Goal: Transaction & Acquisition: Purchase product/service

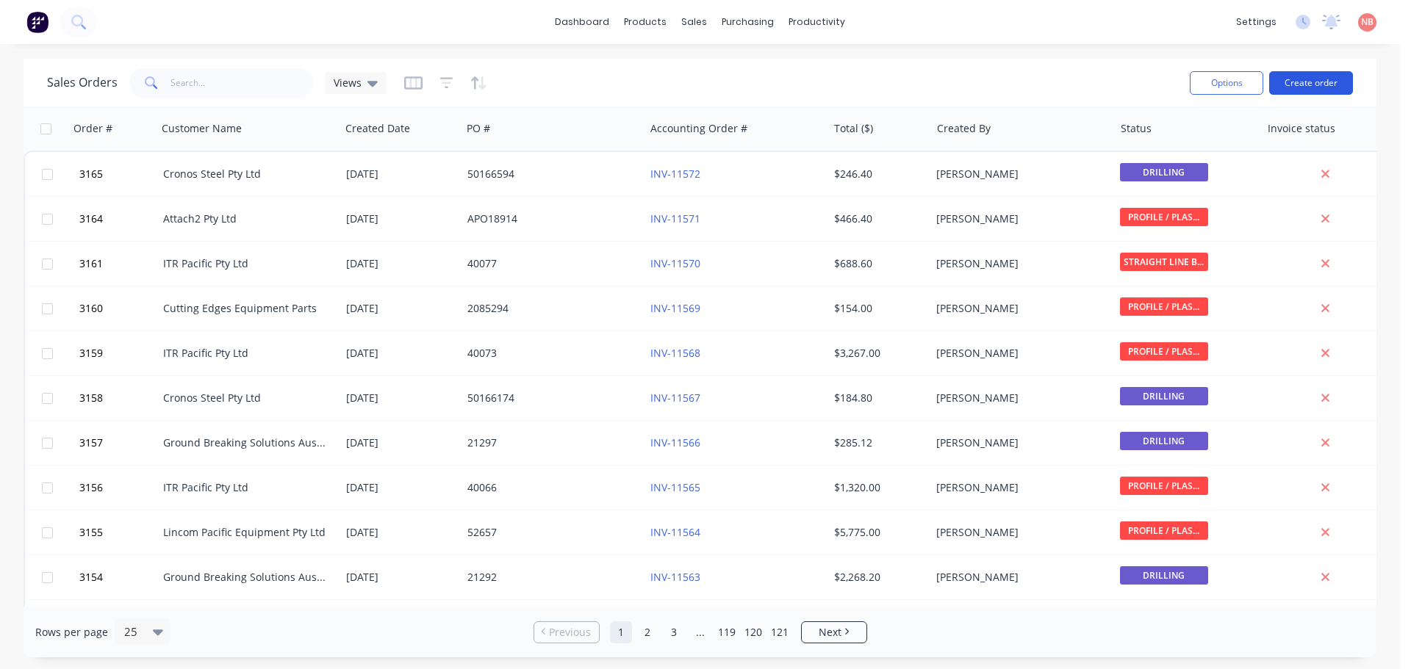
click at [1309, 83] on button "Create order" at bounding box center [1311, 83] width 84 height 24
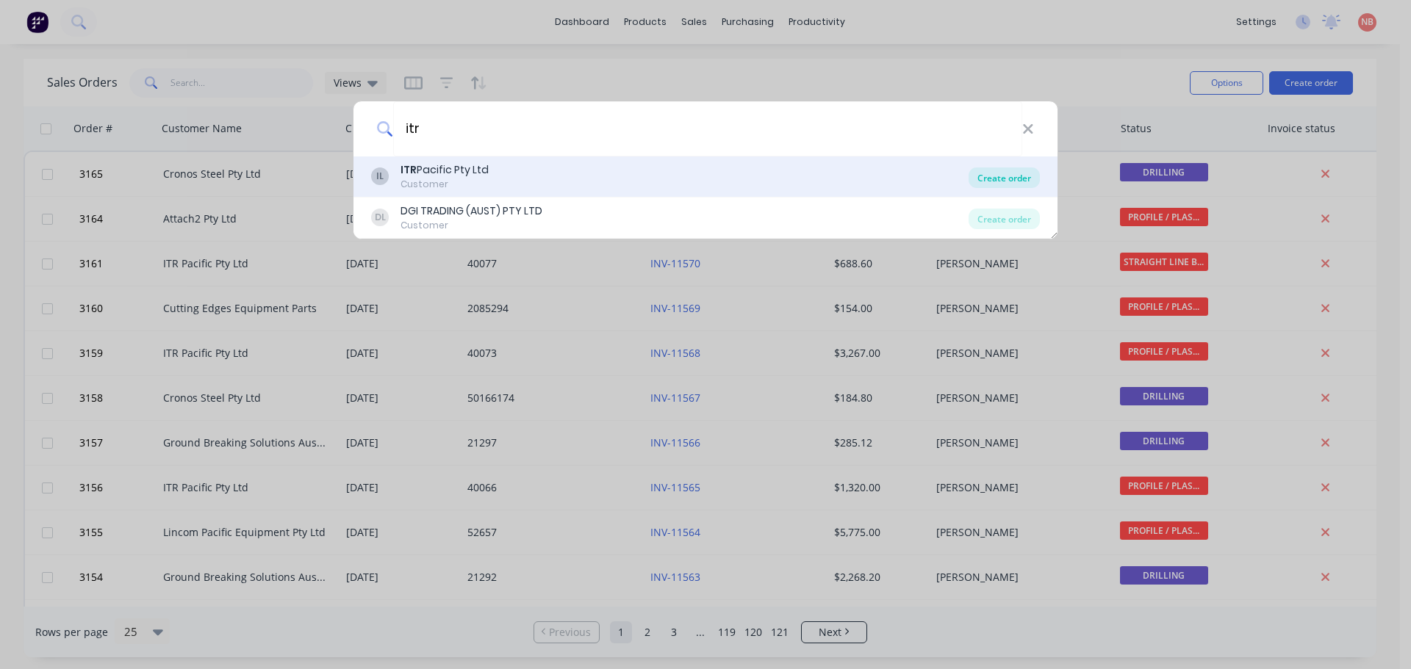
type input "itr"
click at [983, 180] on div "Create order" at bounding box center [1003, 178] width 71 height 21
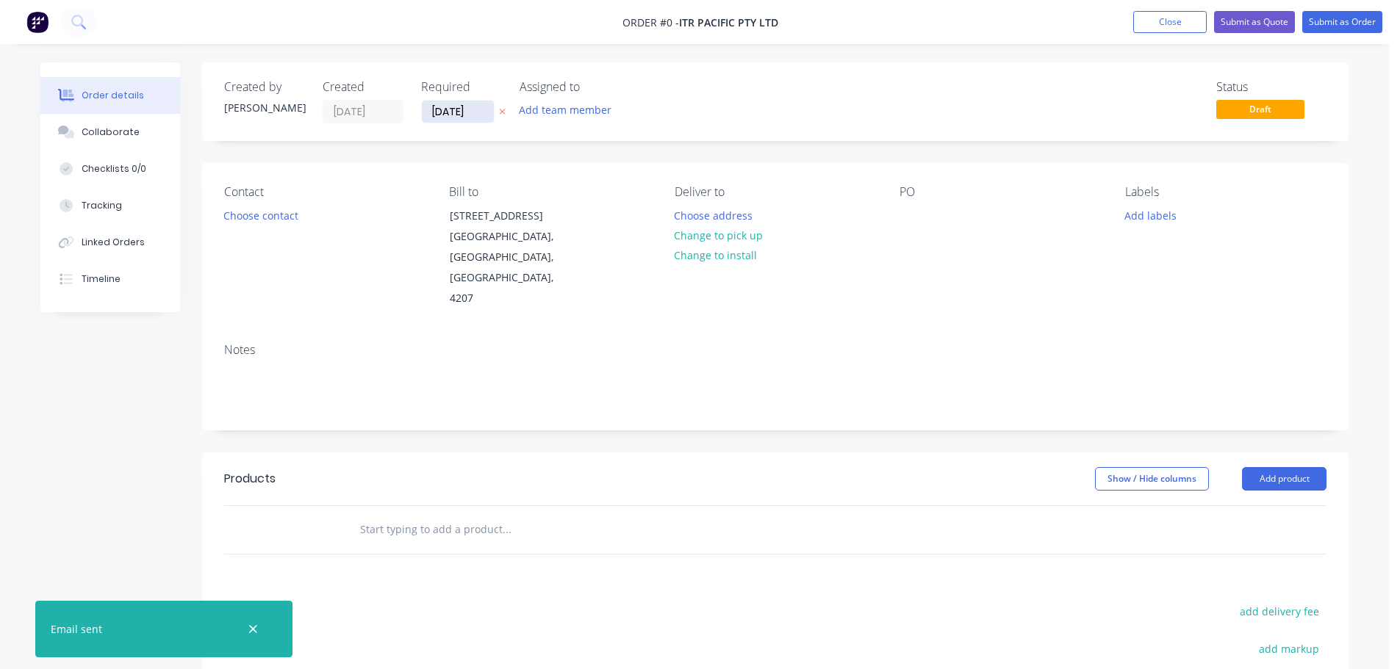
click at [446, 110] on input "[DATE]" at bounding box center [458, 112] width 72 height 22
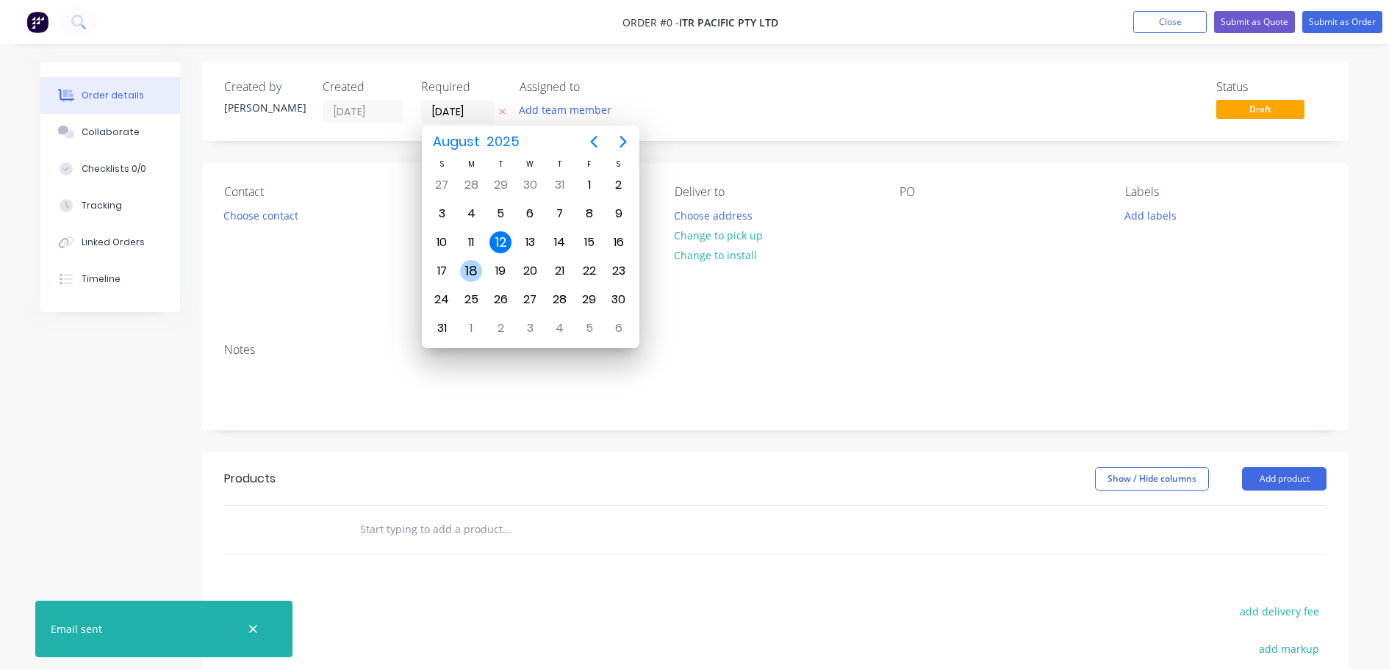
click at [475, 272] on div "18" at bounding box center [471, 271] width 22 height 22
type input "[DATE]"
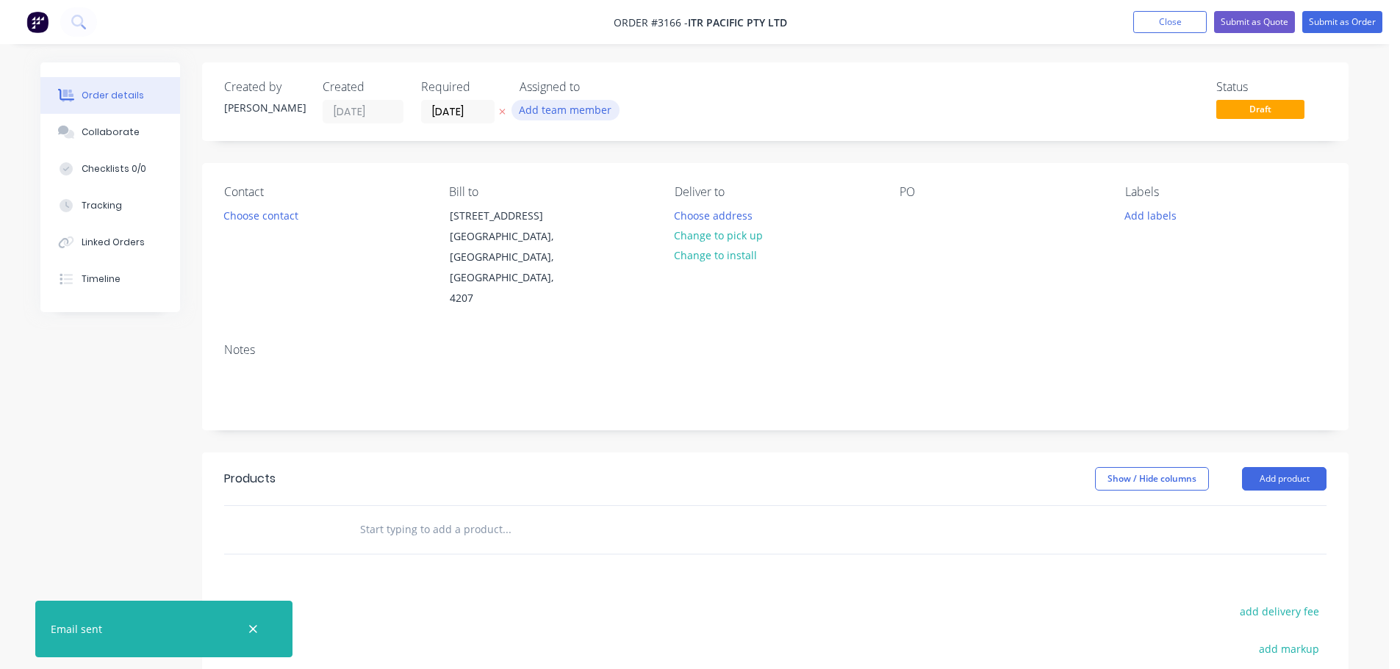
click at [572, 107] on button "Add team member" at bounding box center [565, 110] width 108 height 20
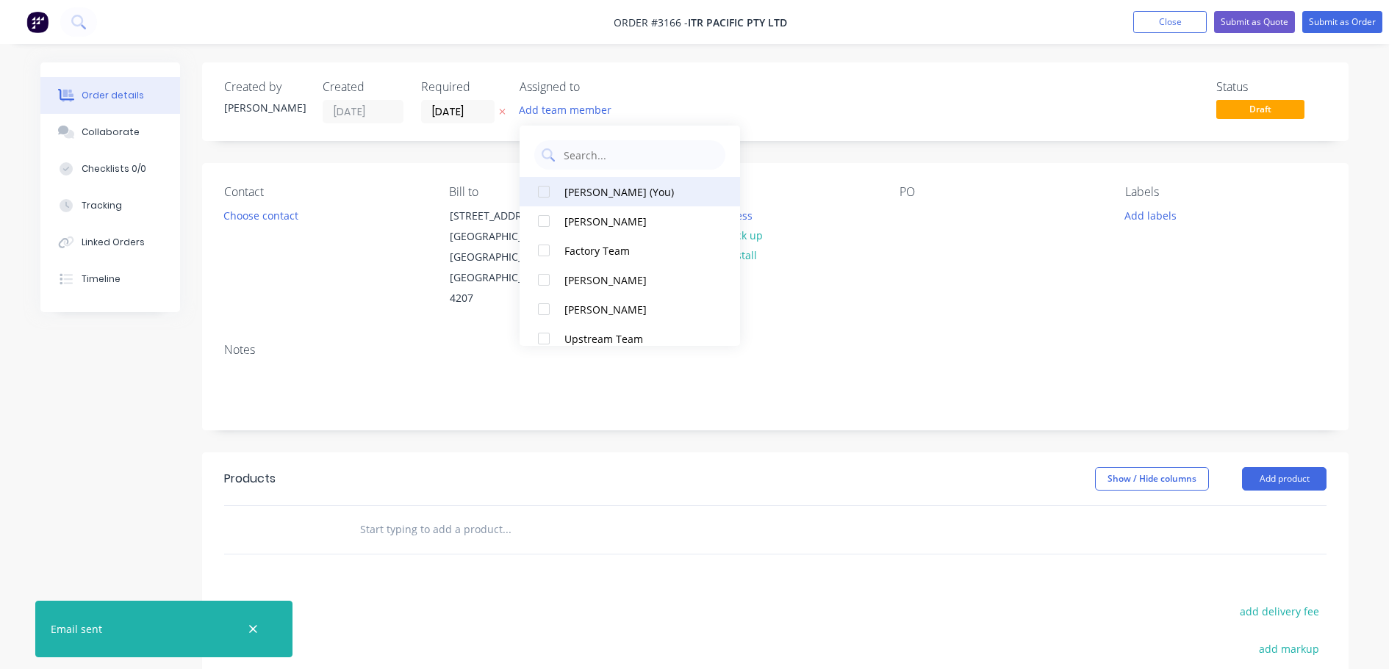
click at [602, 188] on div "[PERSON_NAME] (You)" at bounding box center [637, 191] width 147 height 15
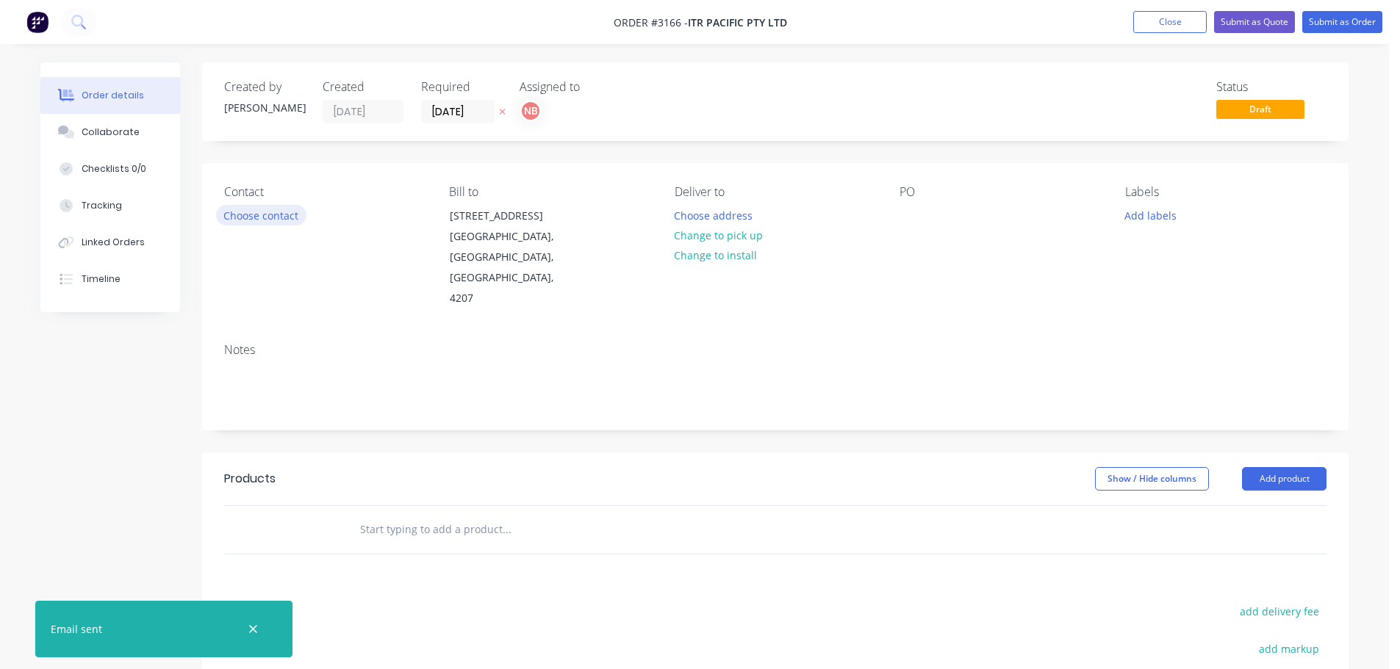
click at [284, 217] on button "Choose contact" at bounding box center [261, 215] width 90 height 20
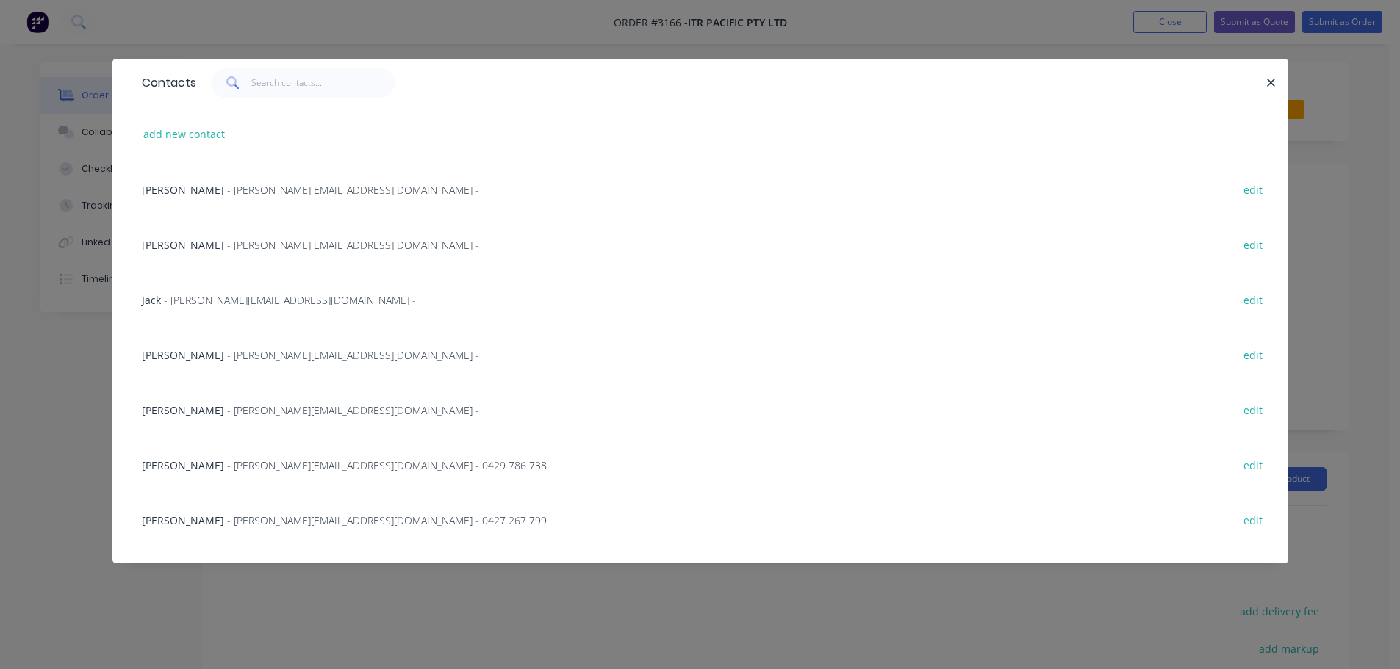
click at [201, 520] on span "[PERSON_NAME]" at bounding box center [183, 521] width 82 height 14
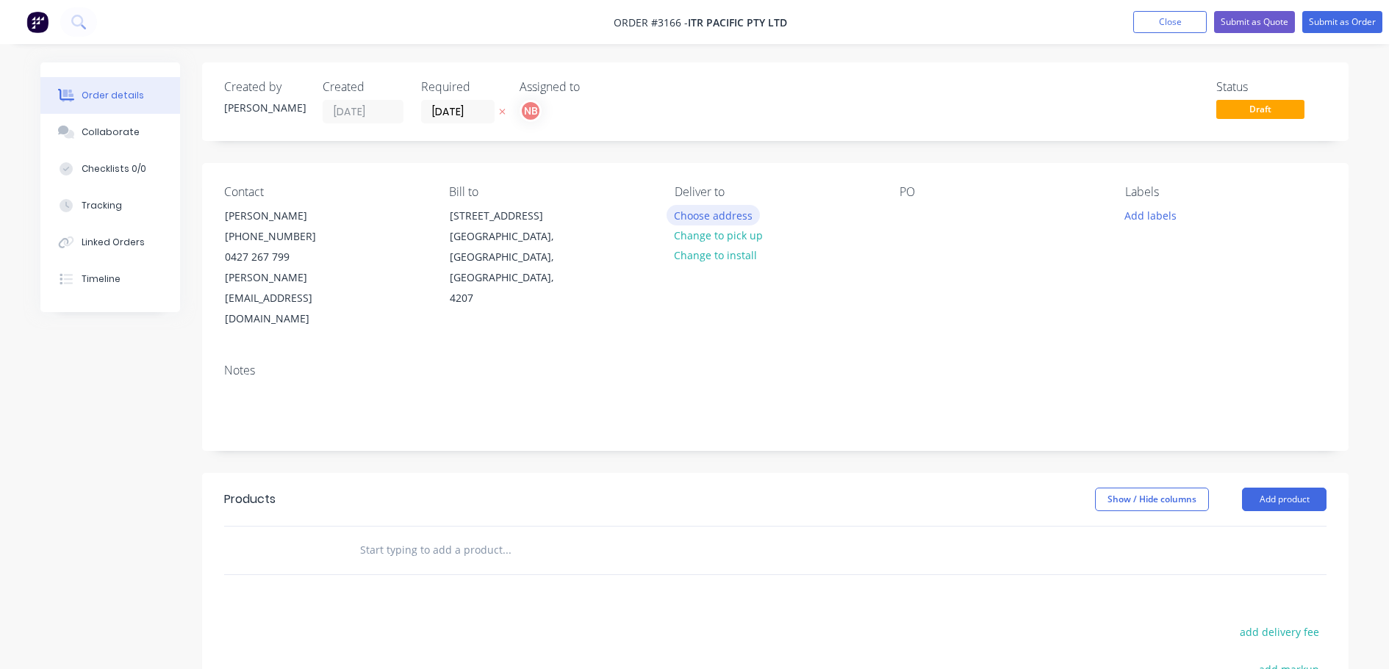
click at [677, 215] on button "Choose address" at bounding box center [713, 215] width 94 height 20
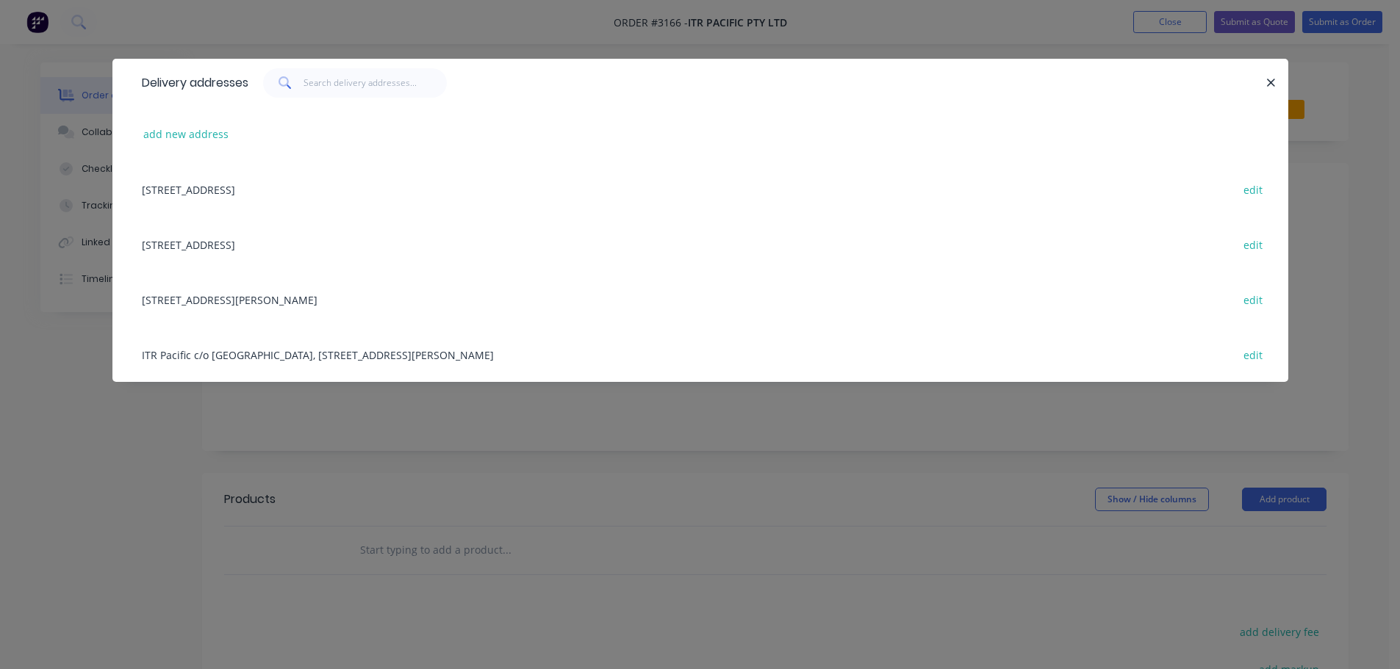
click at [210, 299] on div "[STREET_ADDRESS][PERSON_NAME] edit" at bounding box center [700, 299] width 1132 height 55
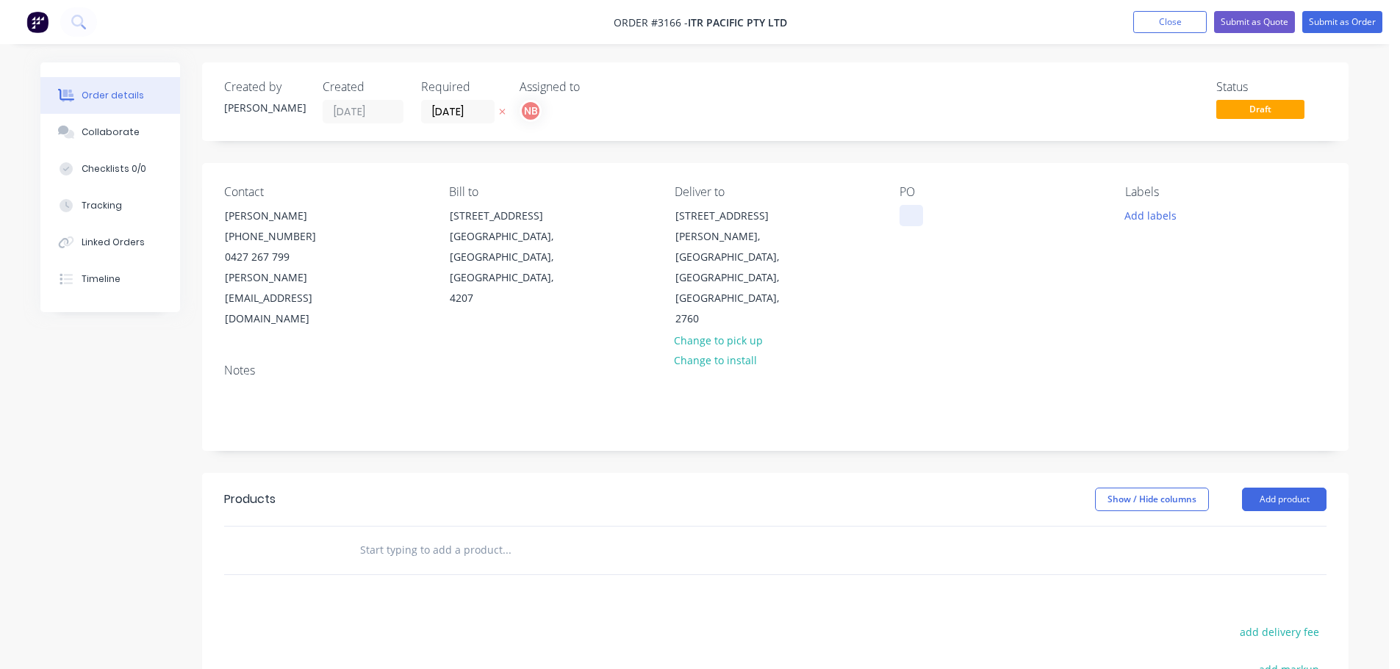
click at [913, 219] on div at bounding box center [911, 215] width 24 height 21
click at [1143, 216] on button "Add labels" at bounding box center [1150, 215] width 68 height 20
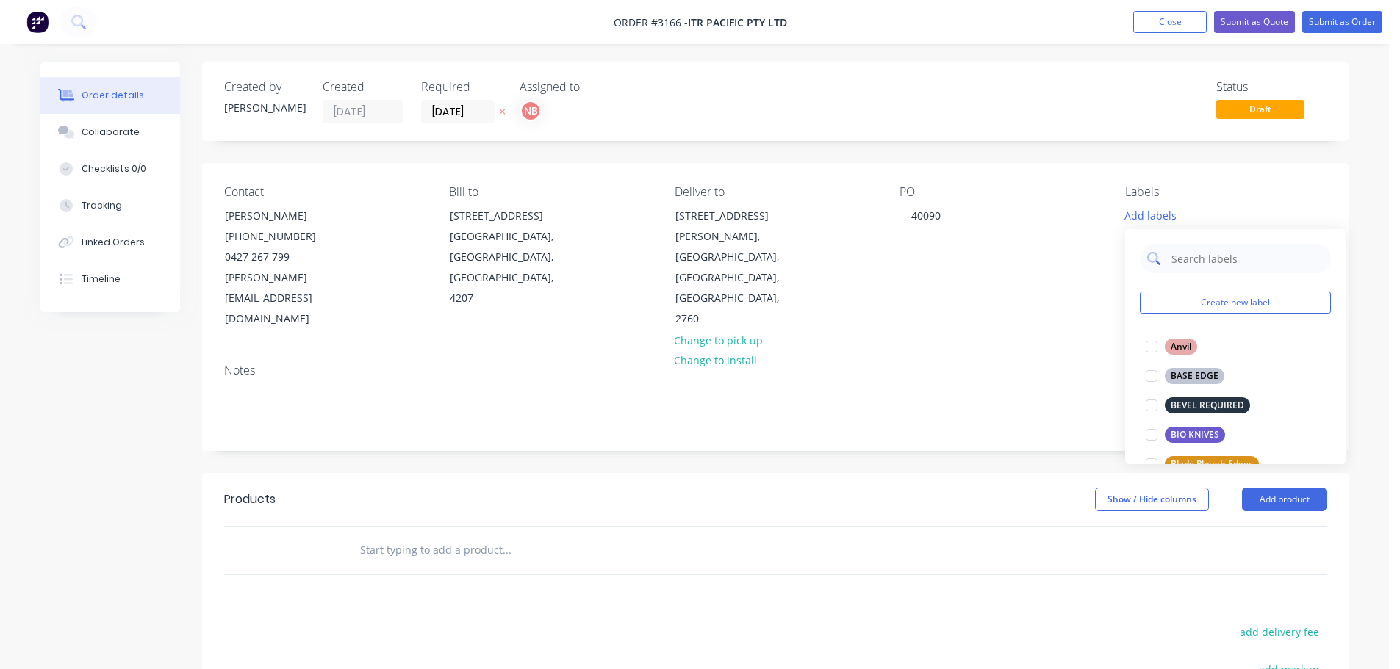
click at [1173, 257] on input "text" at bounding box center [1247, 258] width 154 height 29
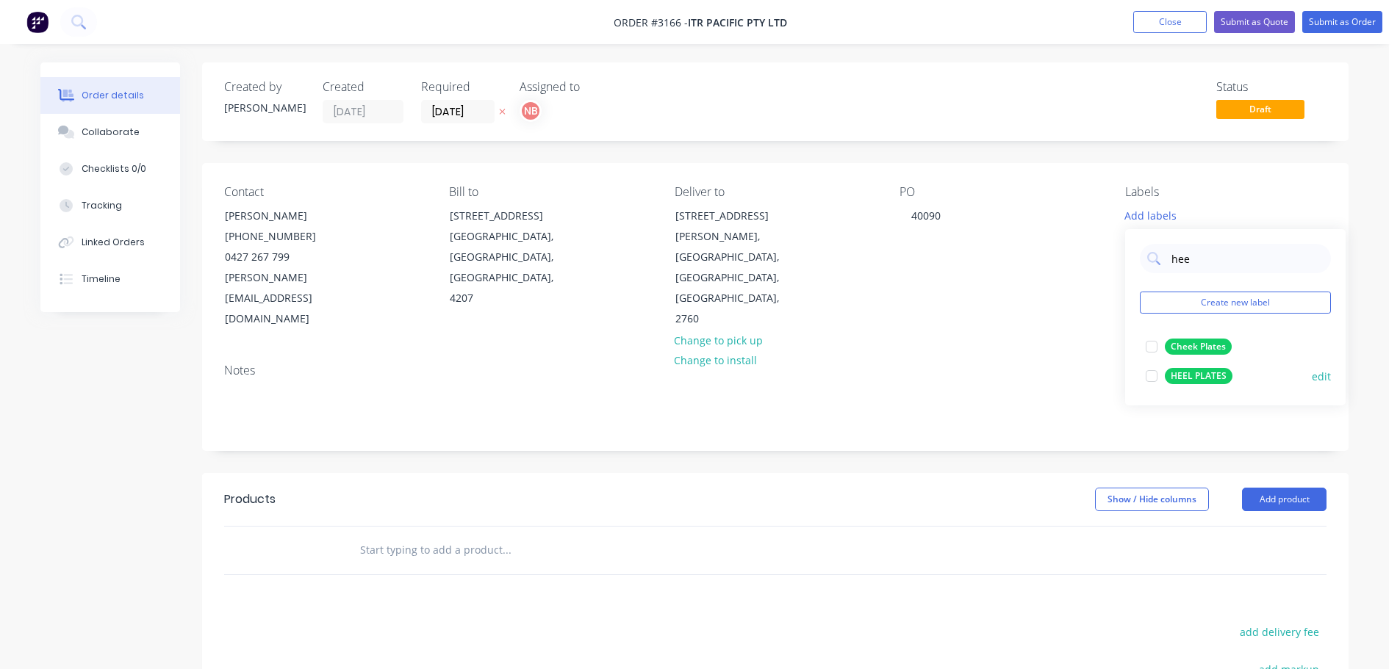
type input "hee"
click at [1177, 367] on button "HEEL PLATES" at bounding box center [1189, 376] width 98 height 21
drag, startPoint x: 1259, startPoint y: 462, endPoint x: 1253, endPoint y: 475, distance: 14.5
click at [1258, 488] on button "Add product" at bounding box center [1284, 500] width 85 height 24
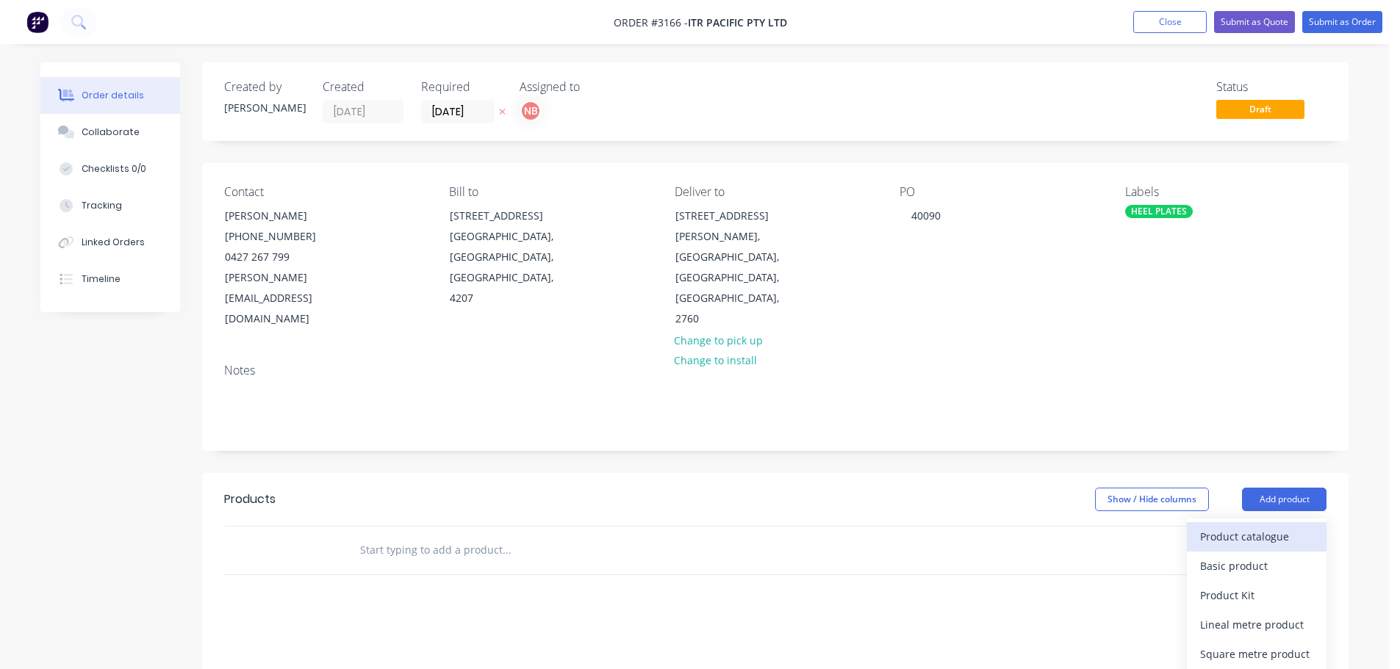
click at [1245, 526] on div "Product catalogue" at bounding box center [1256, 536] width 113 height 21
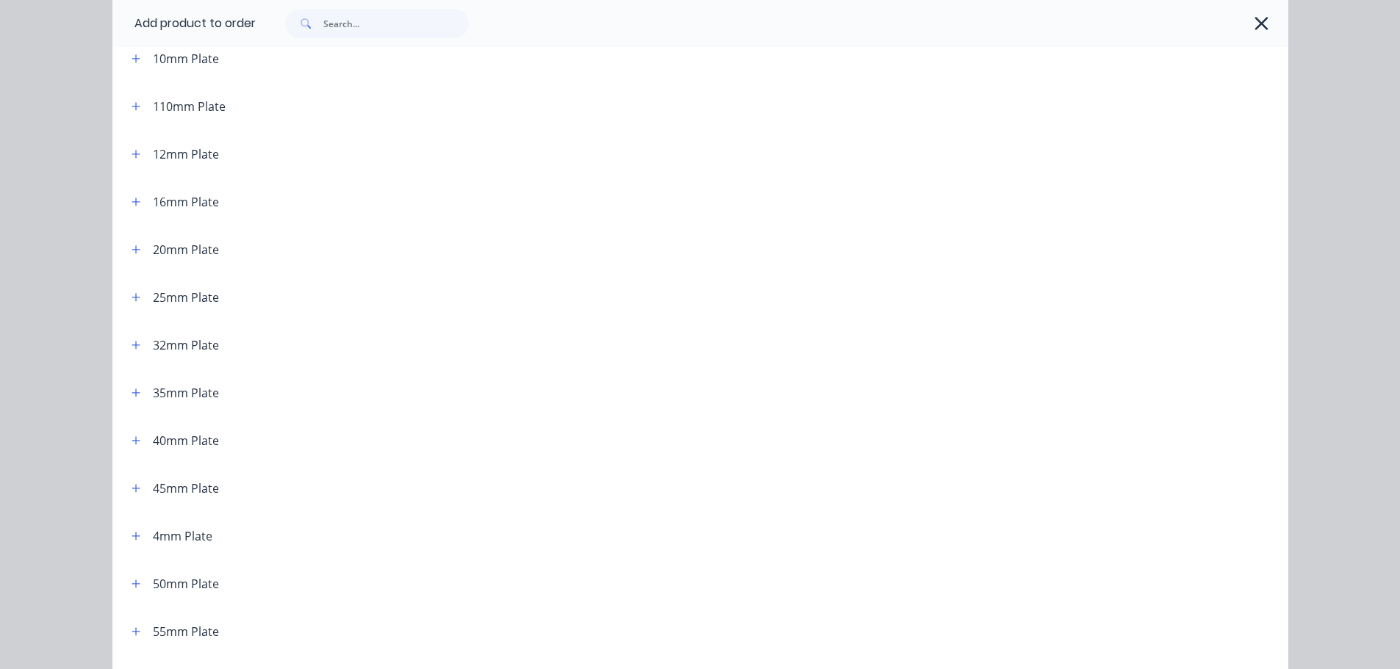
scroll to position [220, 0]
click at [132, 543] on button "button" at bounding box center [136, 537] width 18 height 18
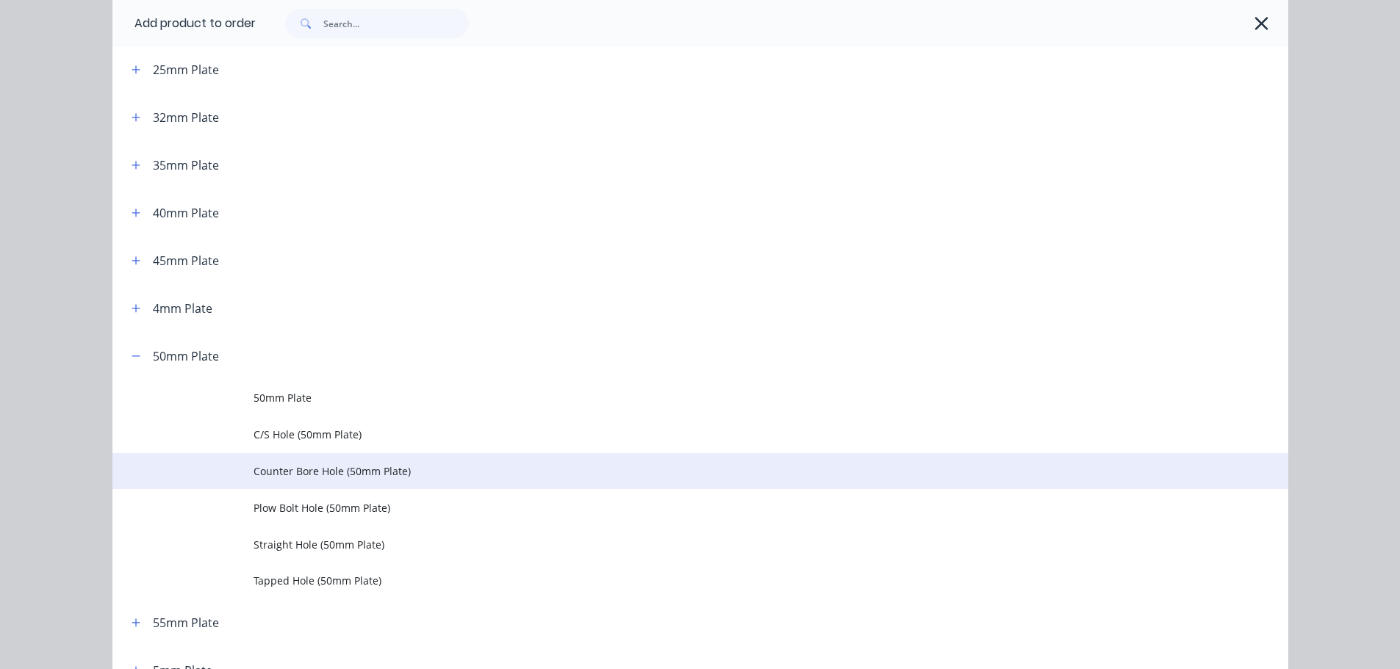
scroll to position [441, 0]
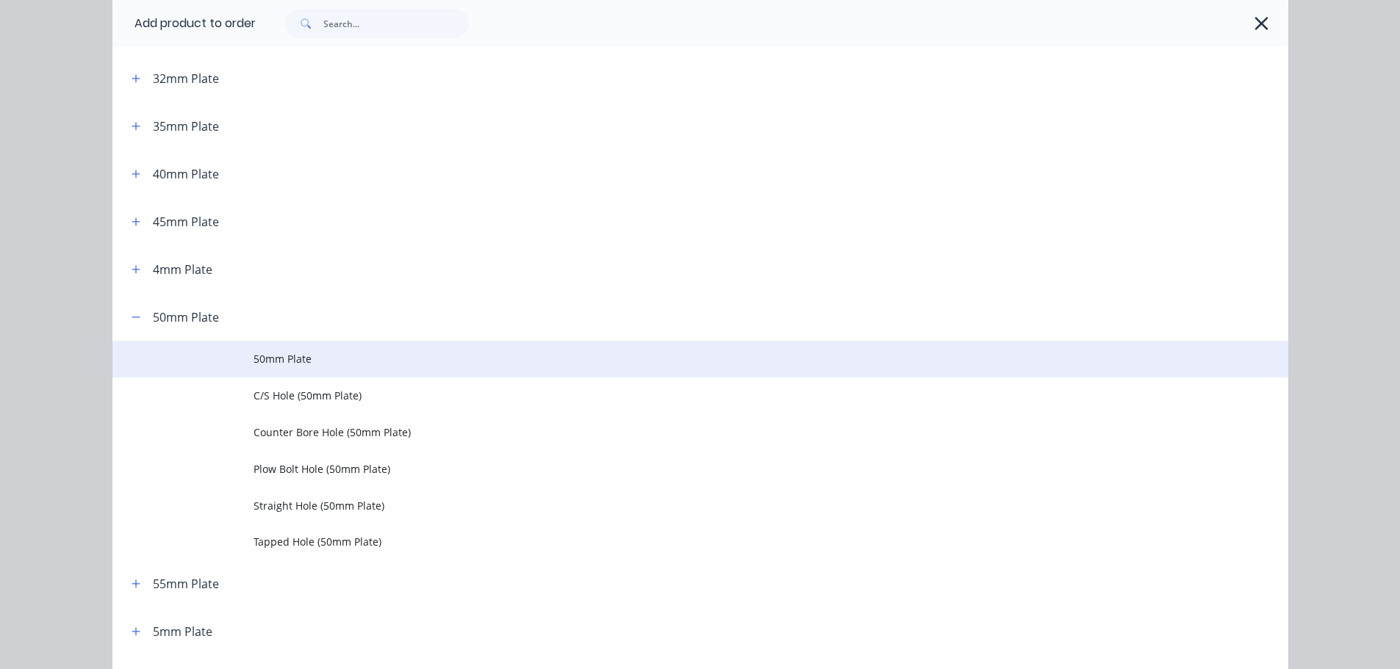
click at [285, 362] on span "50mm Plate" at bounding box center [667, 358] width 827 height 15
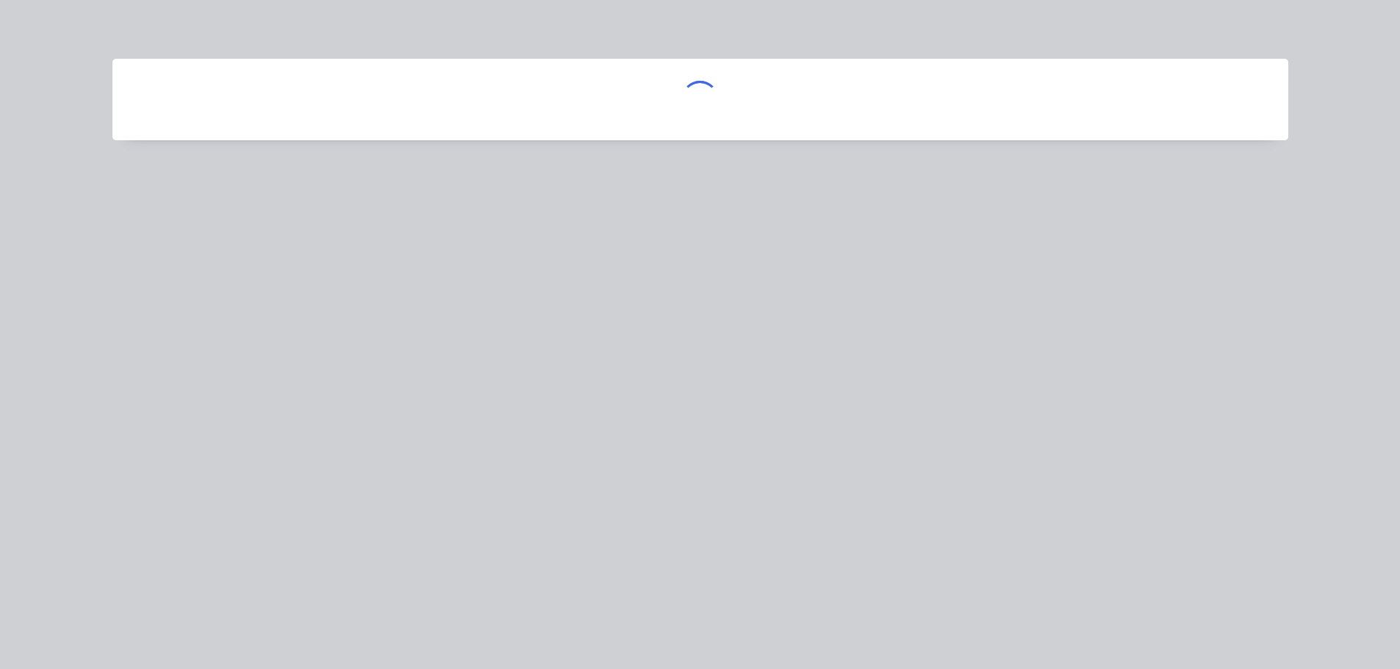
scroll to position [0, 0]
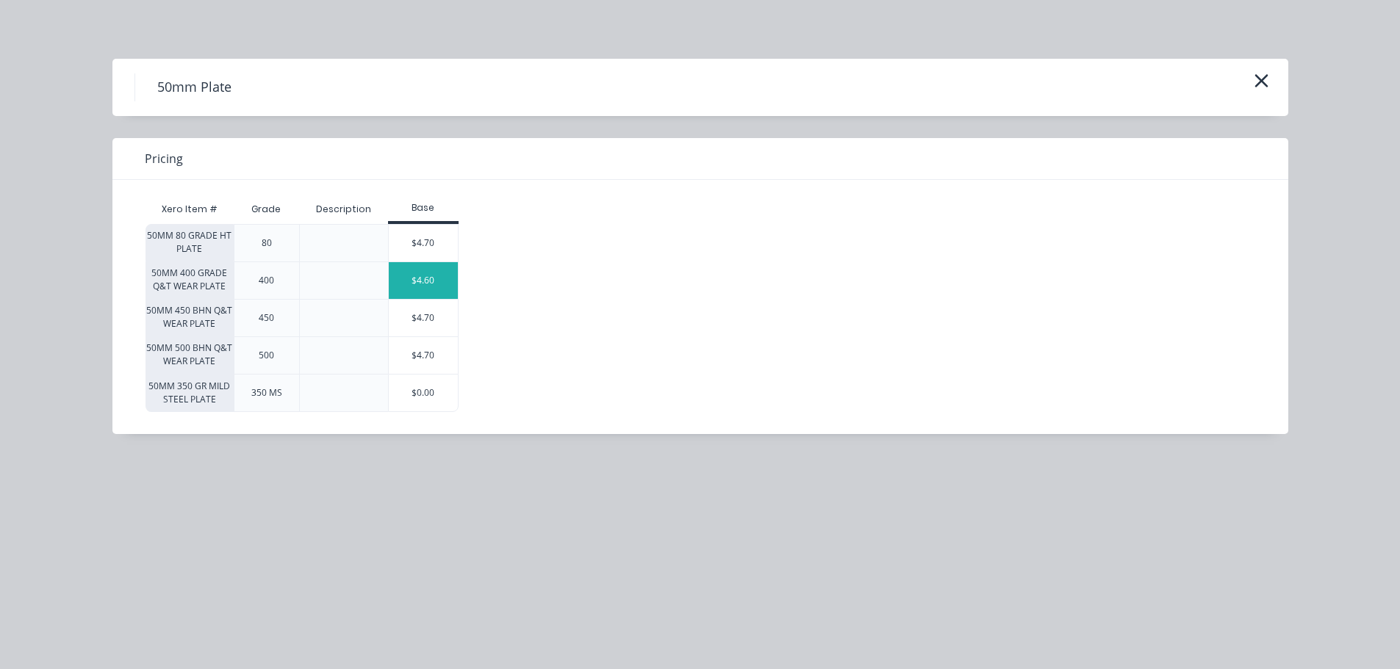
click at [417, 278] on div "$4.60" at bounding box center [423, 280] width 69 height 37
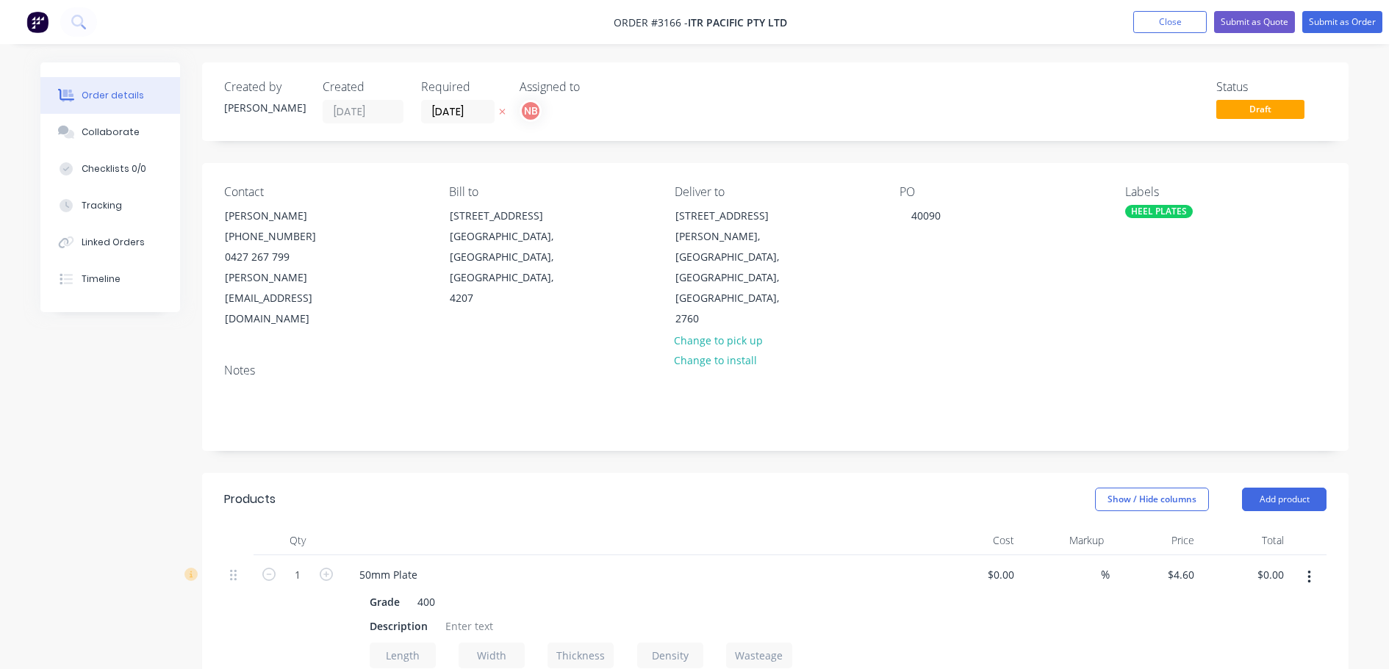
scroll to position [73, 0]
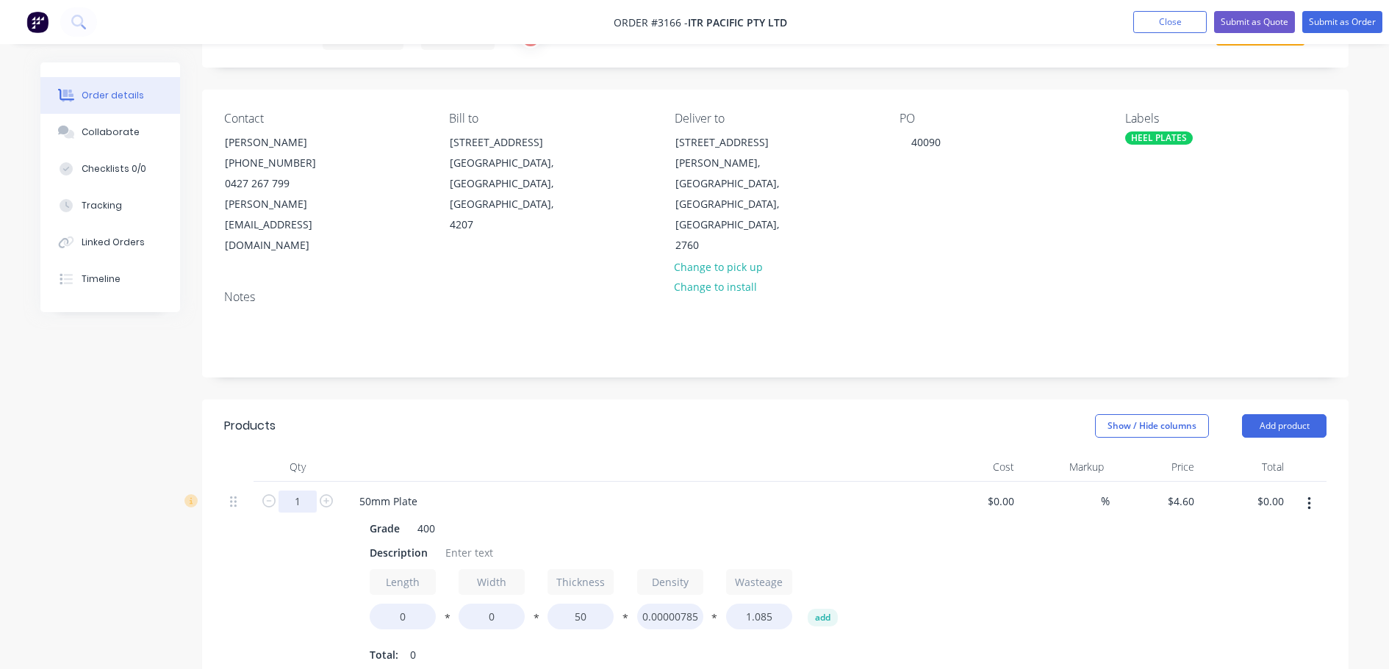
click at [301, 491] on input "1" at bounding box center [297, 502] width 38 height 22
type input "2"
click at [400, 401] on header "Products Show / Hide columns Add product" at bounding box center [775, 426] width 1146 height 53
click at [395, 542] on div "Description" at bounding box center [399, 552] width 70 height 21
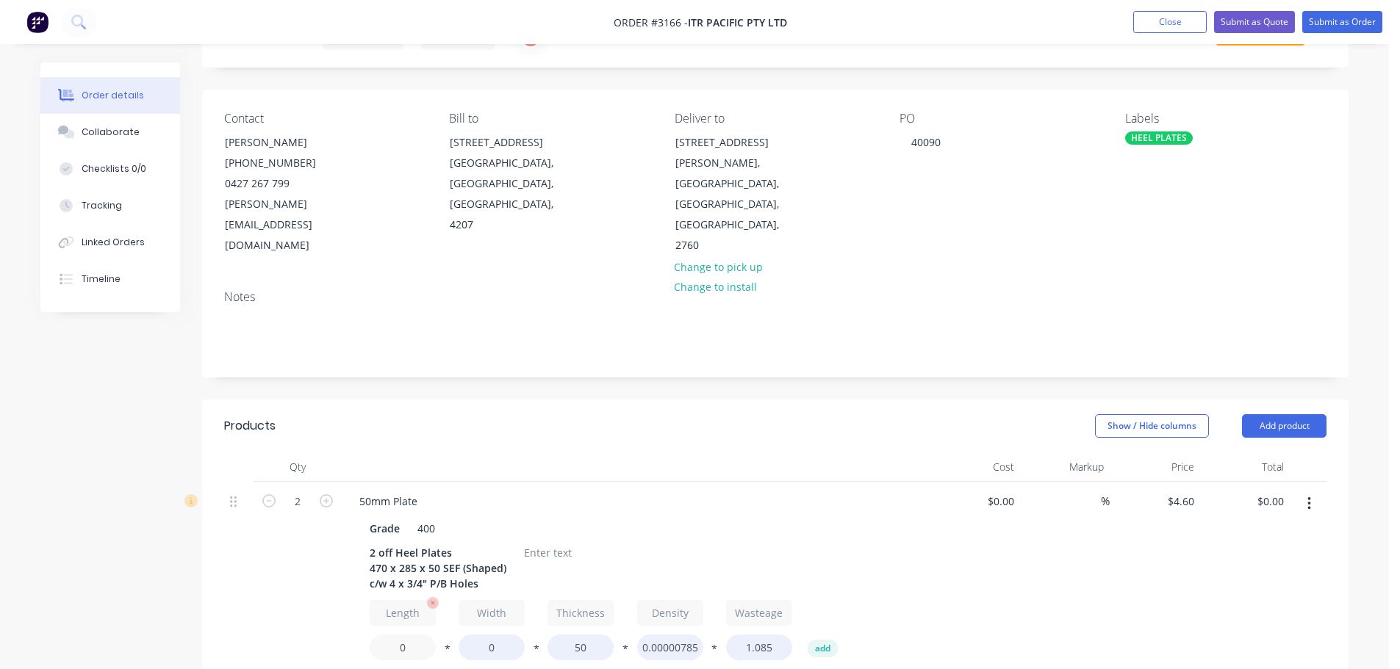
click at [398, 635] on input "0" at bounding box center [403, 648] width 66 height 26
type input "470"
click at [485, 635] on input "0" at bounding box center [492, 648] width 66 height 26
type input "285"
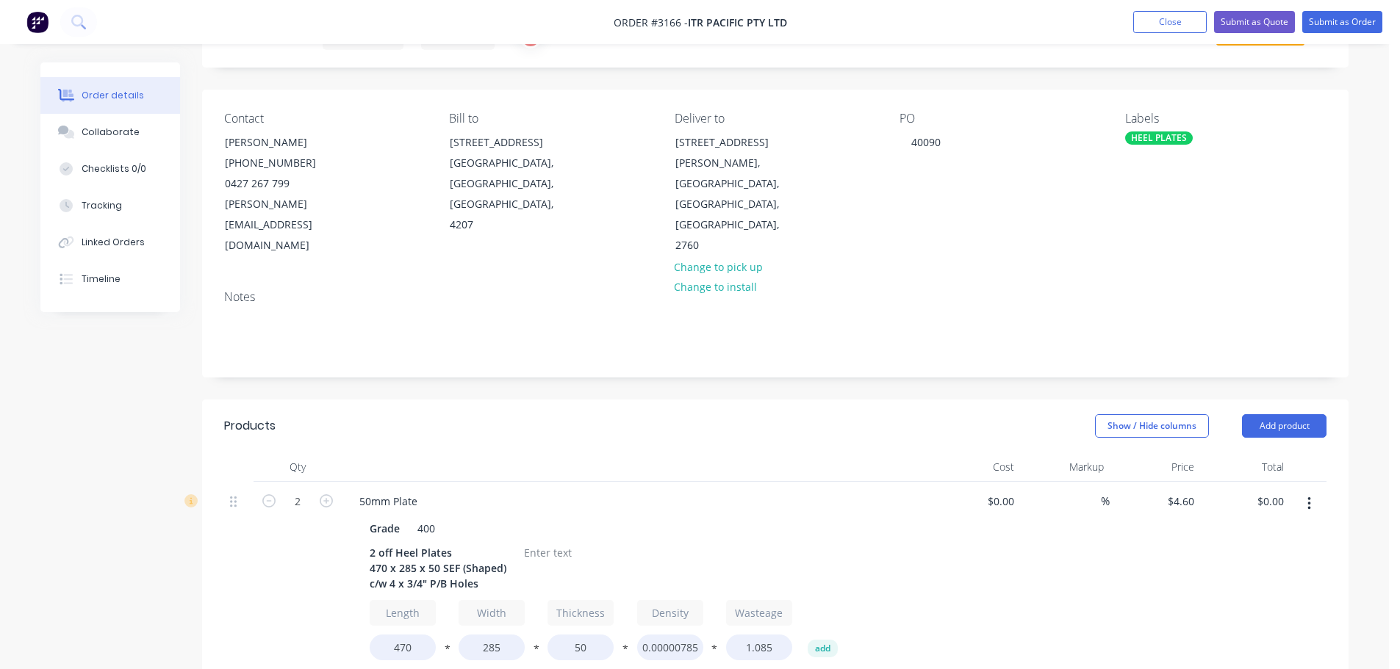
type input "$524.40"
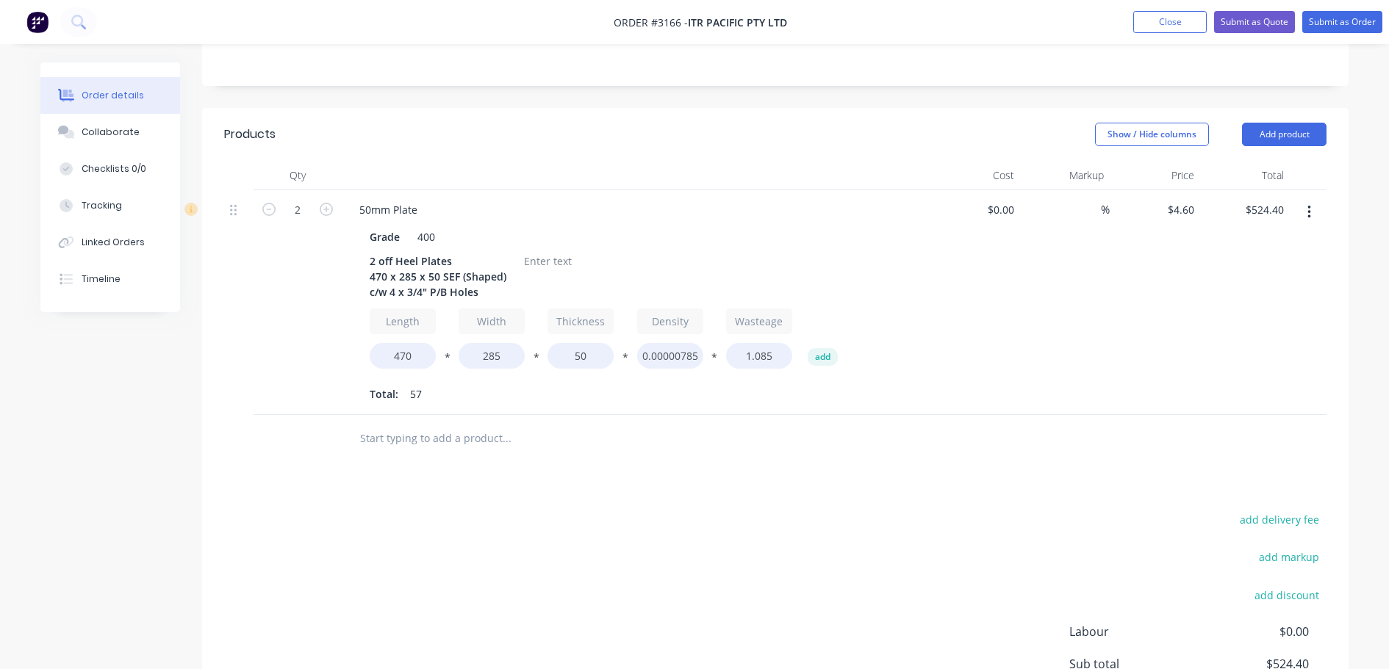
scroll to position [367, 0]
click at [539, 248] on div at bounding box center [548, 258] width 60 height 21
click at [1251, 121] on button "Add product" at bounding box center [1284, 133] width 85 height 24
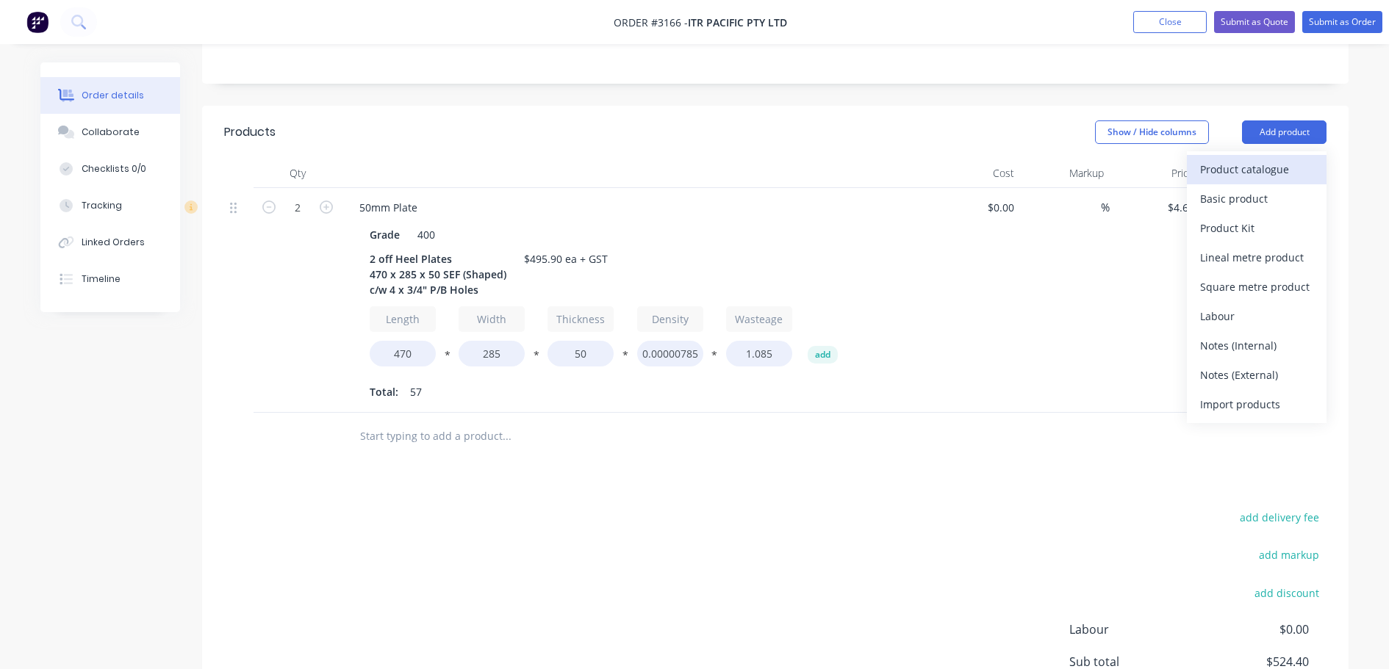
click at [1241, 159] on div "Product catalogue" at bounding box center [1256, 169] width 113 height 21
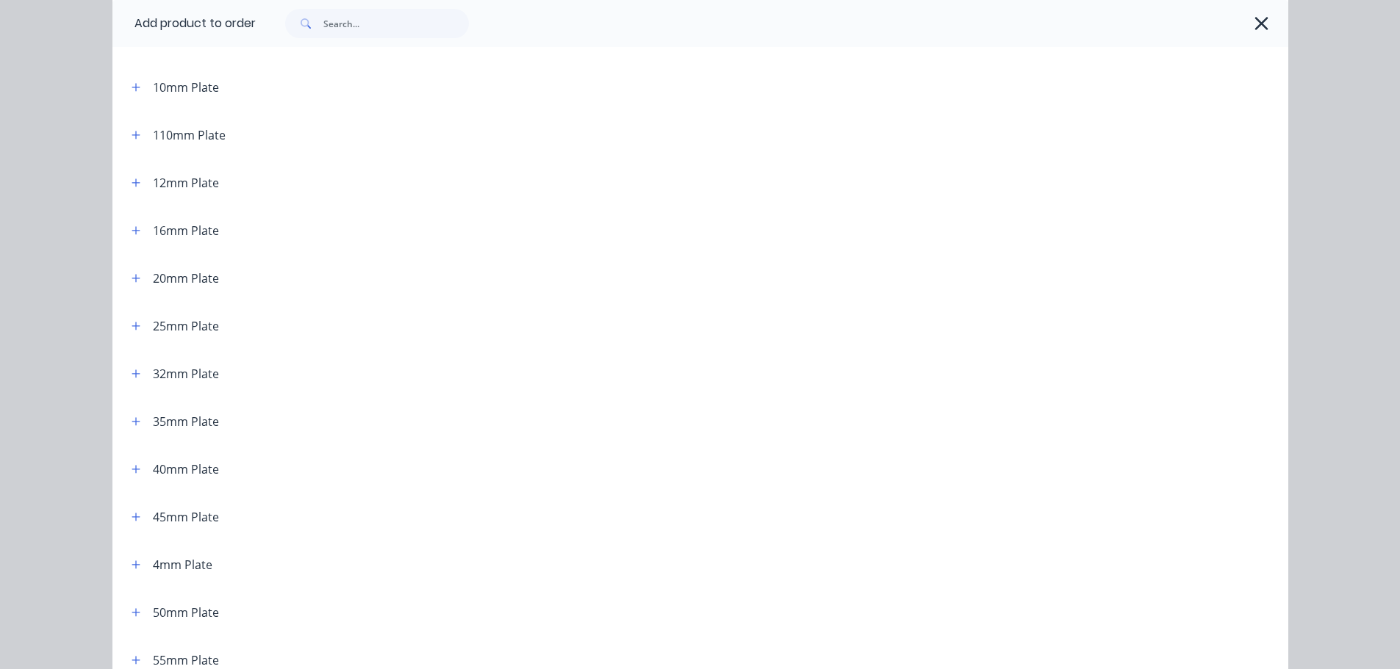
scroll to position [147, 0]
click at [127, 608] on button "button" at bounding box center [136, 611] width 18 height 18
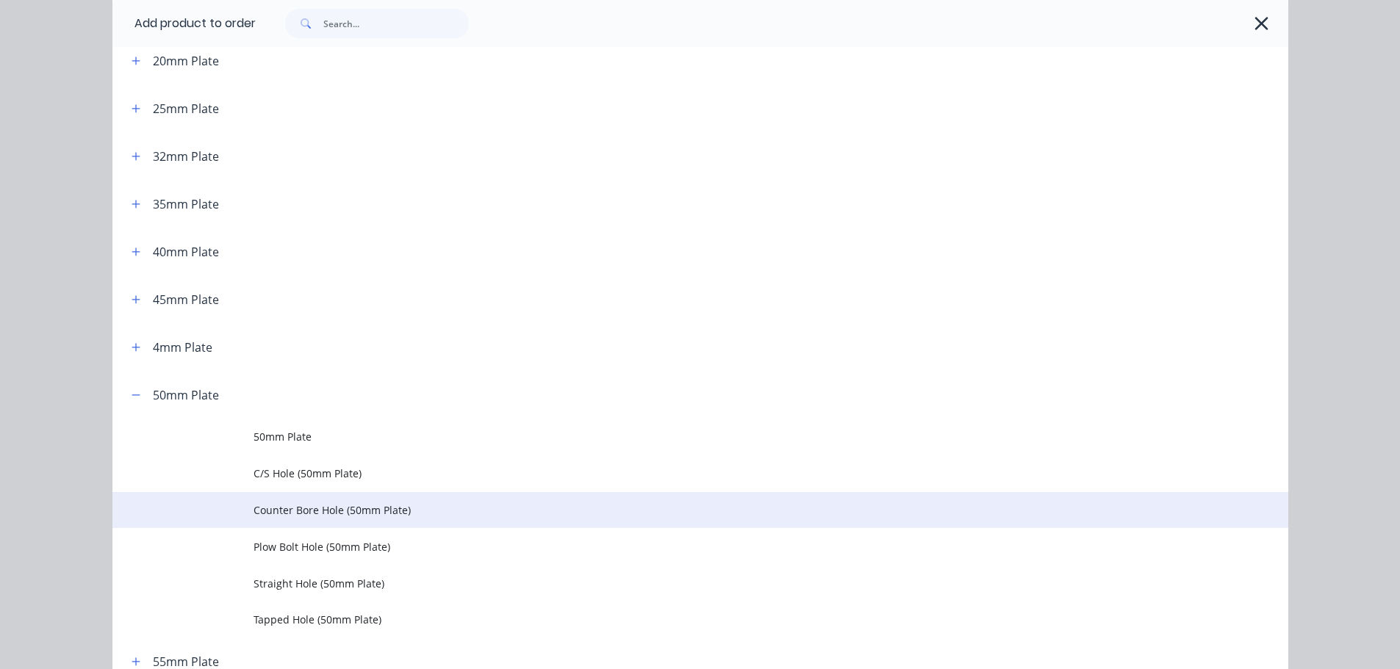
scroll to position [367, 0]
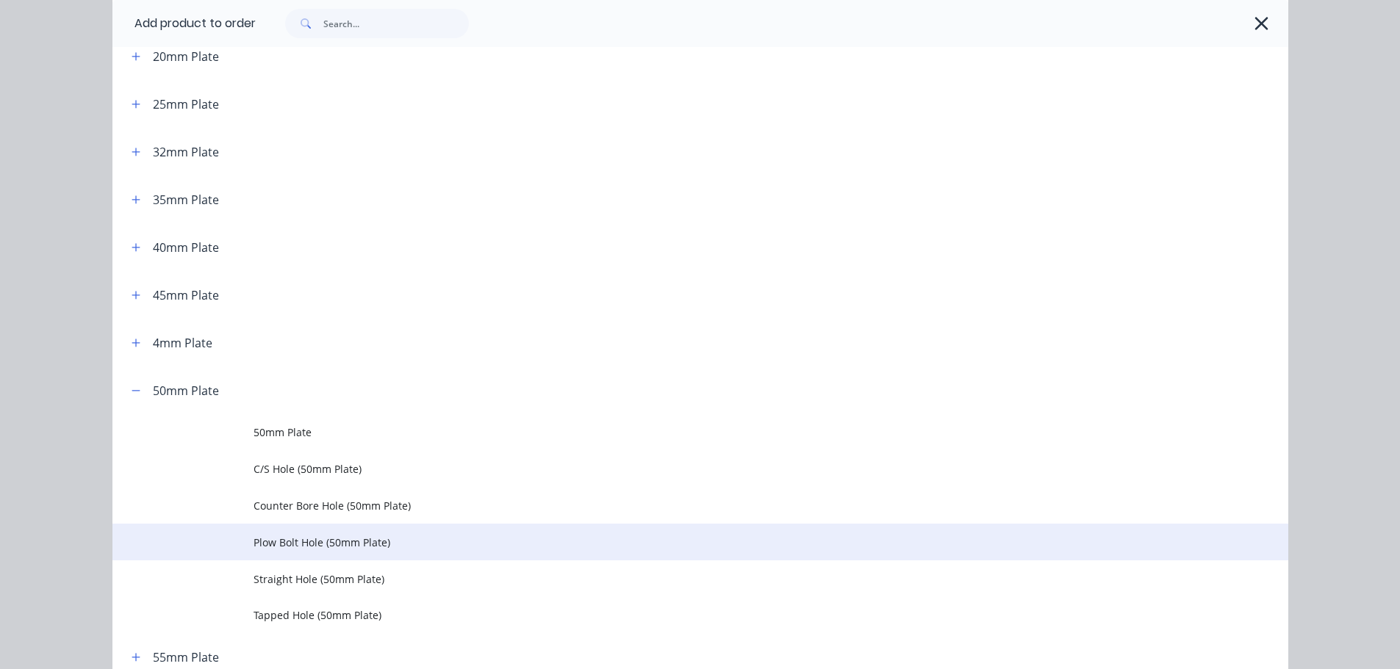
click at [282, 533] on td "Plow Bolt Hole (50mm Plate)" at bounding box center [771, 542] width 1035 height 37
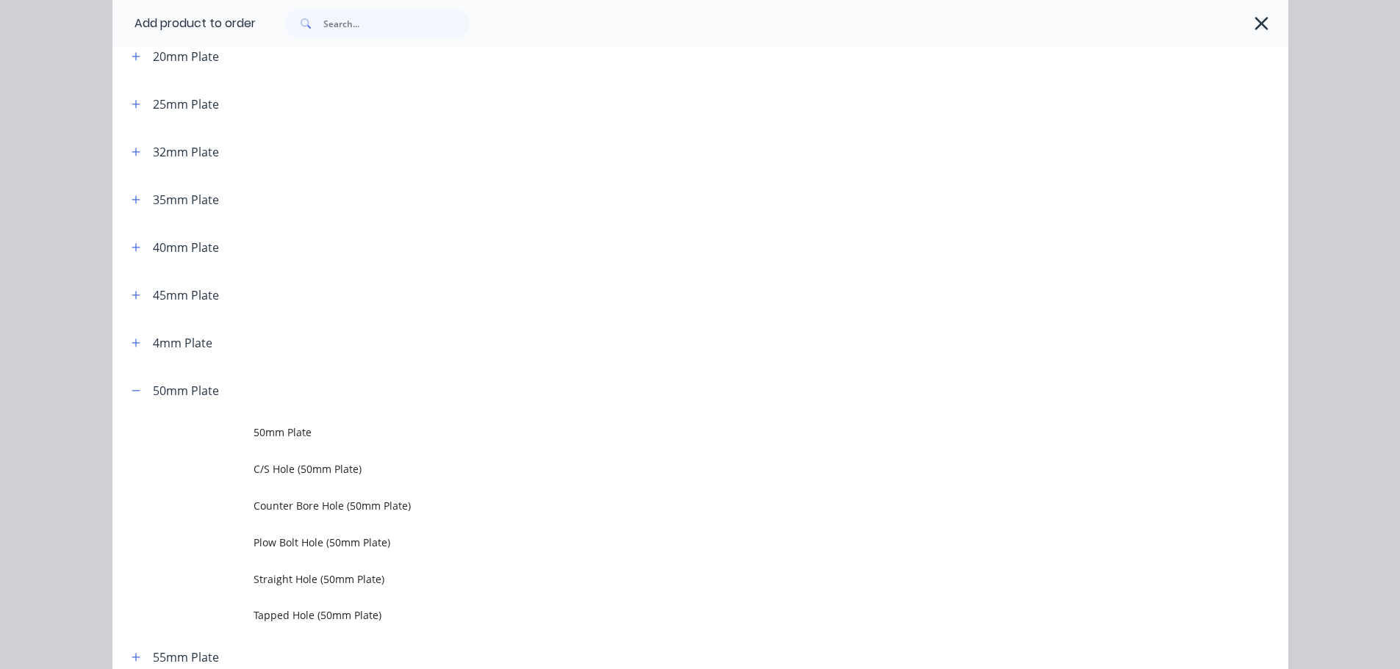
scroll to position [0, 0]
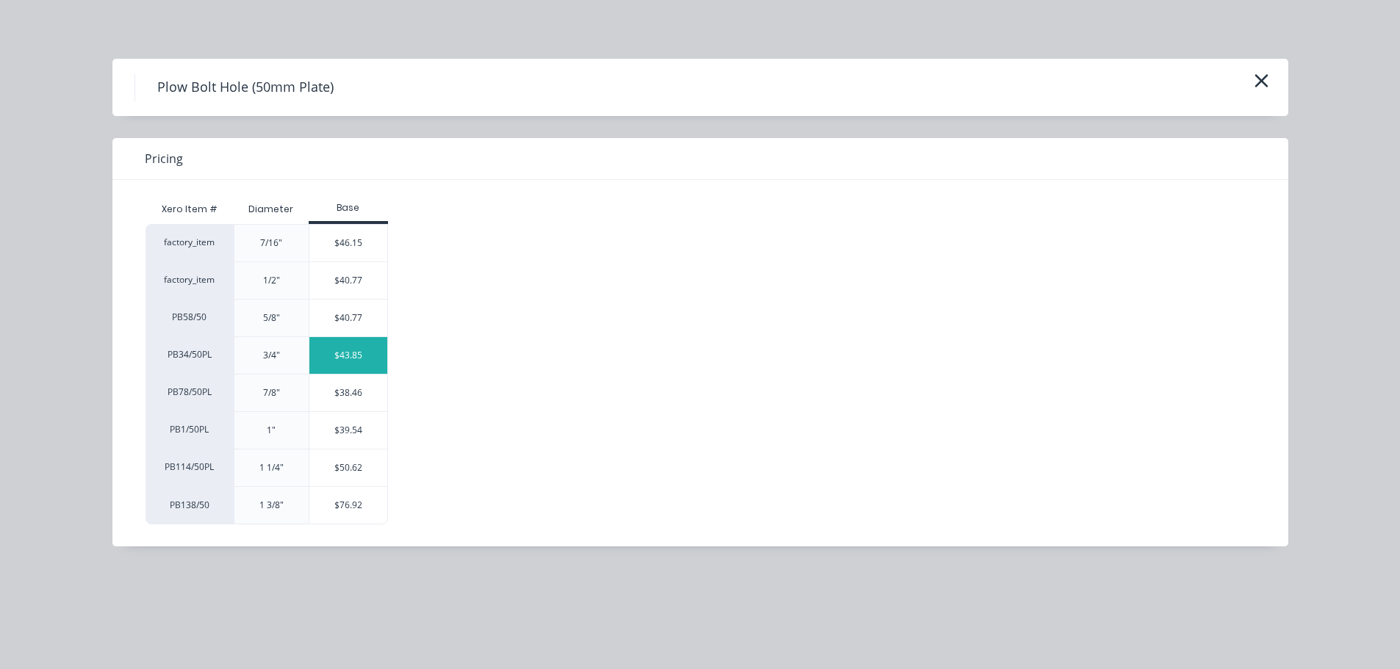
click at [347, 356] on div "$43.85" at bounding box center [348, 355] width 79 height 37
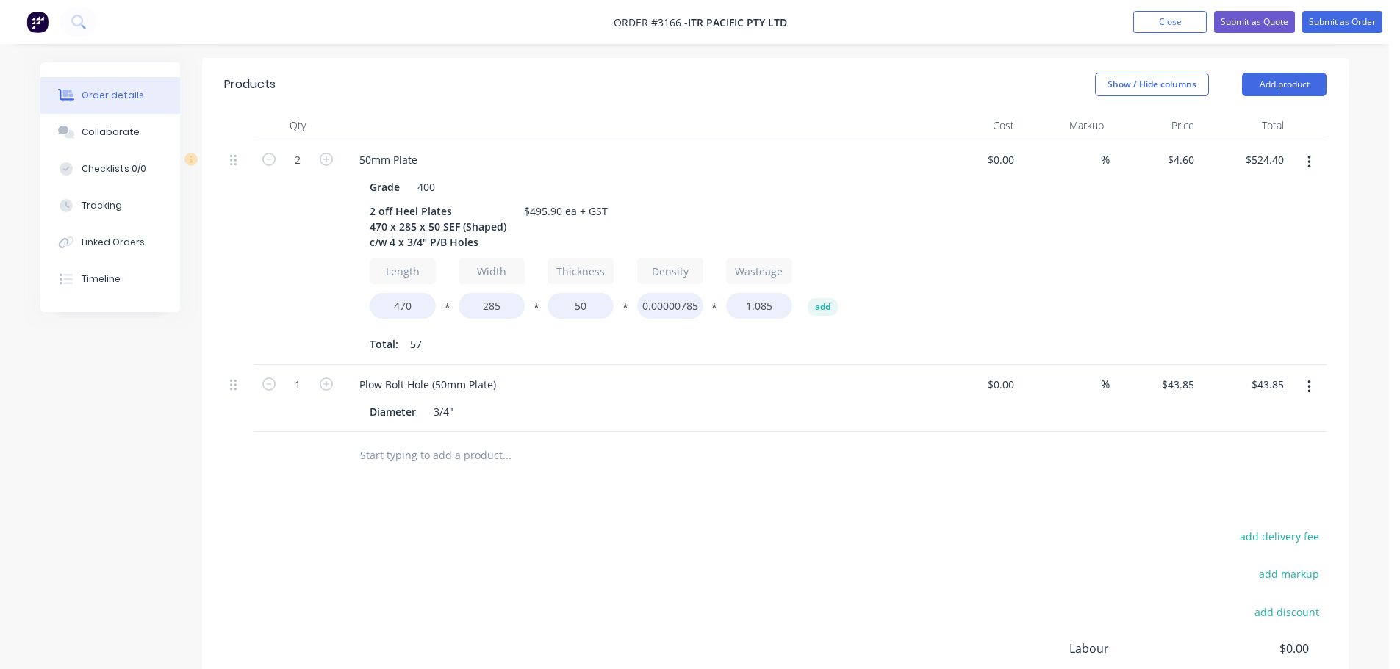
scroll to position [441, 0]
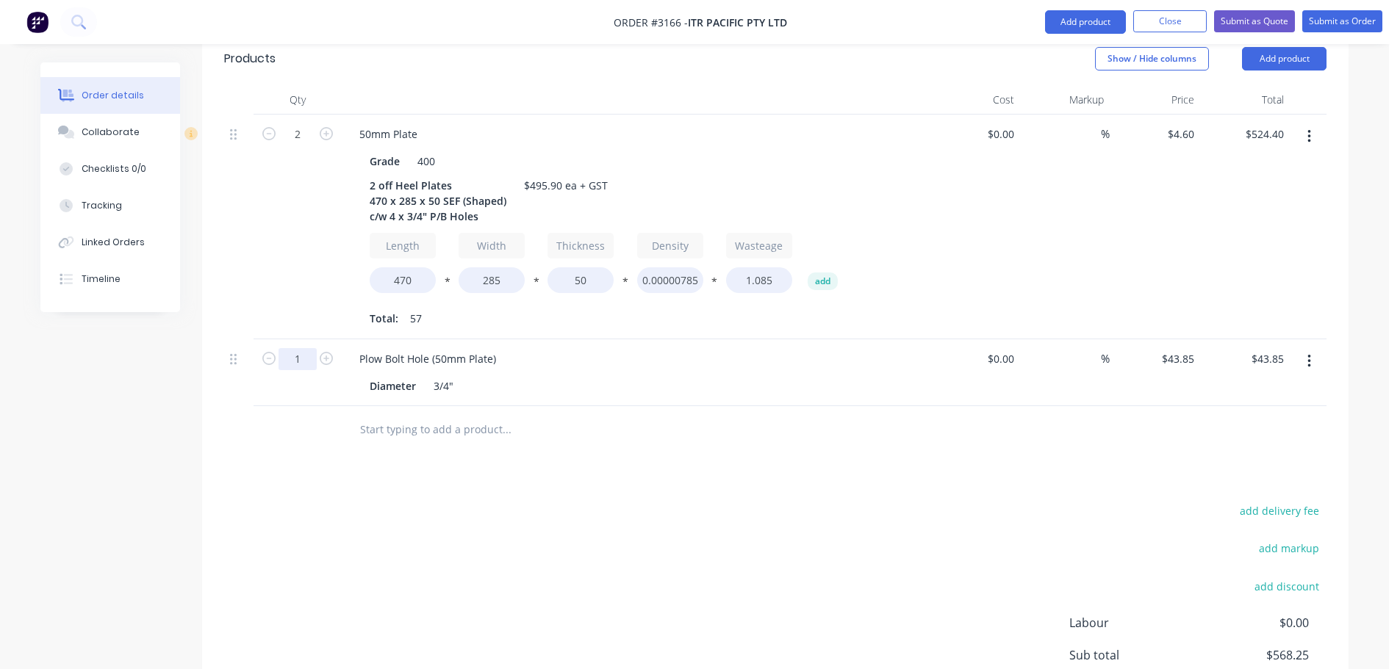
click at [310, 145] on input "1" at bounding box center [297, 134] width 38 height 22
type input "8"
type input "$350.80"
click at [945, 454] on div "Products Show / Hide columns Add product Qty Cost Markup Price Total 2 50mm Pla…" at bounding box center [775, 419] width 1146 height 774
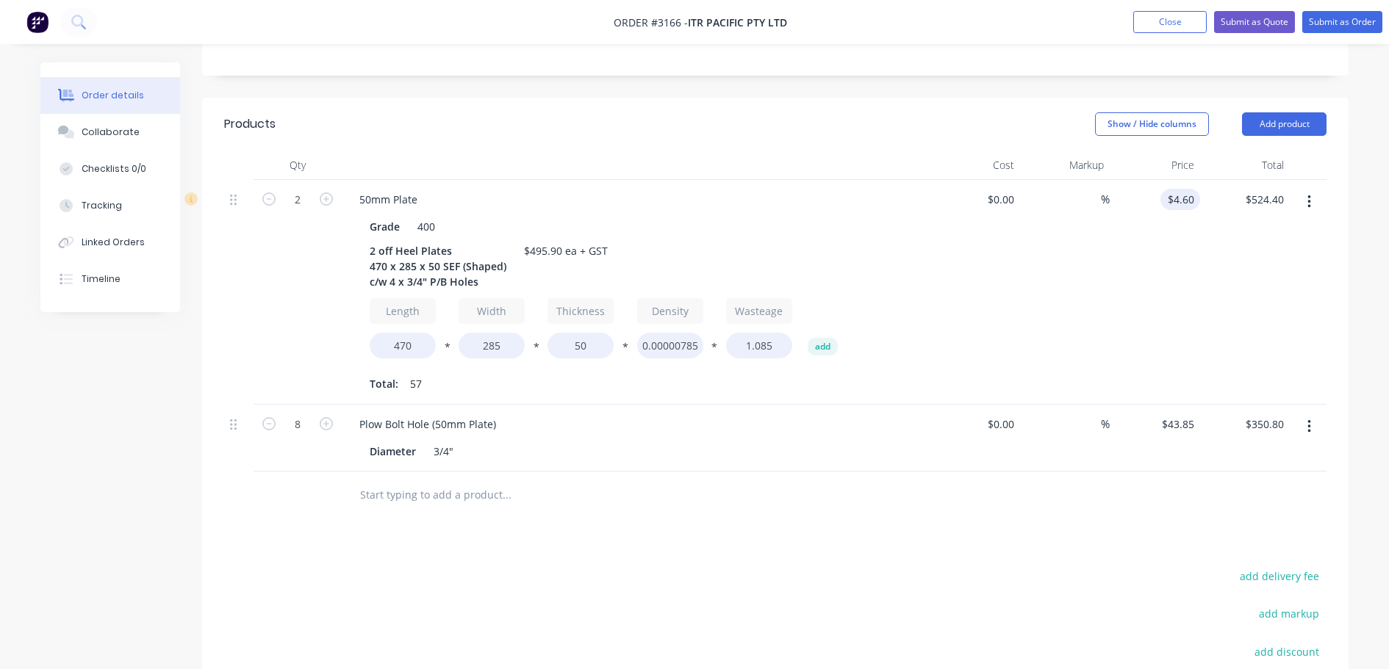
scroll to position [294, 0]
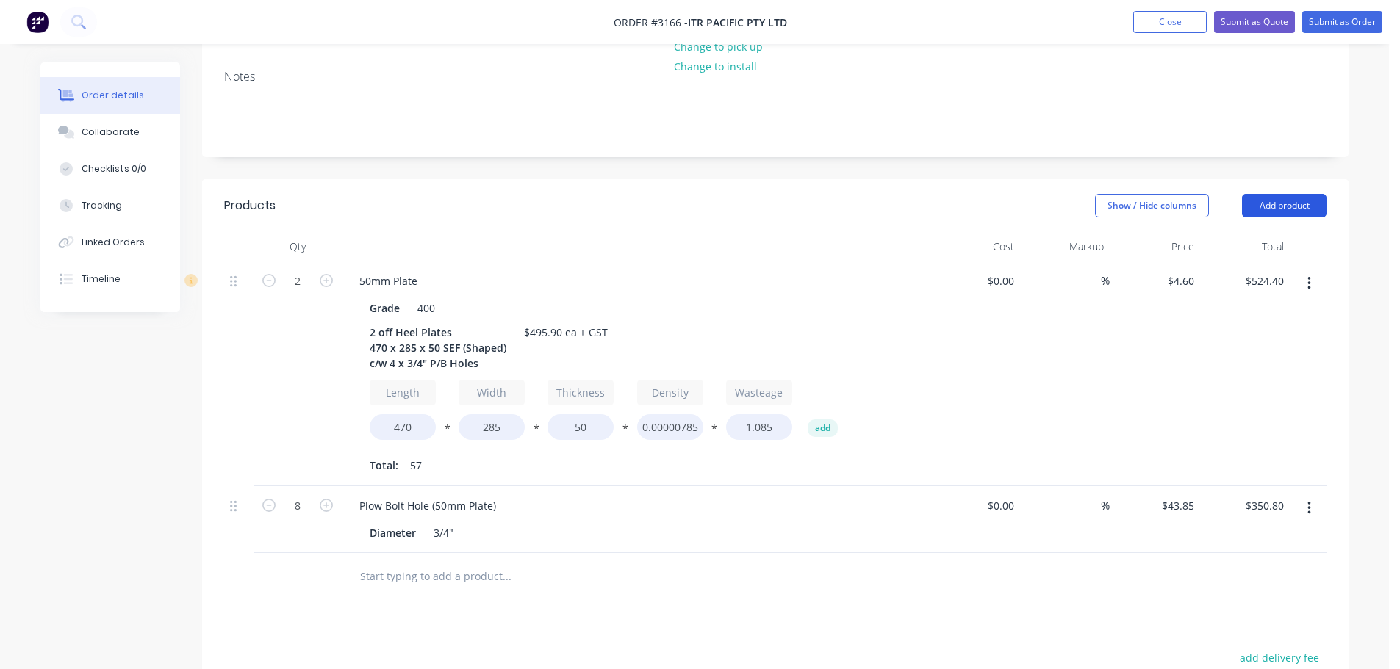
click at [1261, 194] on button "Add product" at bounding box center [1284, 206] width 85 height 24
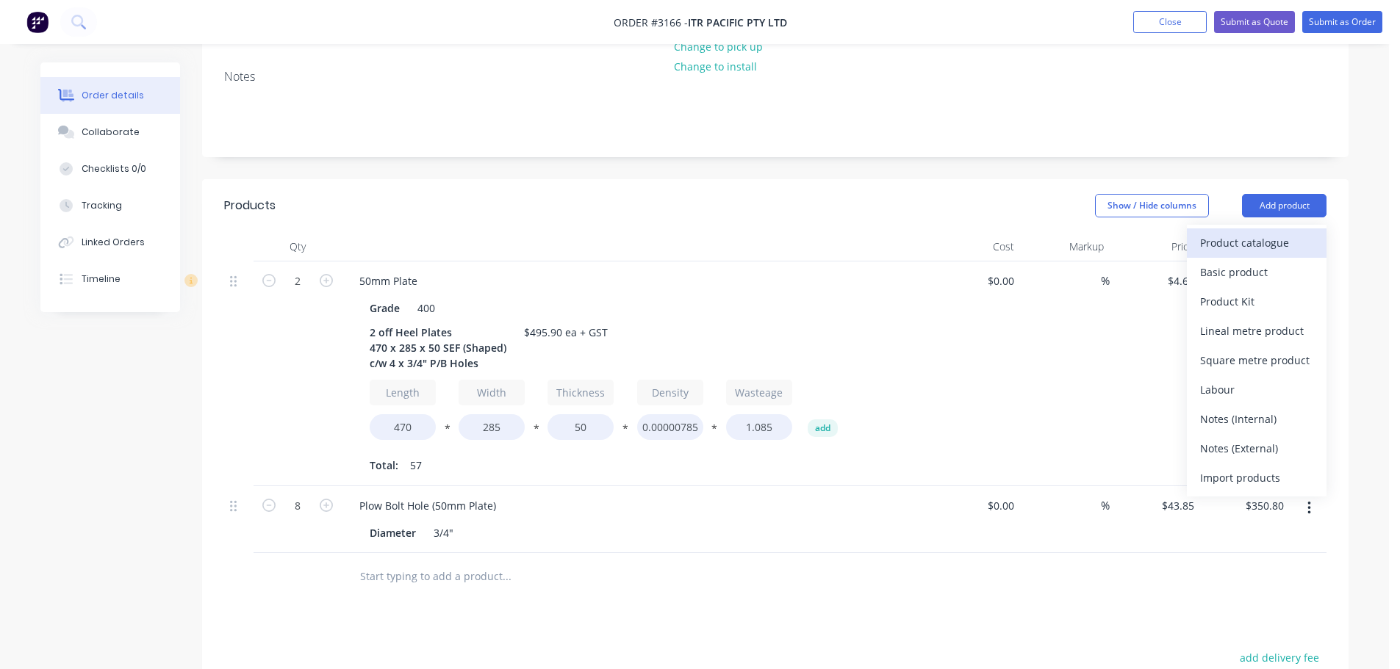
click at [1254, 232] on div "Product catalogue" at bounding box center [1256, 242] width 113 height 21
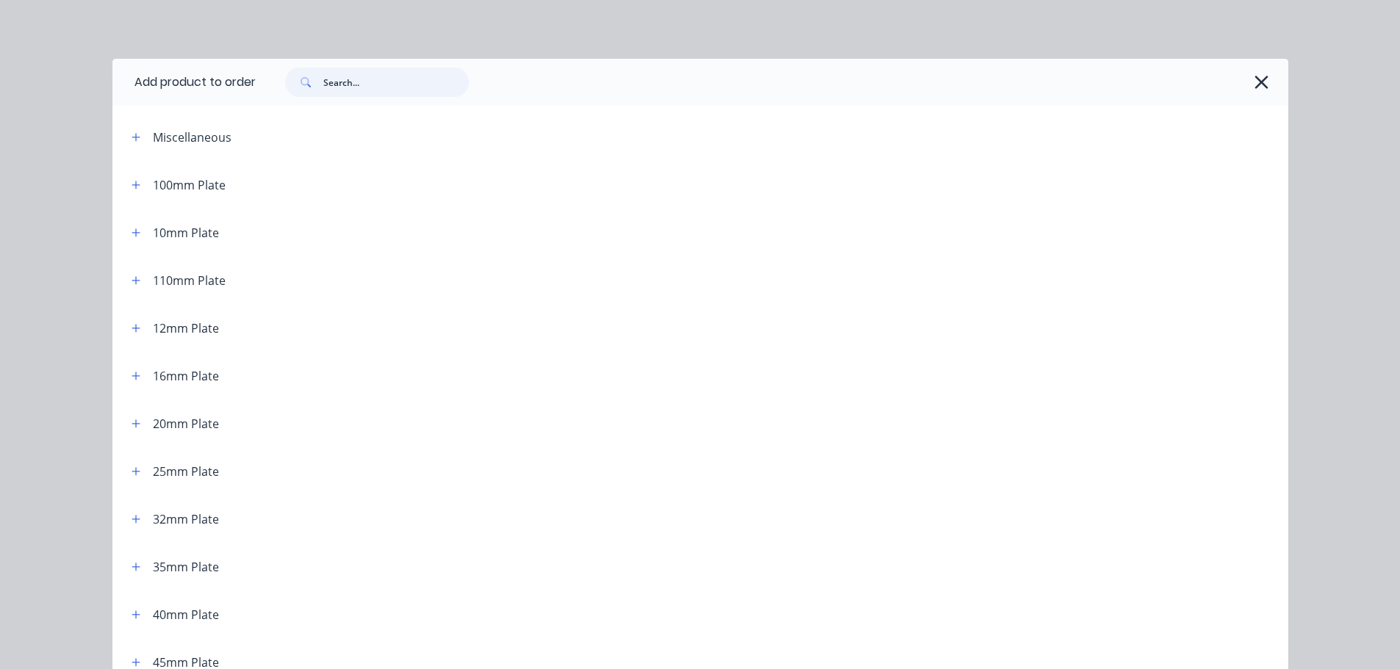
click at [349, 79] on input "text" at bounding box center [395, 82] width 145 height 29
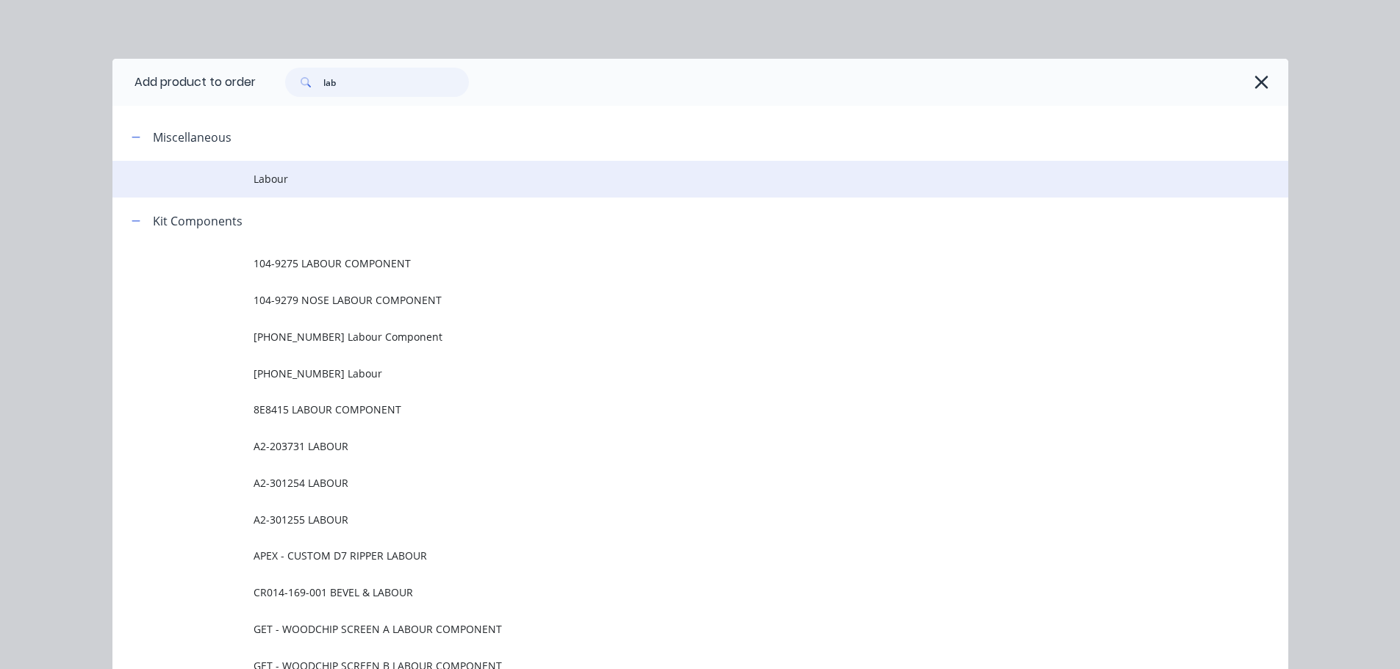
type input "lab"
click at [237, 182] on td at bounding box center [182, 179] width 141 height 37
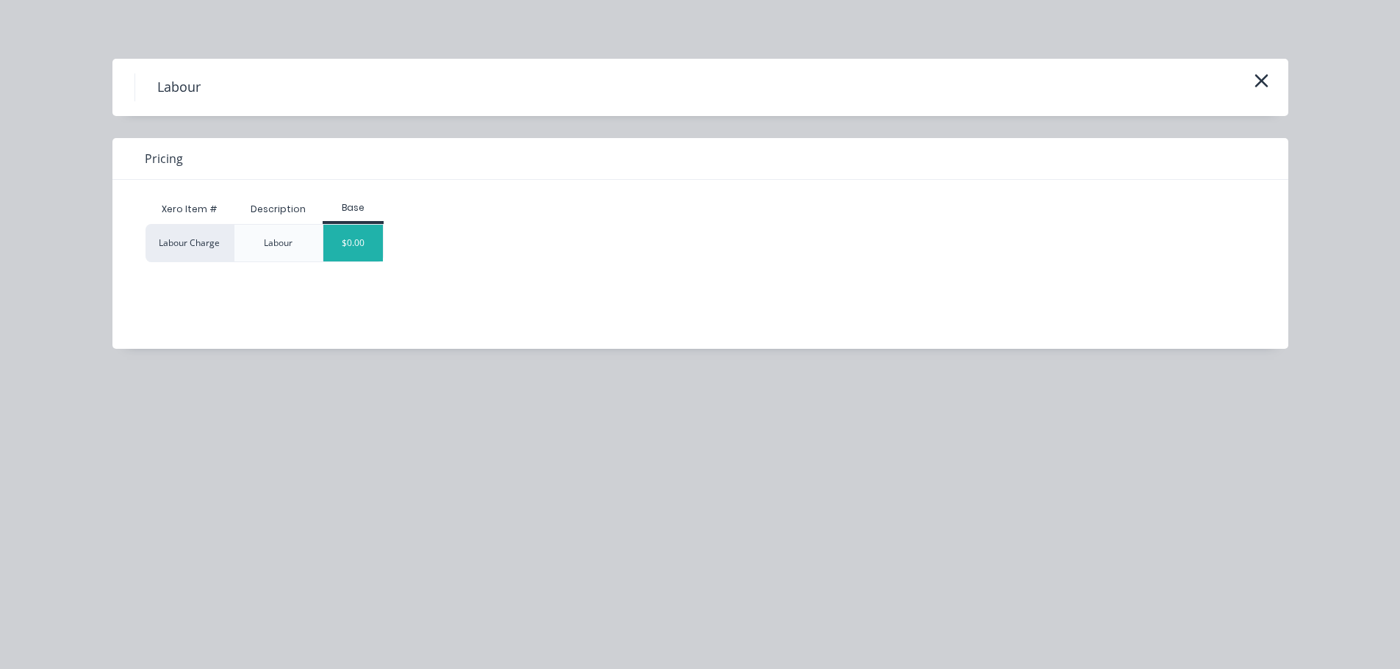
click at [350, 233] on div "$0.00" at bounding box center [353, 243] width 60 height 37
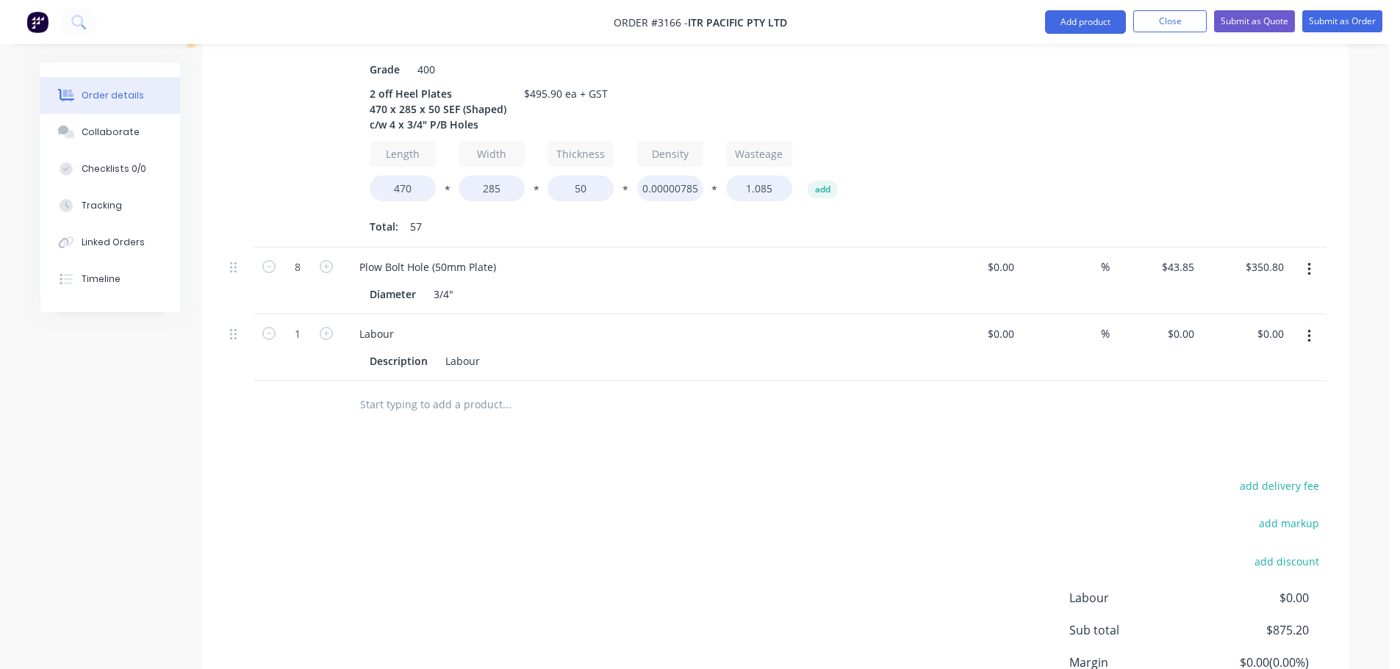
scroll to position [626, 0]
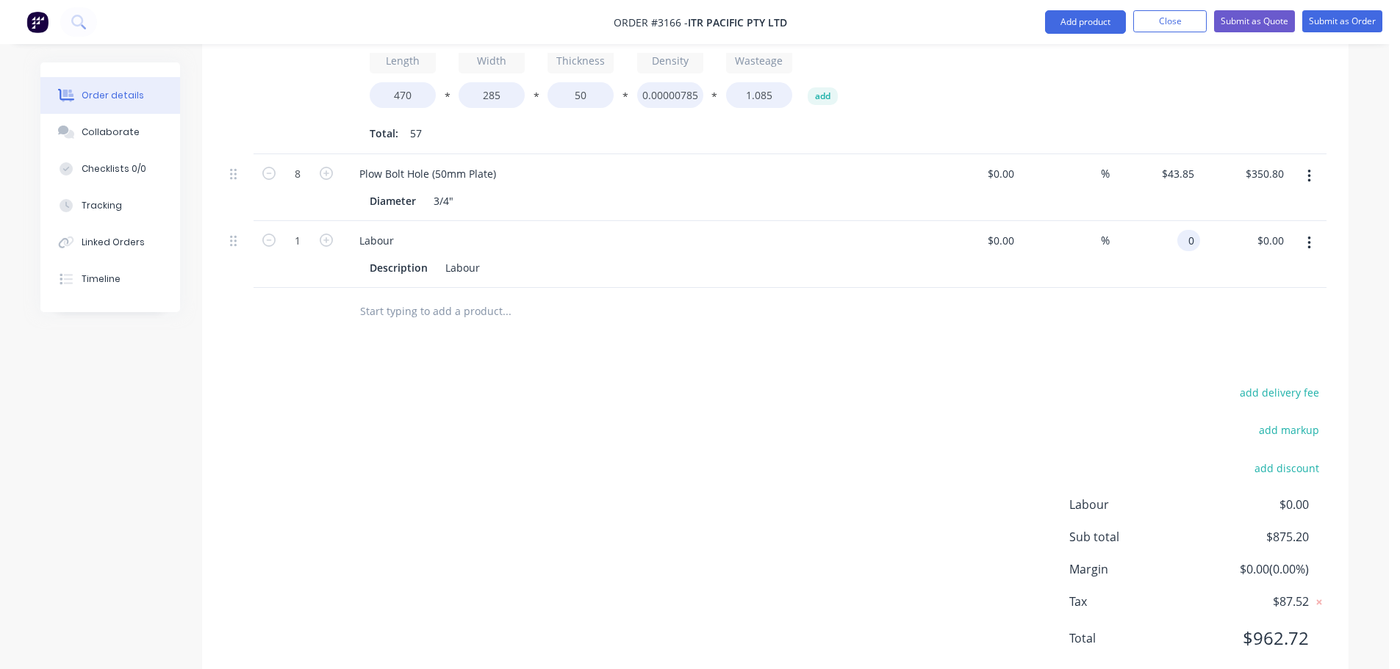
click at [1179, 230] on div "0 0" at bounding box center [1188, 240] width 23 height 21
type input "$116.60"
click at [1152, 288] on div at bounding box center [775, 312] width 1102 height 48
click at [109, 136] on div "Collaborate" at bounding box center [111, 132] width 58 height 13
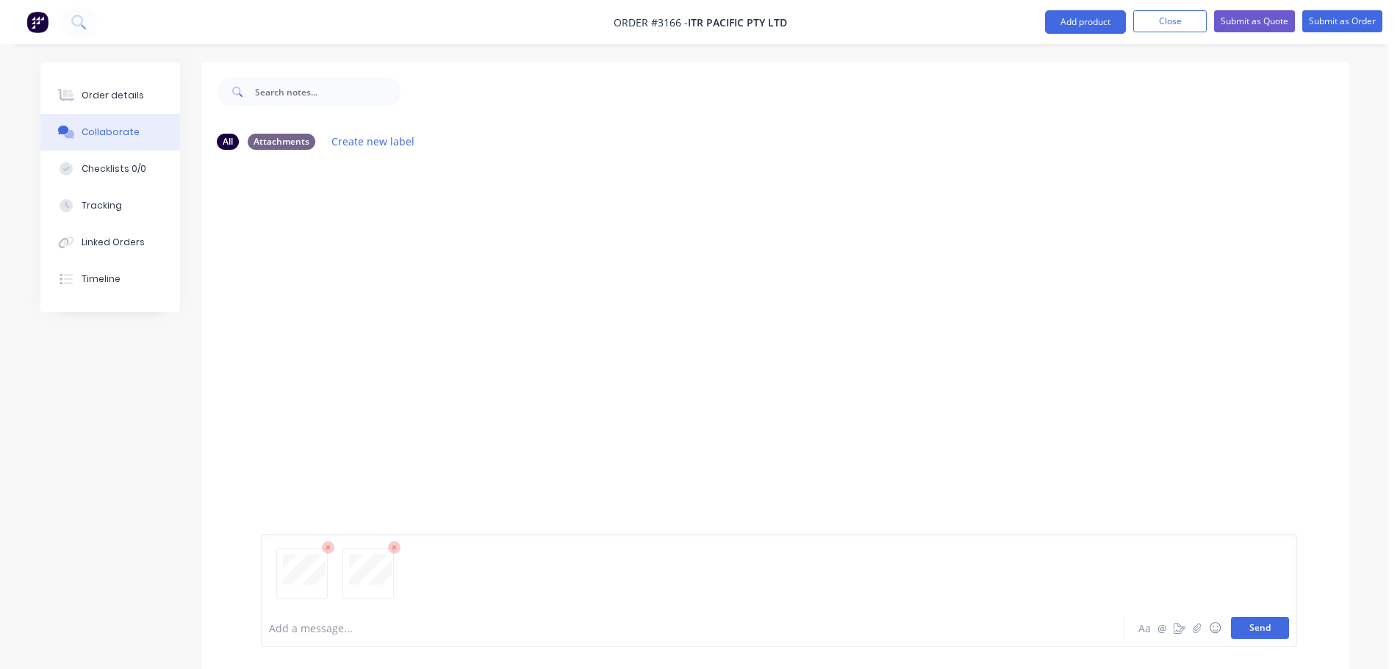
click at [1275, 630] on button "Send" at bounding box center [1260, 628] width 58 height 22
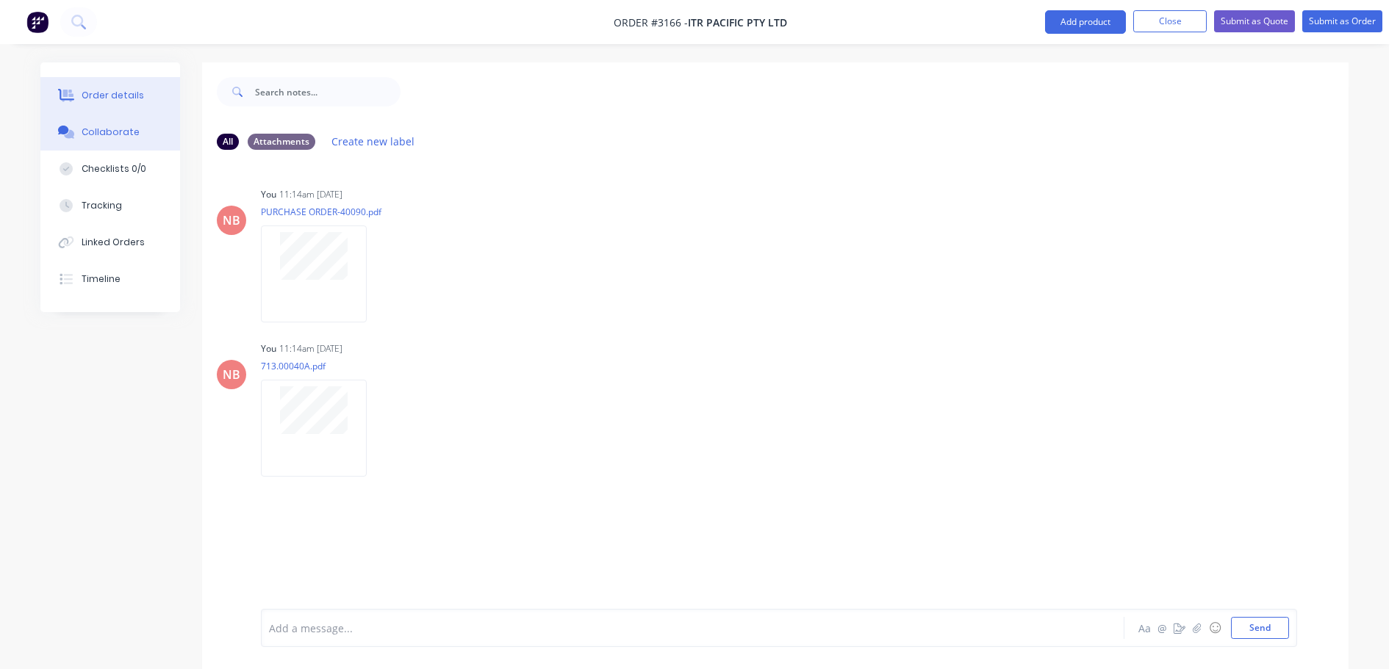
click at [102, 93] on div "Order details" at bounding box center [113, 95] width 62 height 13
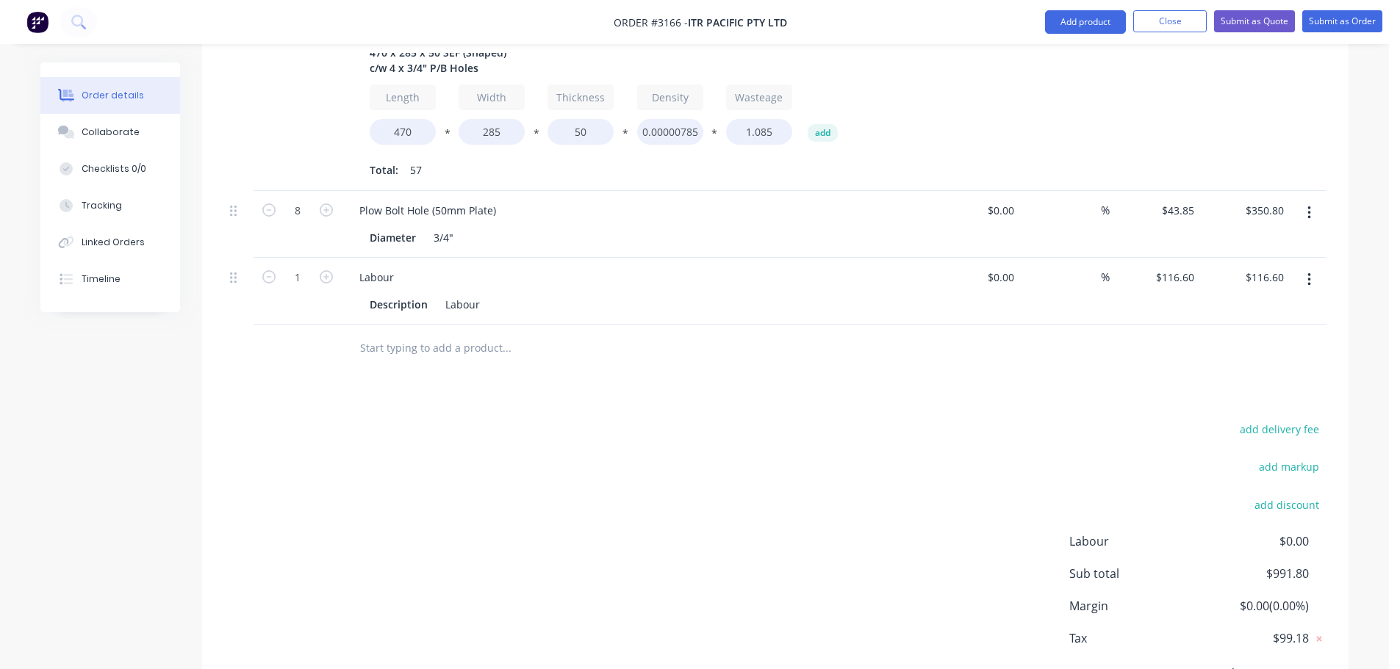
scroll to position [626, 0]
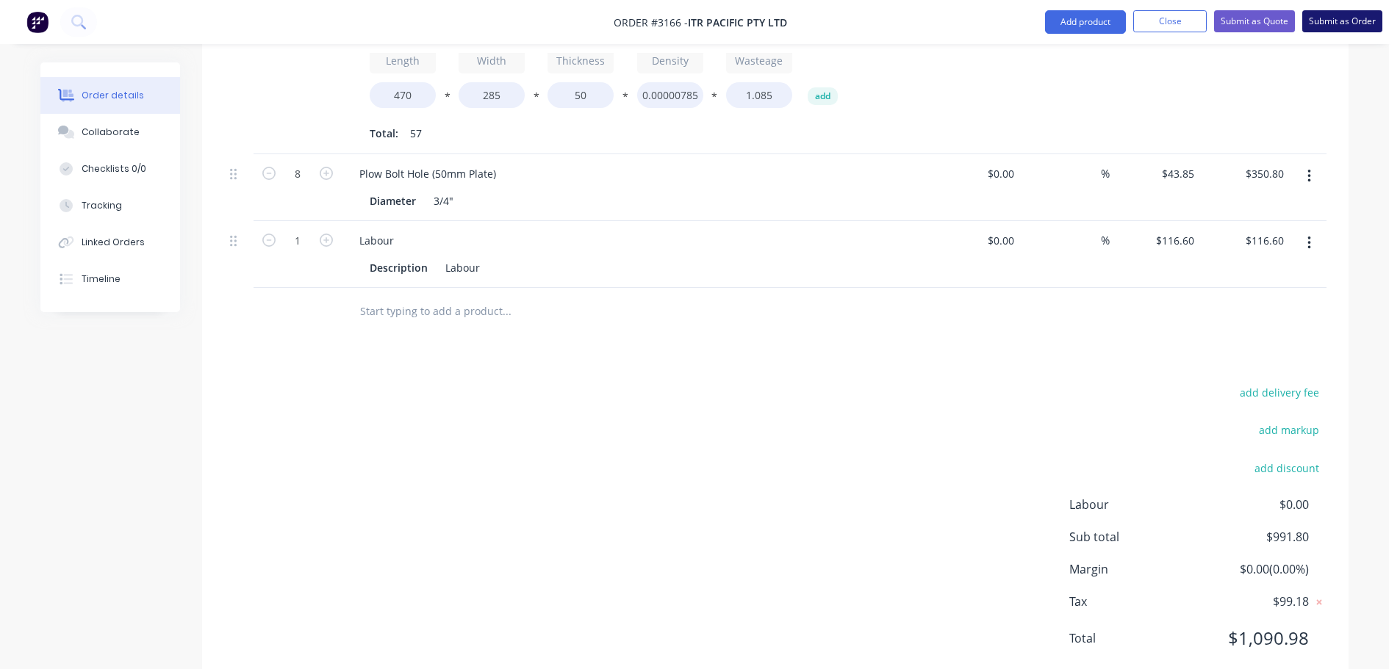
click at [1322, 22] on button "Submit as Order" at bounding box center [1342, 21] width 80 height 22
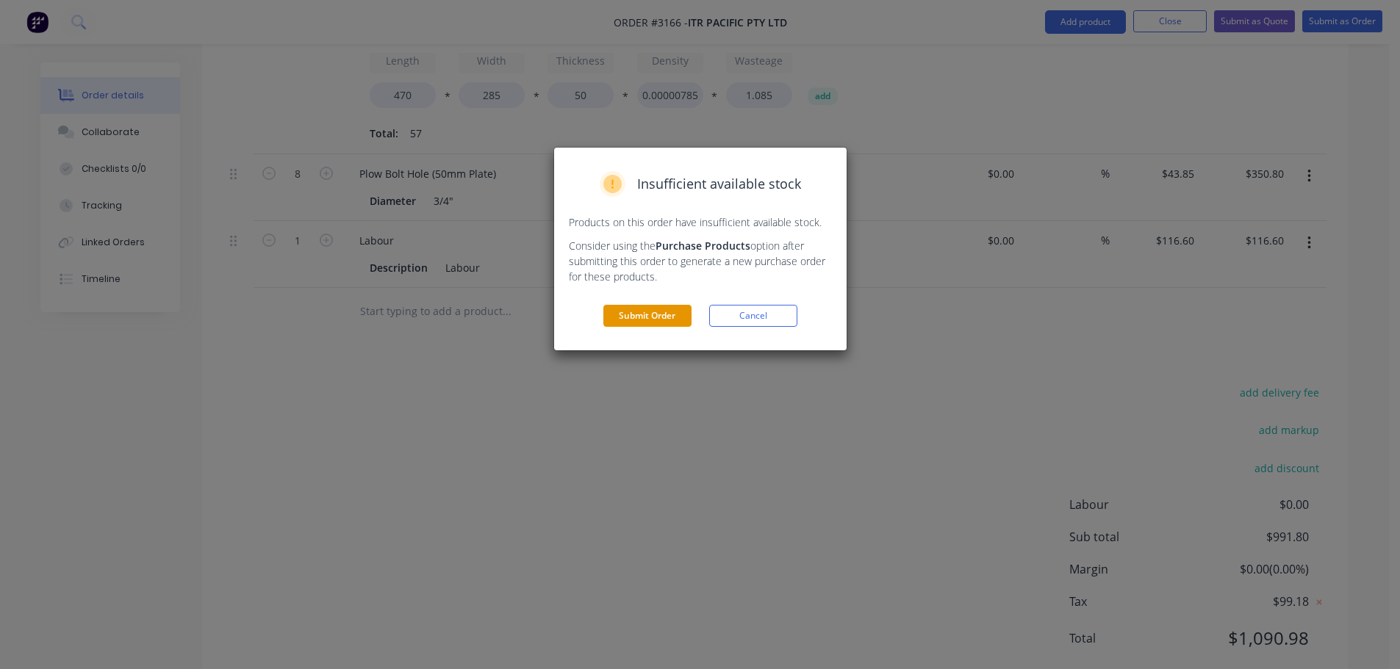
click at [646, 320] on button "Submit Order" at bounding box center [647, 316] width 88 height 22
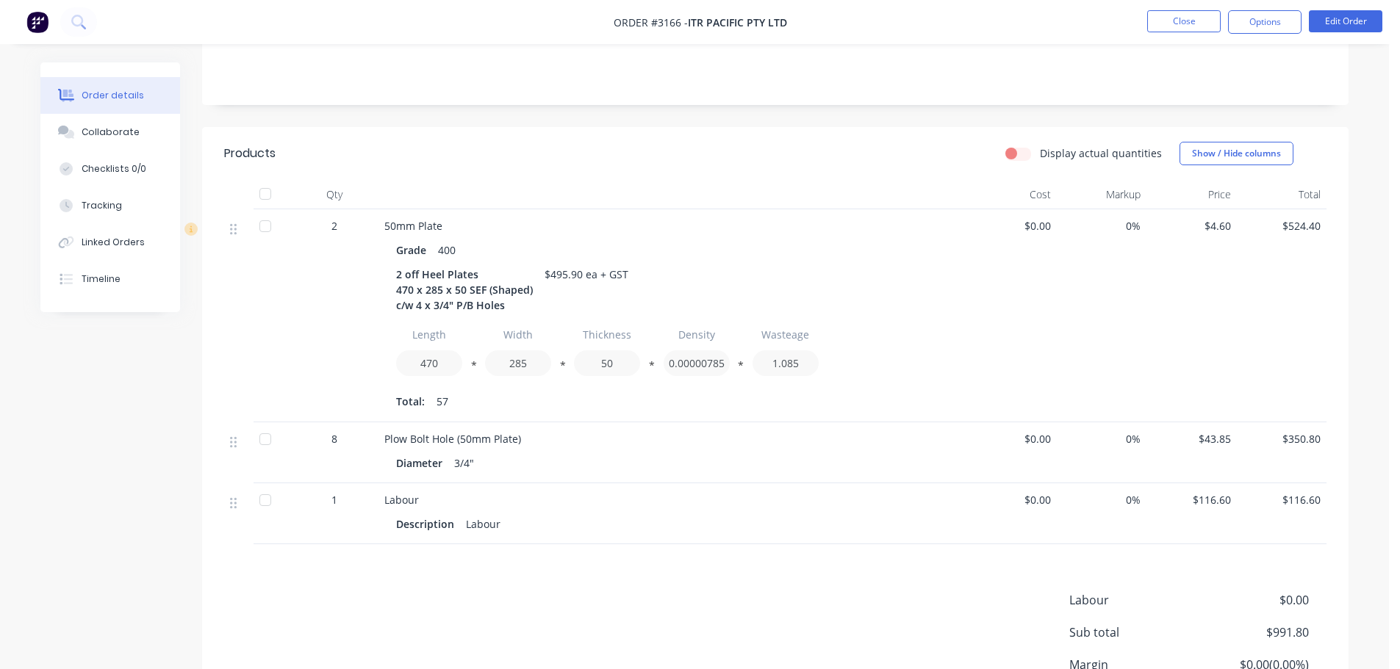
scroll to position [439, 0]
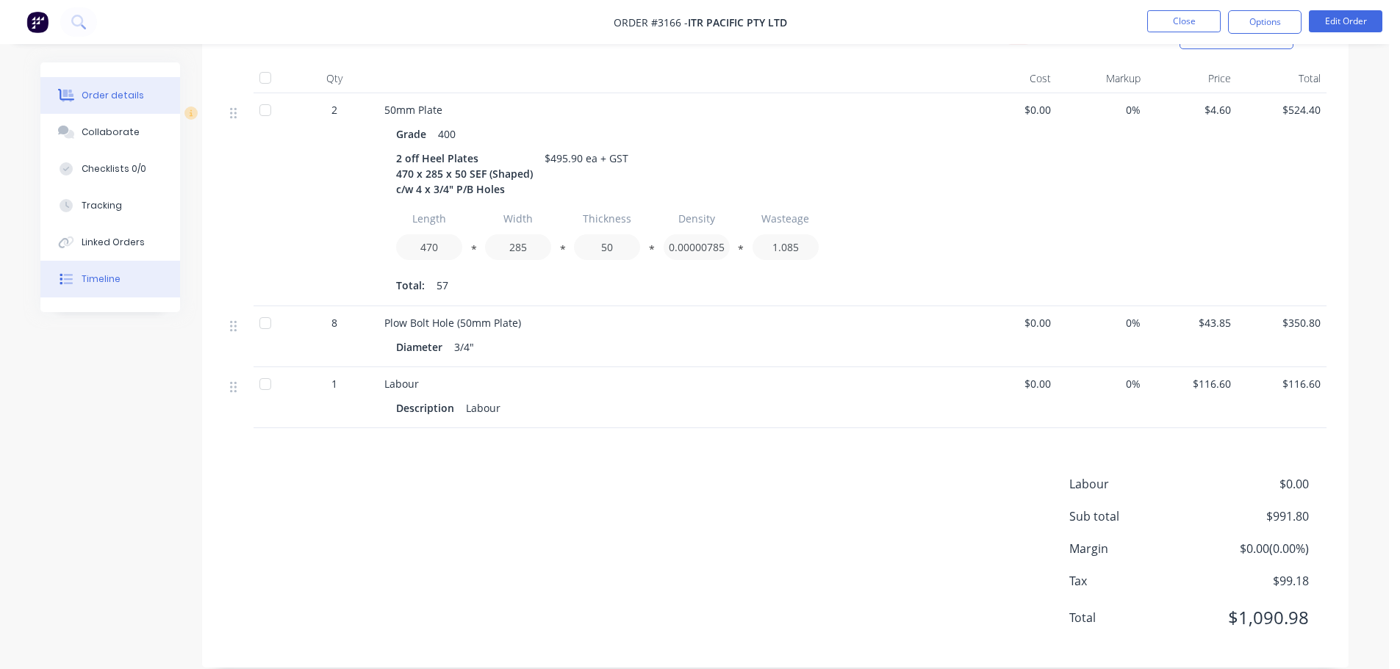
click at [117, 290] on button "Timeline" at bounding box center [110, 279] width 140 height 37
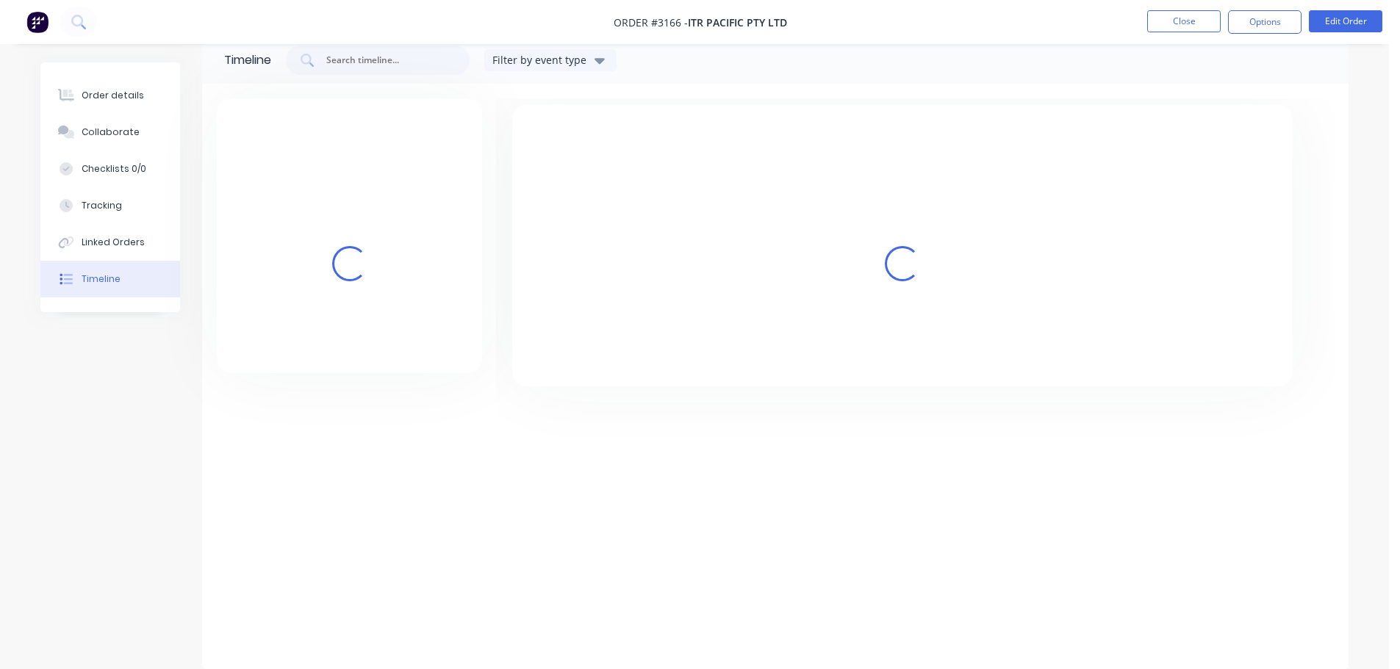
scroll to position [26, 0]
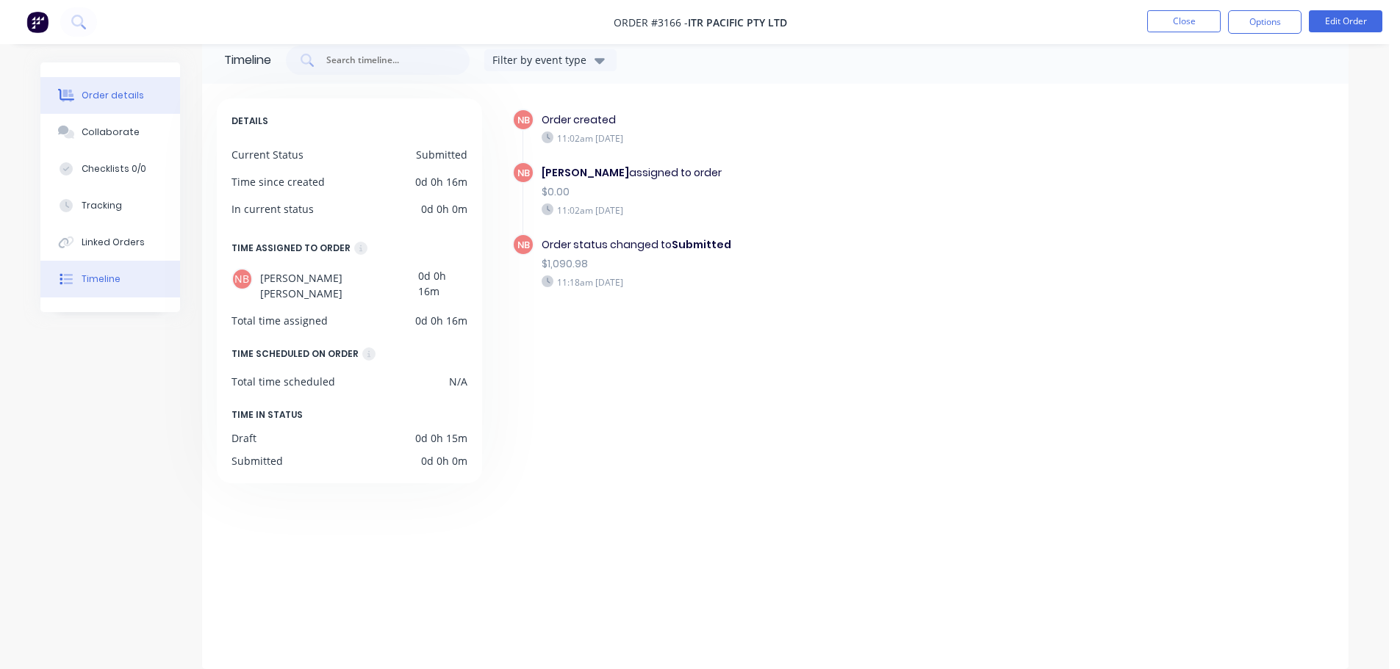
click at [139, 104] on button "Order details" at bounding box center [110, 95] width 140 height 37
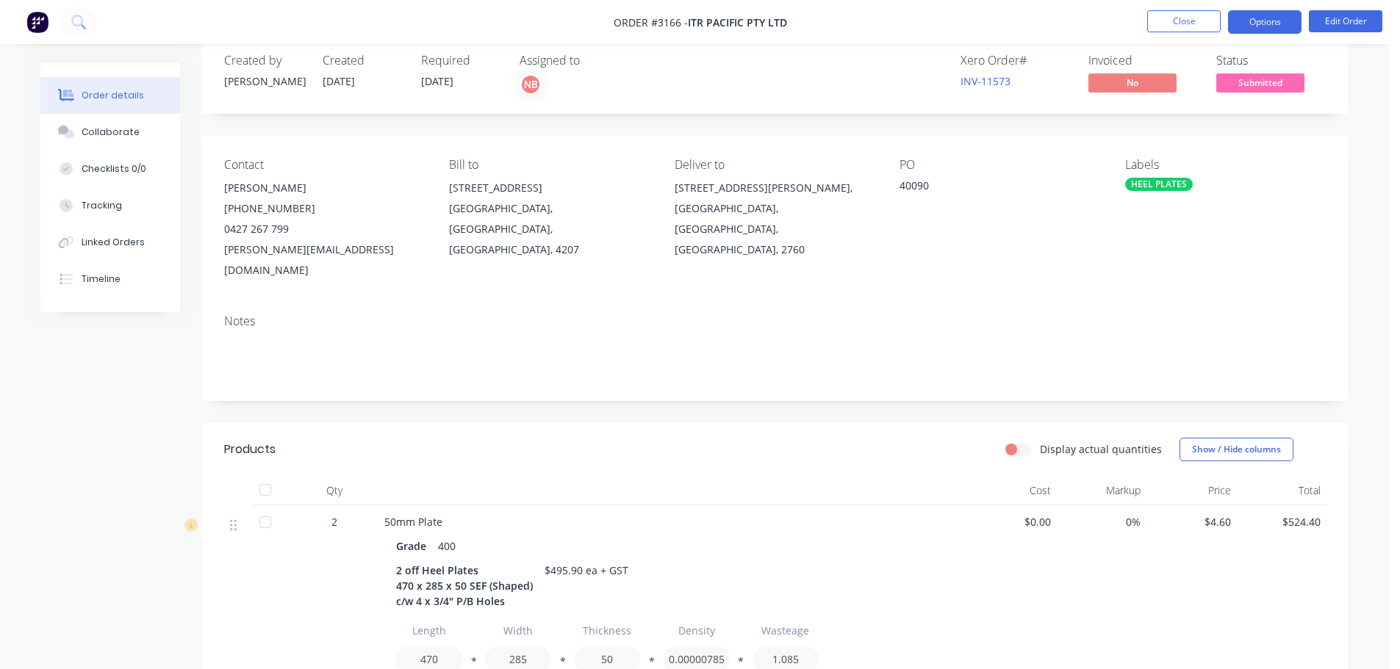
click at [1268, 21] on button "Options" at bounding box center [1264, 22] width 73 height 24
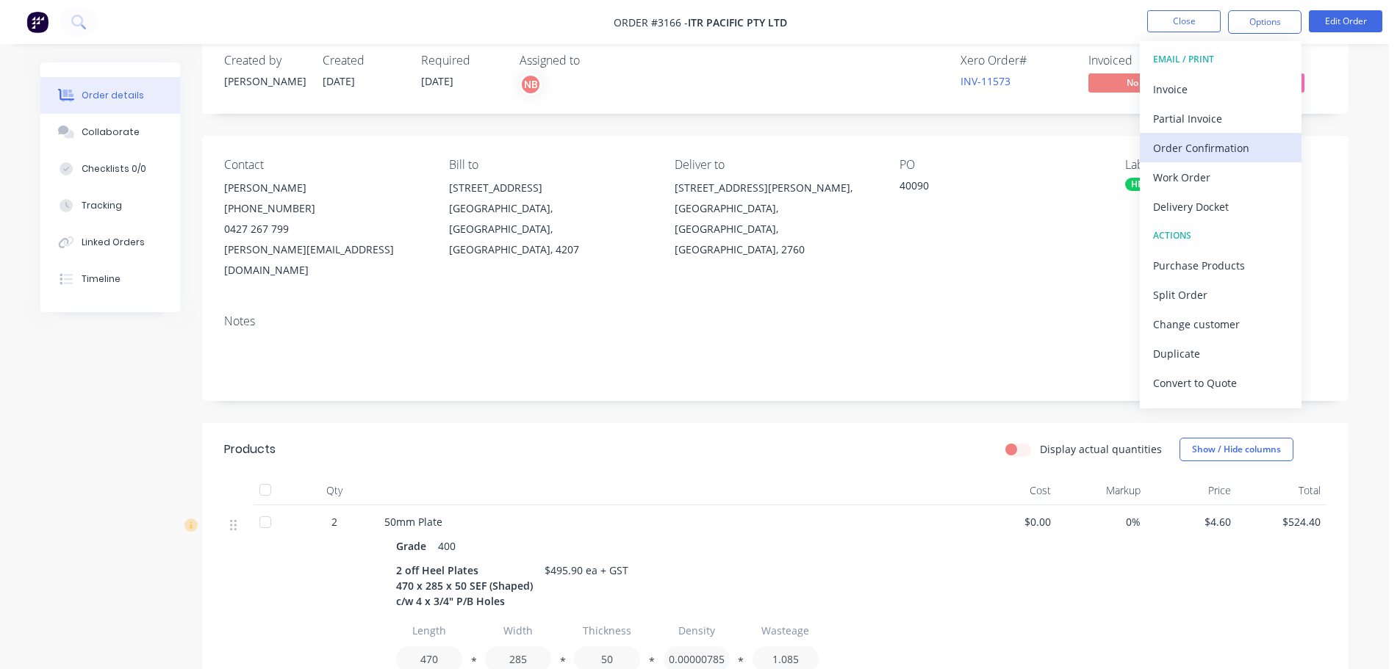
click at [1177, 147] on div "Order Confirmation" at bounding box center [1220, 147] width 135 height 21
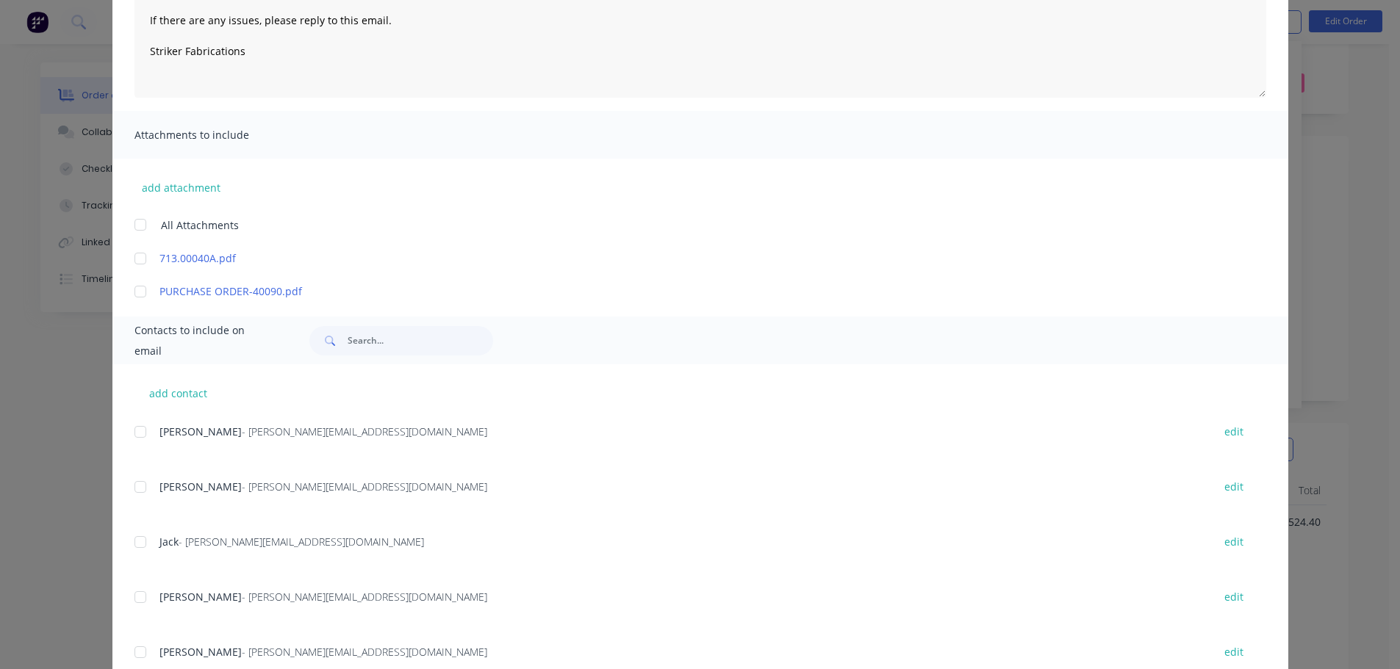
scroll to position [220, 0]
click at [136, 547] on div at bounding box center [140, 538] width 29 height 29
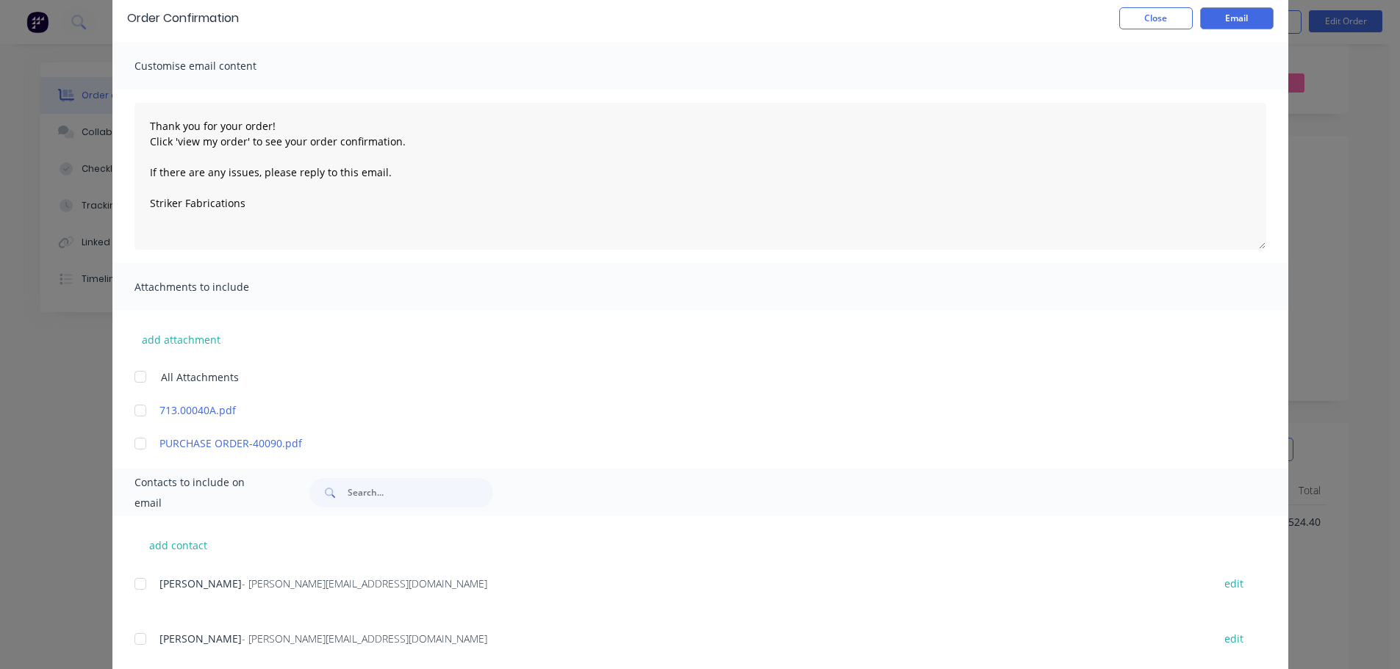
type textarea "Thank you for your order! Click 'view my order' to see your order confirmation.…"
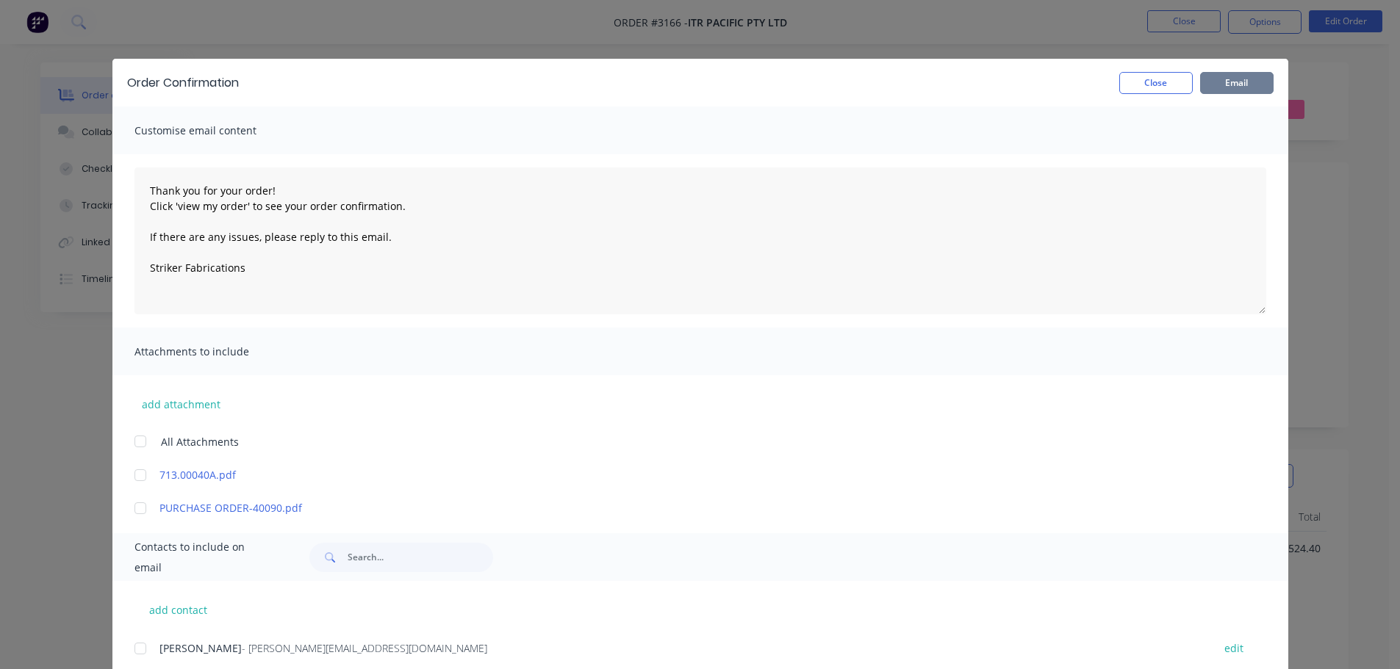
click at [1237, 79] on button "Email" at bounding box center [1236, 83] width 73 height 22
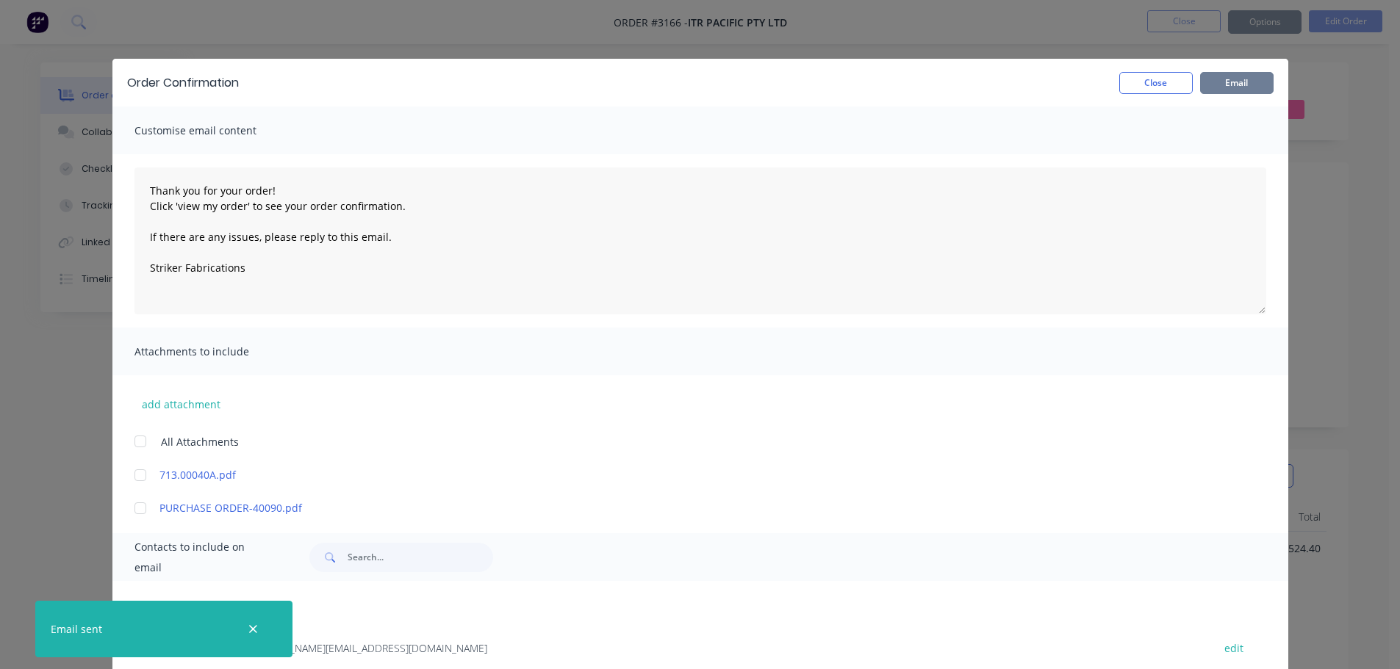
type textarea "Thank you for your order! Click 'view my order' to see your order confirmation.…"
click at [1129, 76] on button "Close" at bounding box center [1155, 83] width 73 height 22
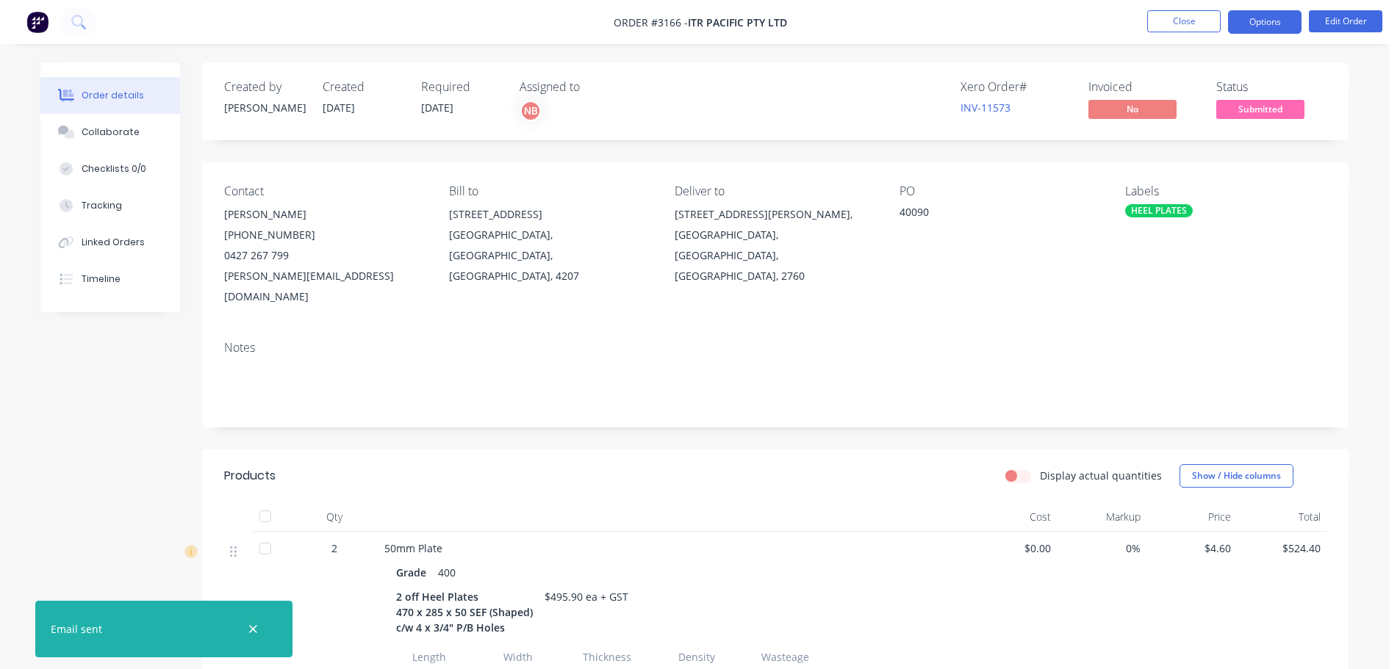
click at [1236, 25] on button "Options" at bounding box center [1264, 22] width 73 height 24
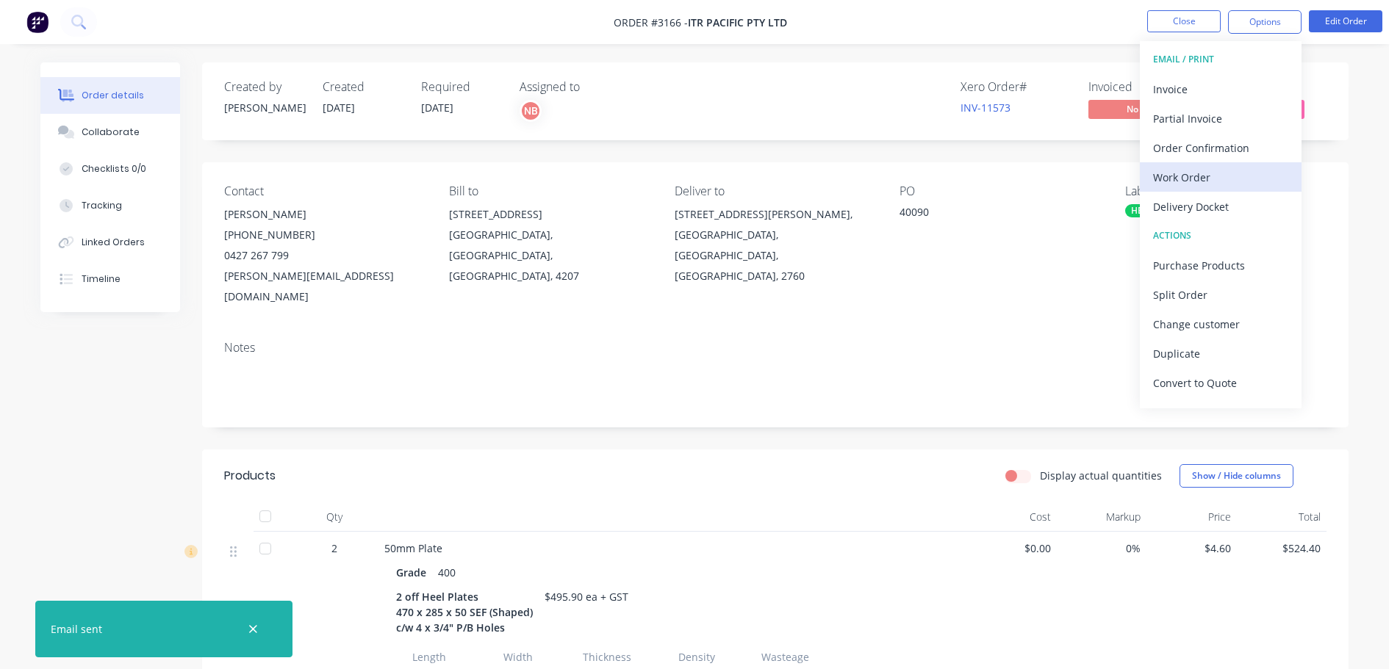
click at [1228, 165] on button "Work Order" at bounding box center [1221, 176] width 162 height 29
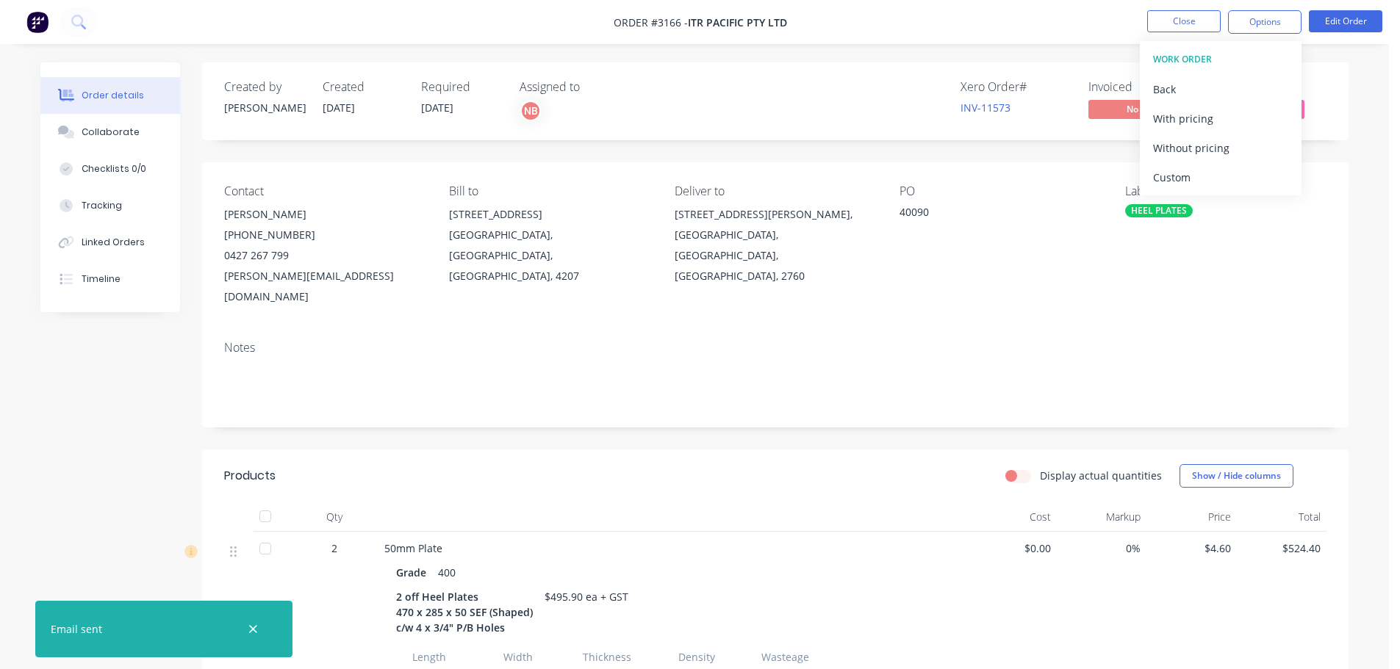
click at [1227, 165] on button "Custom" at bounding box center [1221, 176] width 162 height 29
click at [1223, 146] on div "Without pricing" at bounding box center [1220, 147] width 135 height 21
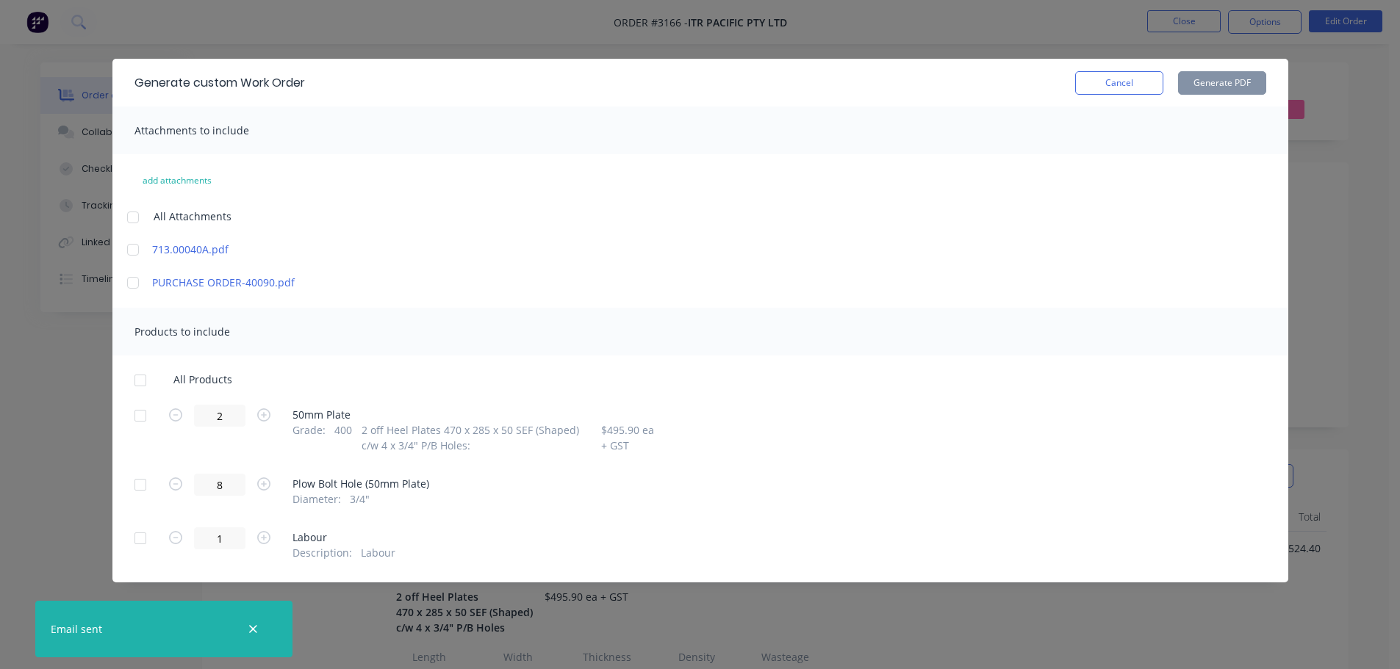
click at [138, 414] on div at bounding box center [140, 415] width 29 height 29
click at [1248, 87] on button "Generate PDF" at bounding box center [1222, 83] width 88 height 24
click at [1099, 83] on button "Cancel" at bounding box center [1119, 83] width 88 height 24
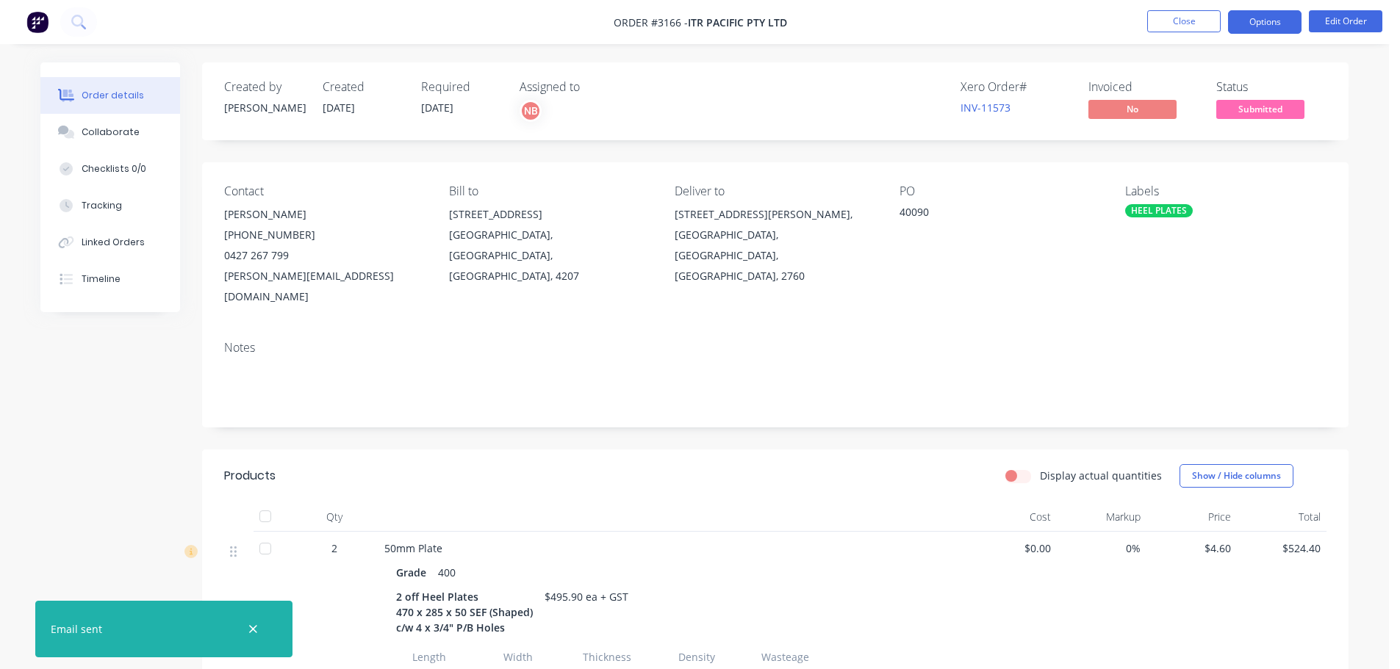
click at [1248, 29] on button "Options" at bounding box center [1264, 22] width 73 height 24
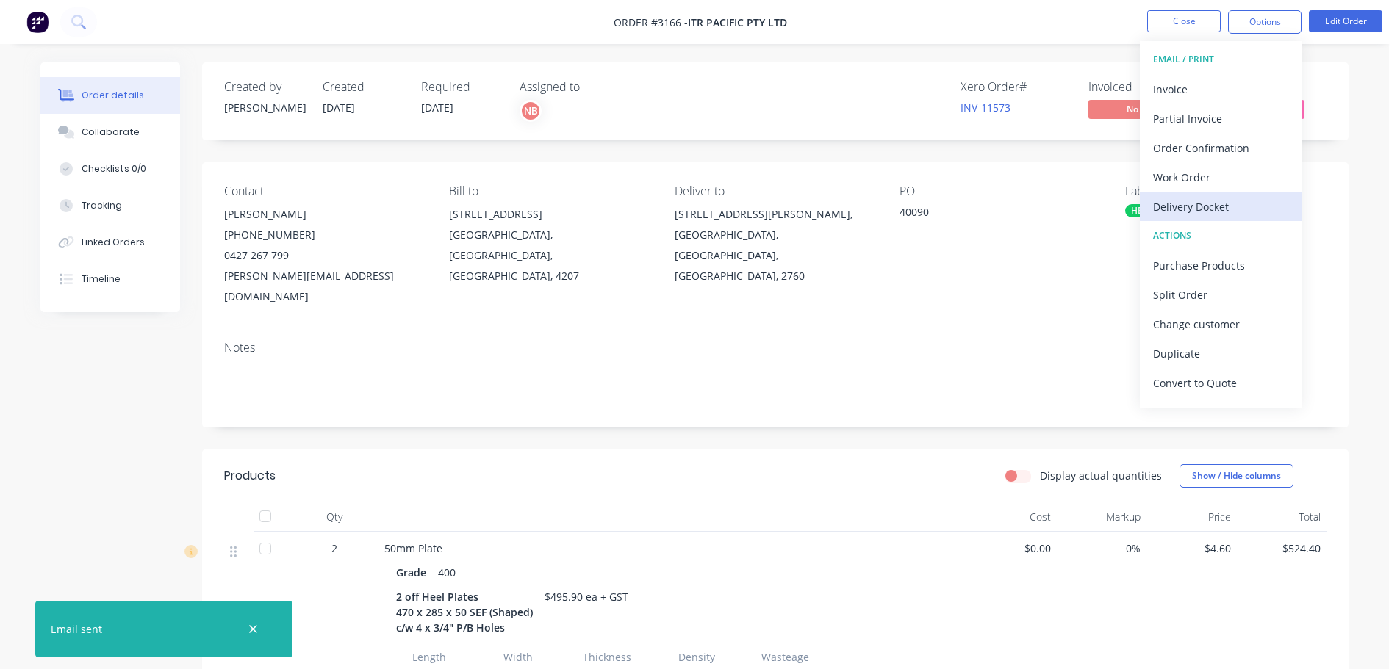
click at [1182, 205] on div "Delivery Docket" at bounding box center [1220, 206] width 135 height 21
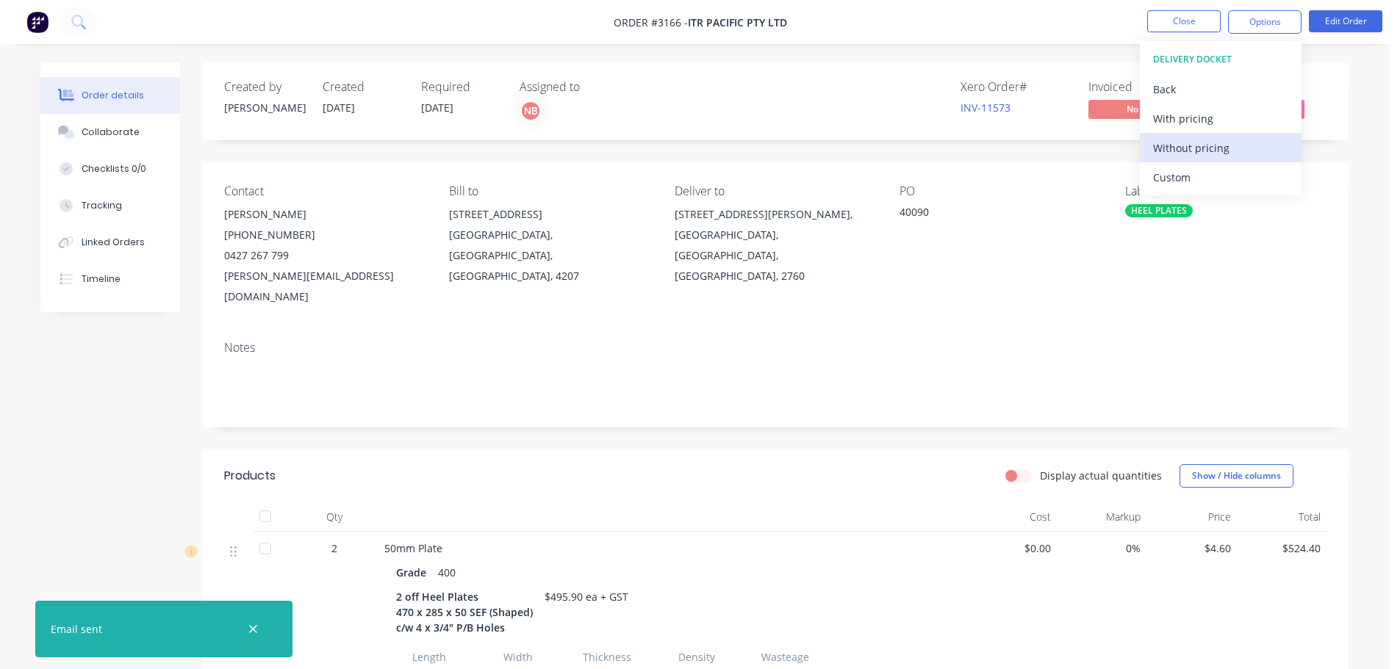
drag, startPoint x: 1177, startPoint y: 174, endPoint x: 1176, endPoint y: 154, distance: 19.9
click at [1176, 173] on div "Custom" at bounding box center [1220, 177] width 135 height 21
click at [1176, 154] on div "Without pricing" at bounding box center [1220, 147] width 135 height 21
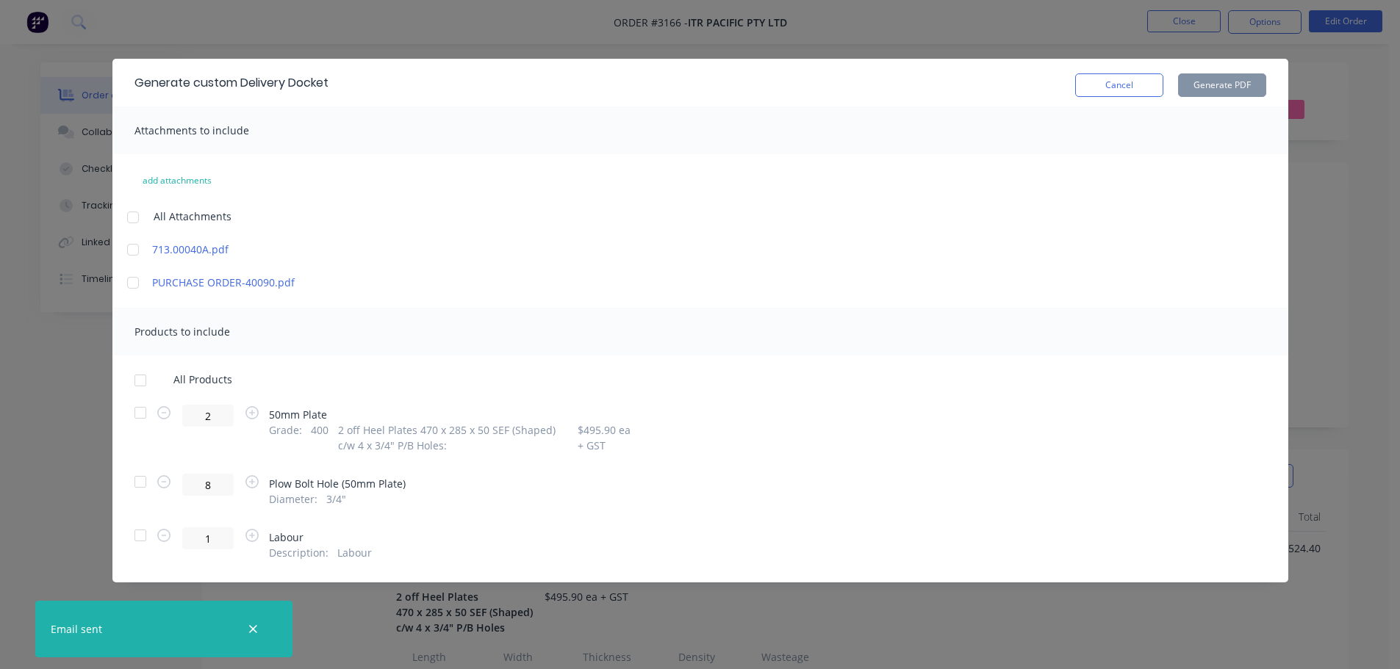
click at [140, 414] on div at bounding box center [140, 412] width 29 height 29
click at [1221, 79] on button "Generate PDF" at bounding box center [1222, 85] width 88 height 24
click at [1113, 94] on button "Cancel" at bounding box center [1119, 85] width 88 height 24
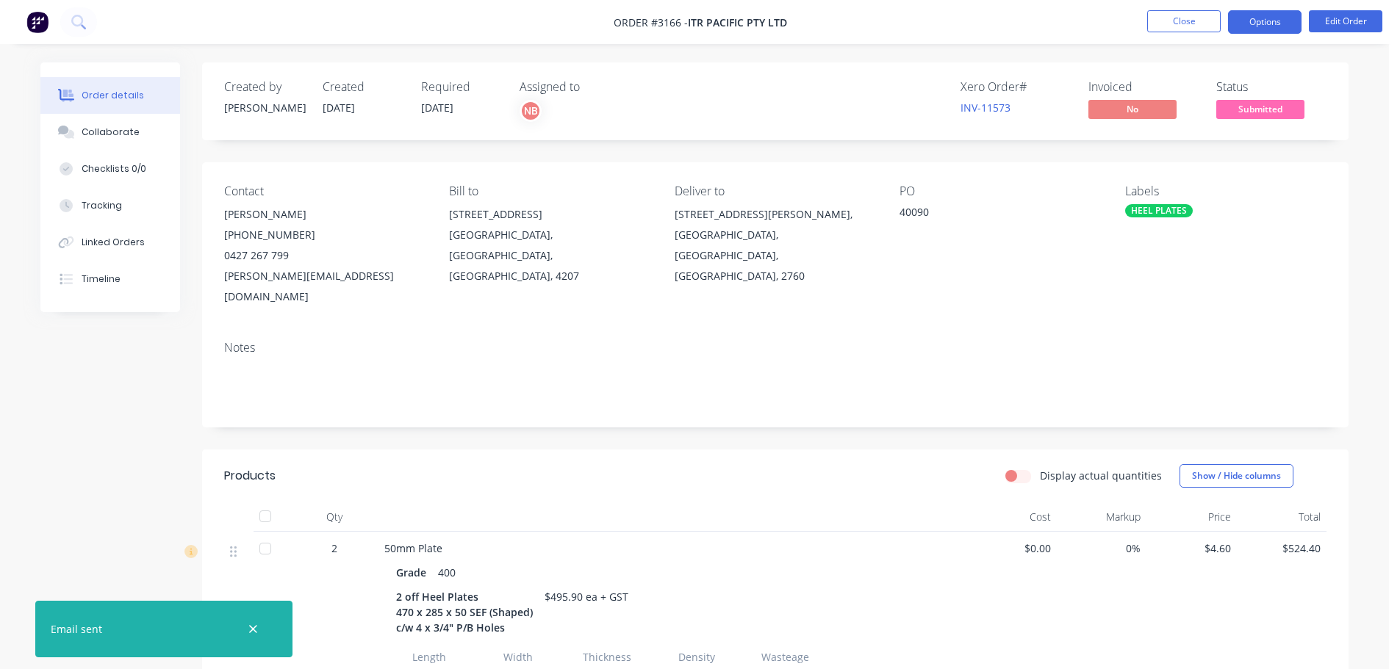
click at [1247, 23] on button "Options" at bounding box center [1264, 22] width 73 height 24
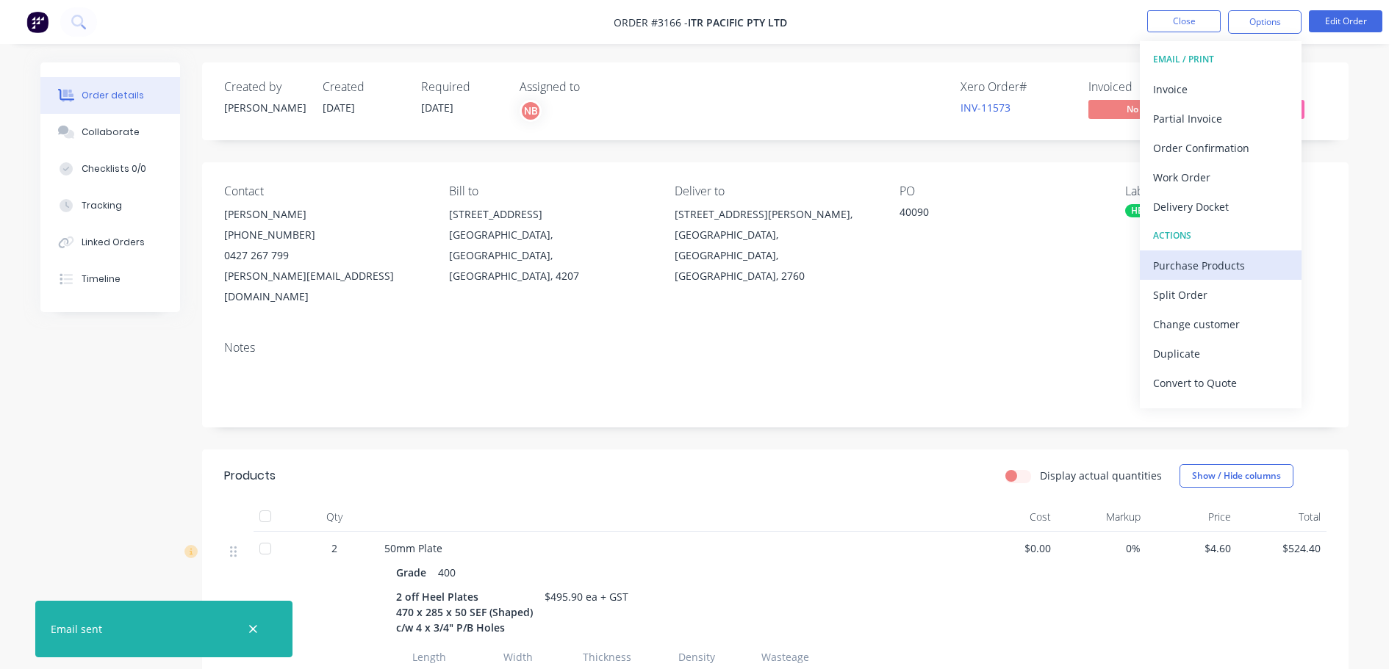
click at [1177, 271] on div "Purchase Products" at bounding box center [1220, 265] width 135 height 21
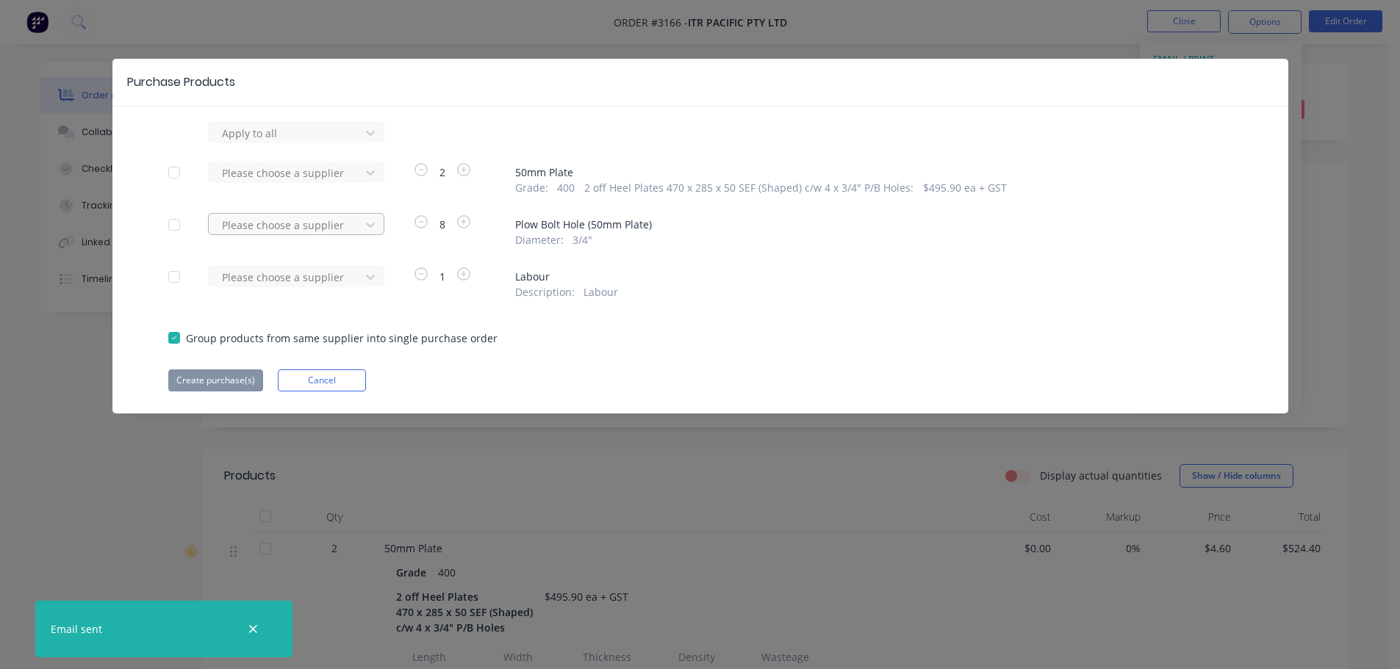
click at [295, 143] on div at bounding box center [286, 133] width 132 height 18
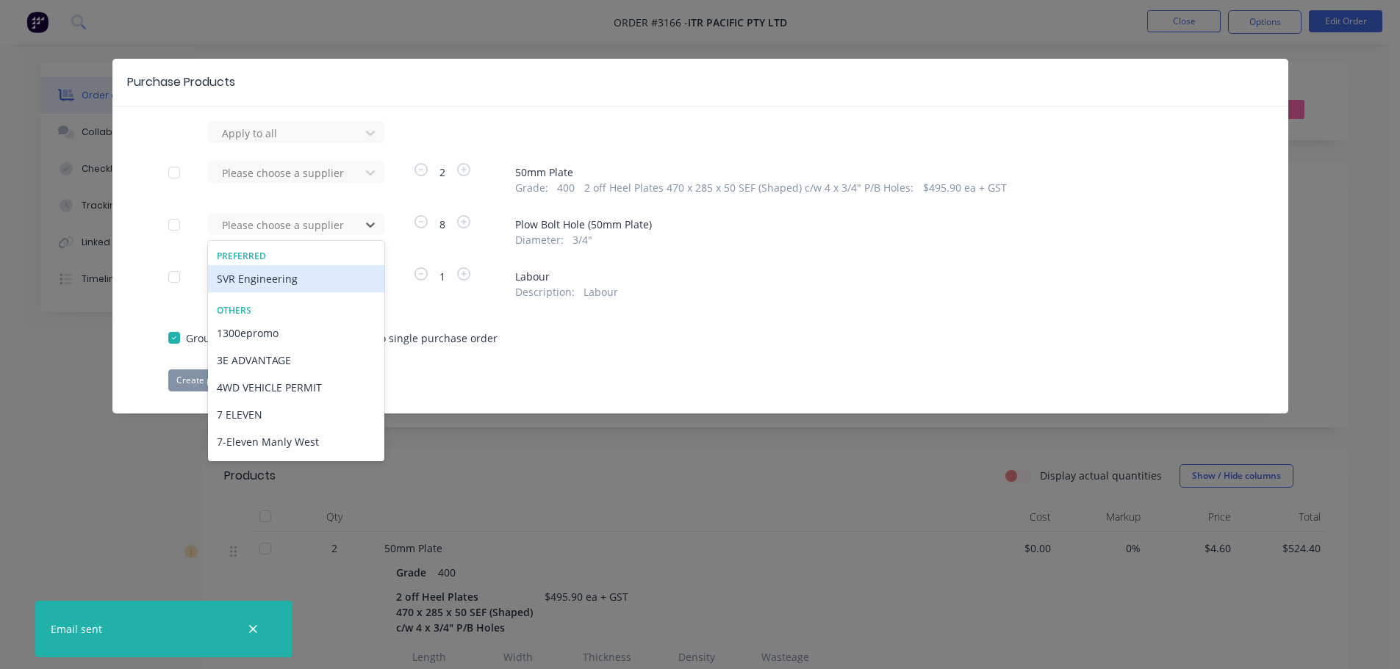
click at [297, 280] on div "SVR Engineering" at bounding box center [296, 278] width 176 height 27
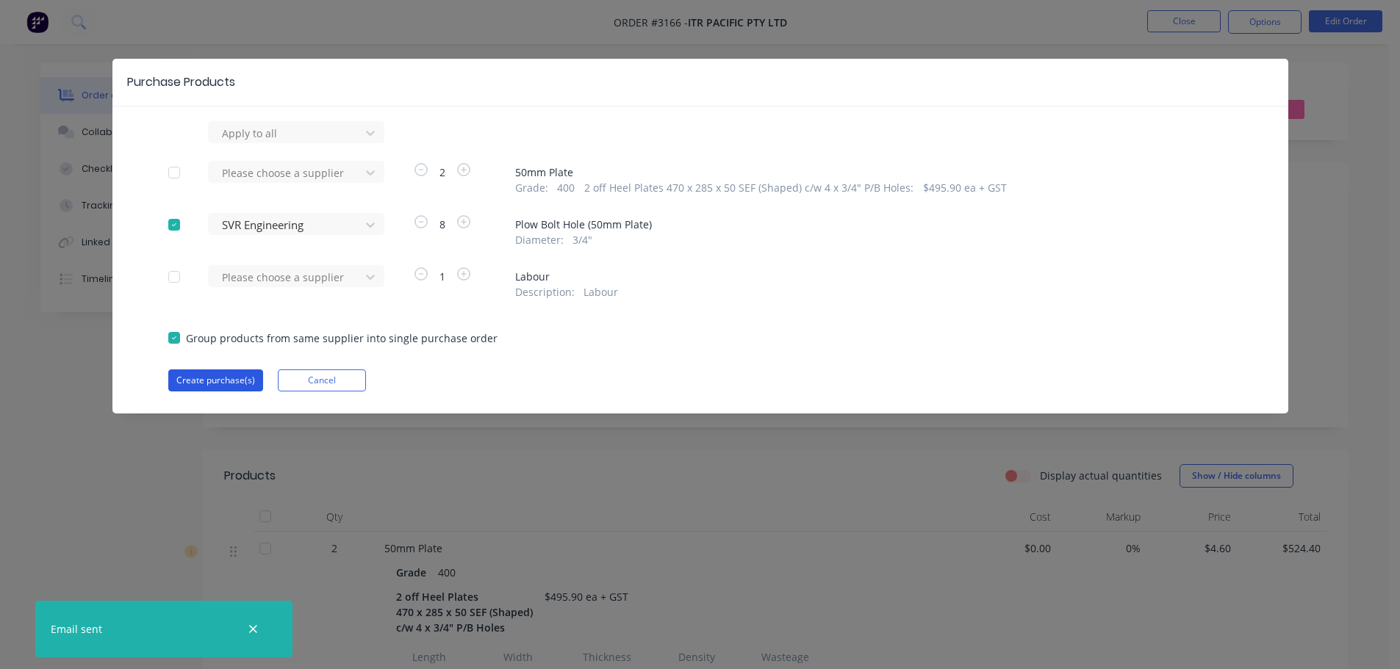
click at [252, 376] on button "Create purchase(s)" at bounding box center [215, 381] width 95 height 22
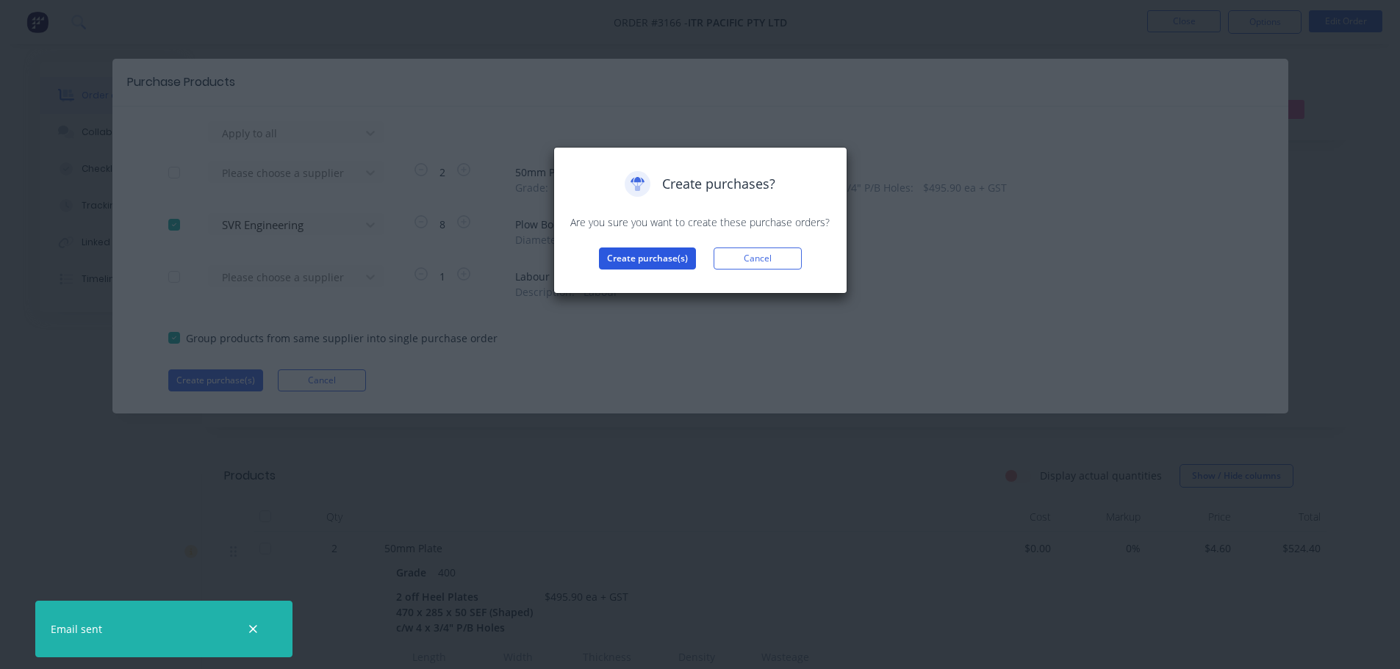
click at [652, 259] on button "Create purchase(s)" at bounding box center [647, 259] width 97 height 22
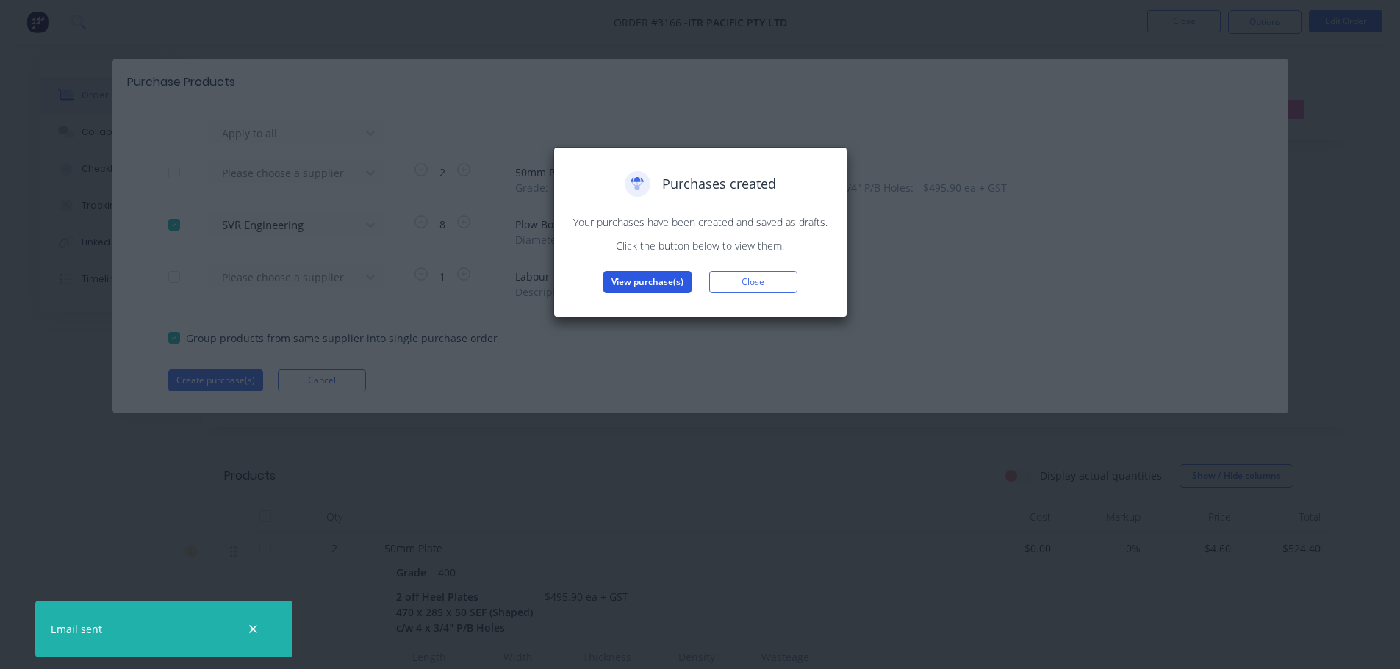
click at [652, 276] on button "View purchase(s)" at bounding box center [647, 282] width 88 height 22
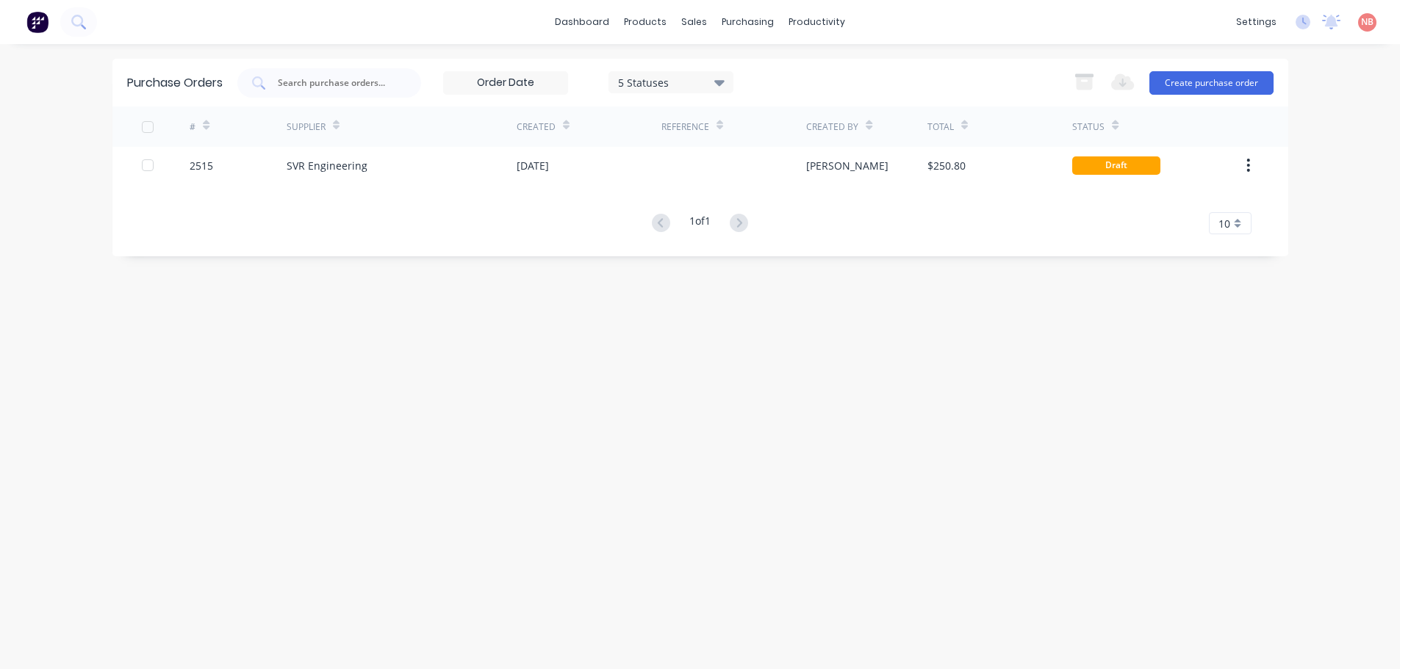
click at [622, 173] on div "[DATE]" at bounding box center [589, 165] width 145 height 37
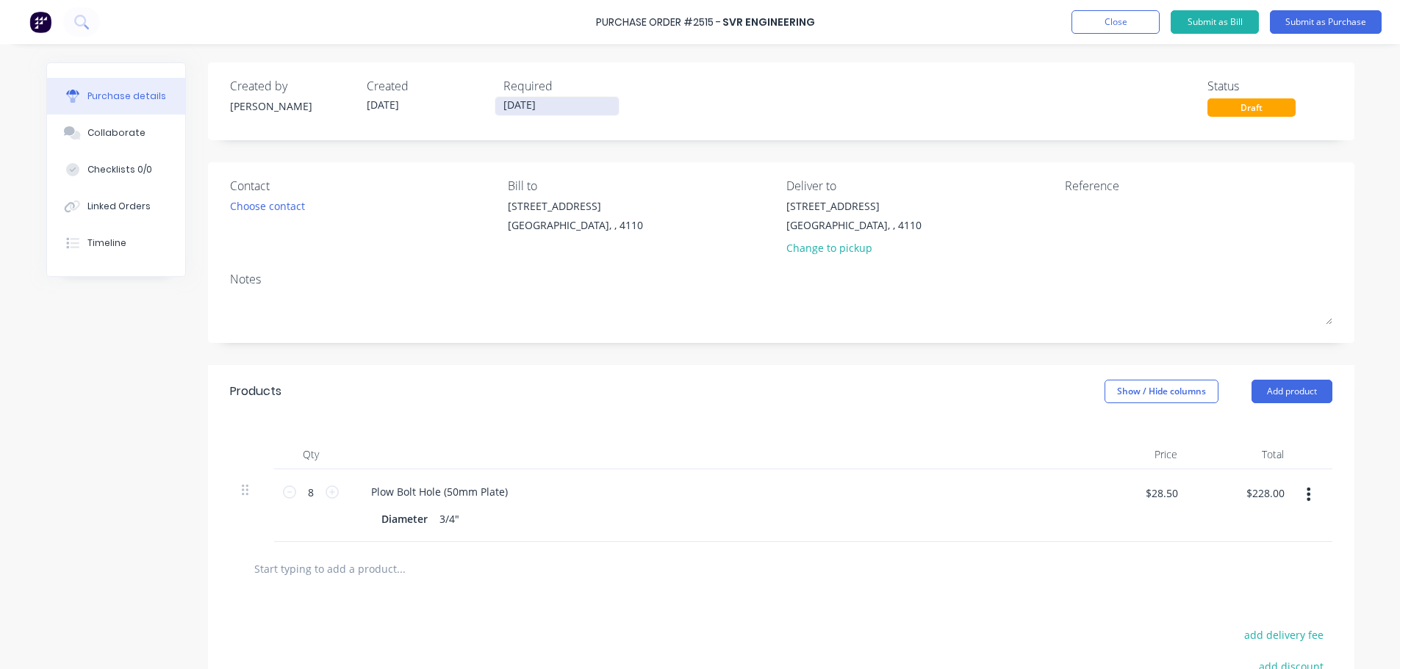
click at [544, 113] on input "[DATE]" at bounding box center [556, 106] width 123 height 18
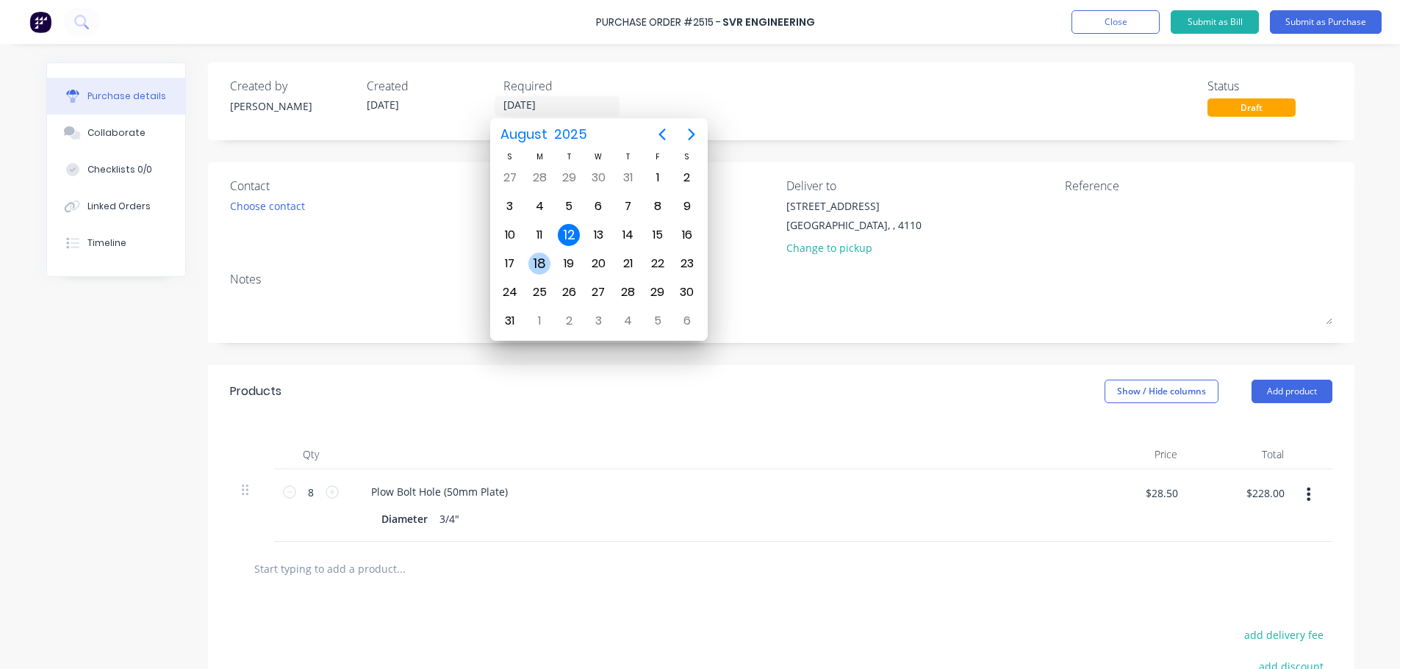
click at [547, 259] on div "18" at bounding box center [539, 264] width 22 height 22
type input "[DATE]"
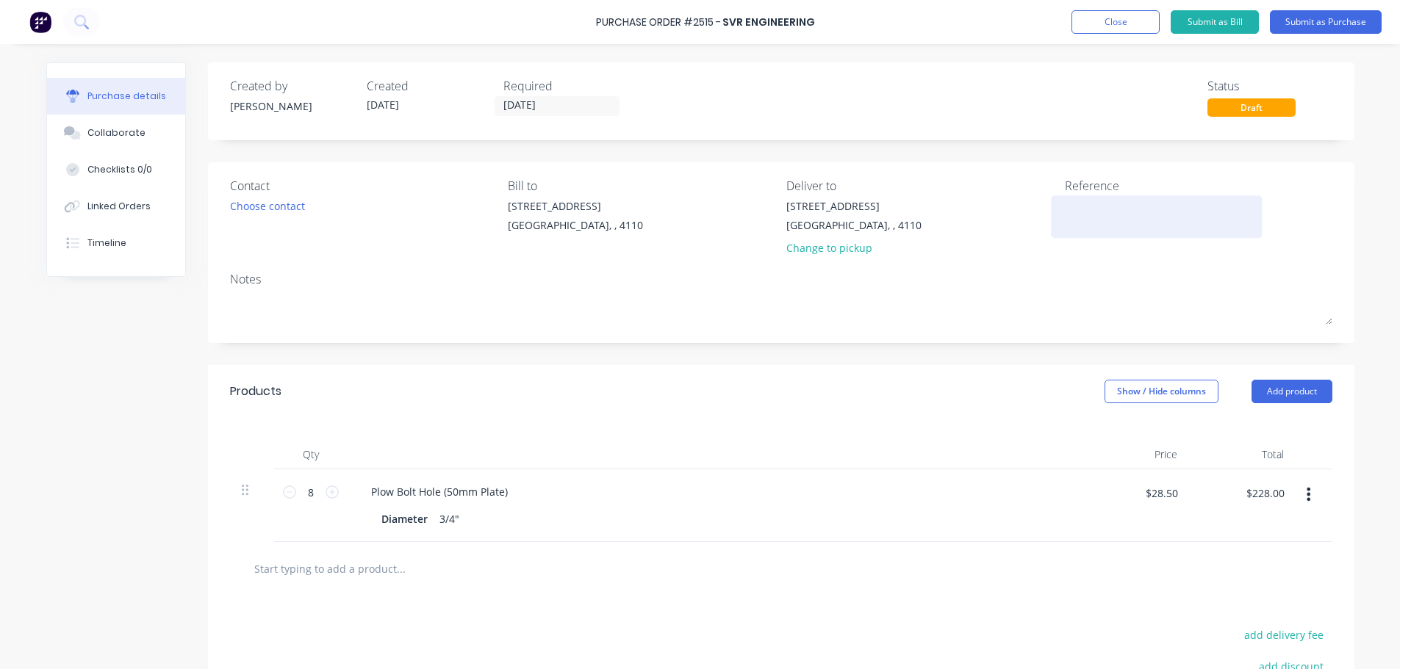
click at [1090, 209] on textarea at bounding box center [1157, 214] width 184 height 33
type textarea "ITR 40090"
type textarea "x"
type textarea "ITR 40090"
click at [1317, 30] on button "Submit as Purchase" at bounding box center [1326, 22] width 112 height 24
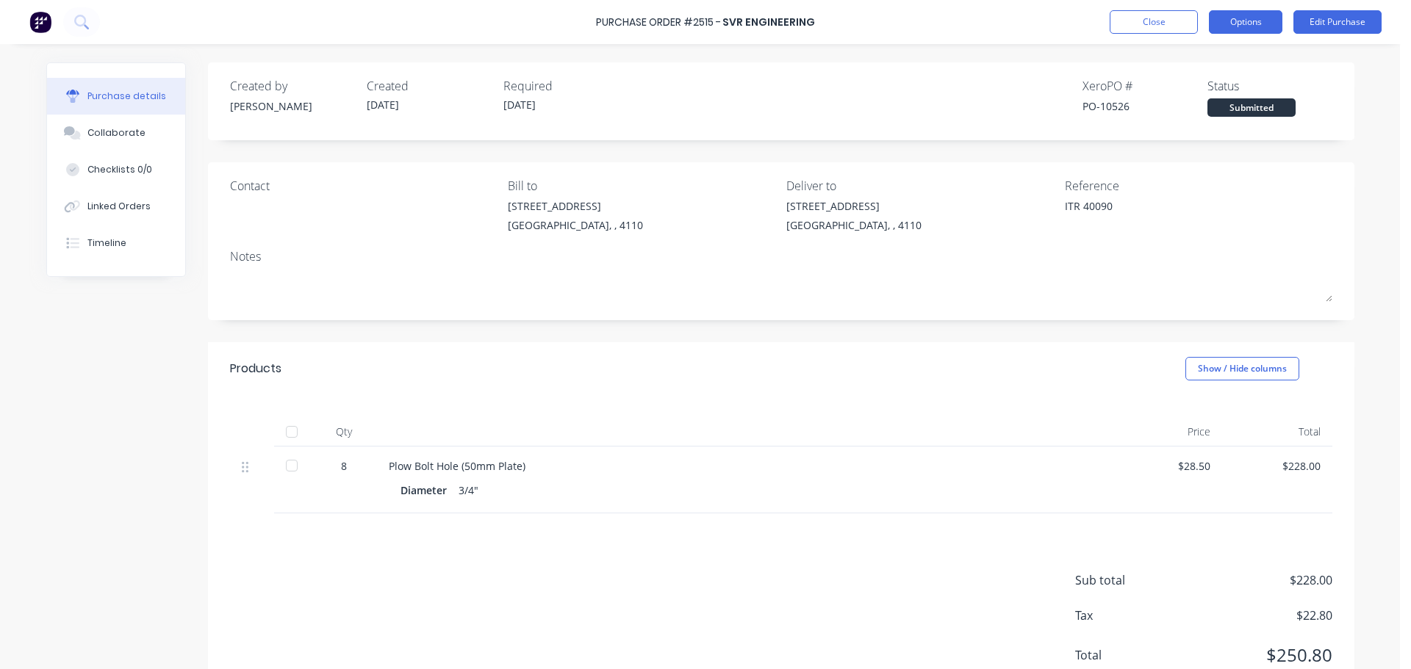
click at [1218, 10] on div "Purchase Order #2515 - SVR Engineering Close Options Edit Purchase" at bounding box center [705, 22] width 1411 height 44
click at [1226, 17] on button "Options" at bounding box center [1245, 22] width 73 height 24
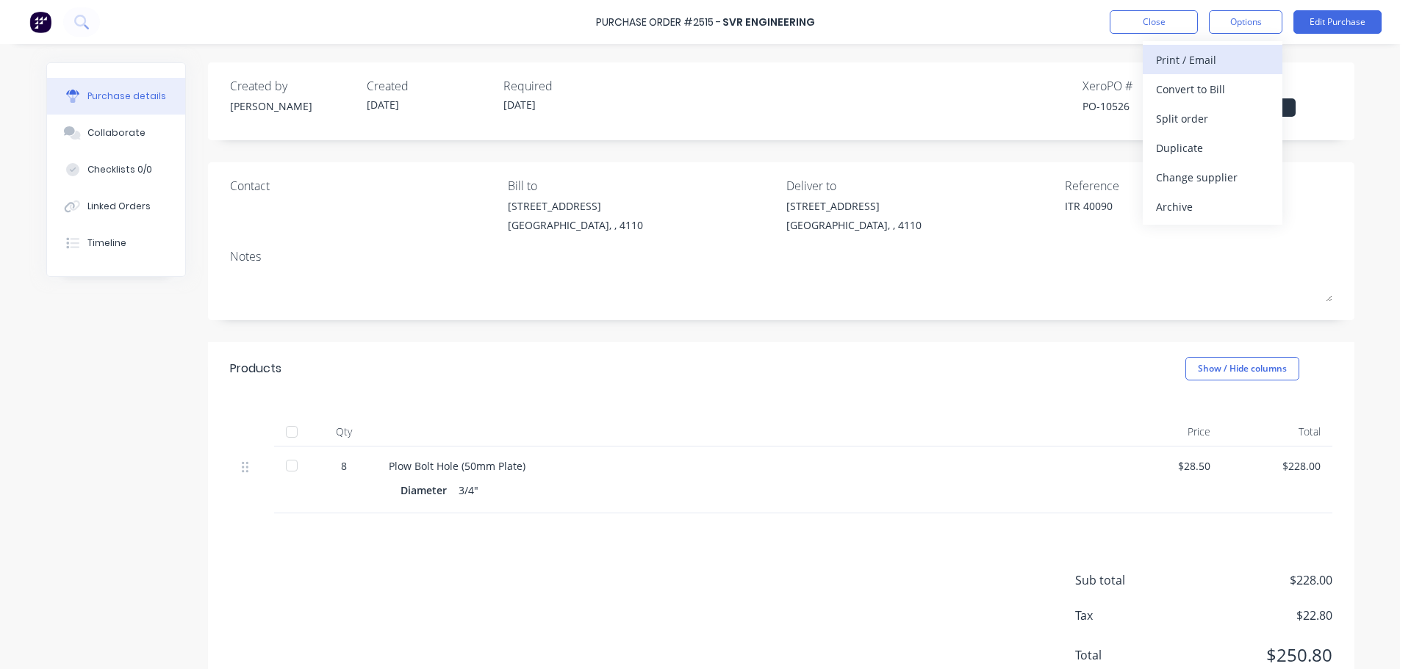
click at [1195, 54] on div "Print / Email" at bounding box center [1212, 59] width 113 height 21
click at [1187, 80] on div "With pricing" at bounding box center [1212, 89] width 113 height 21
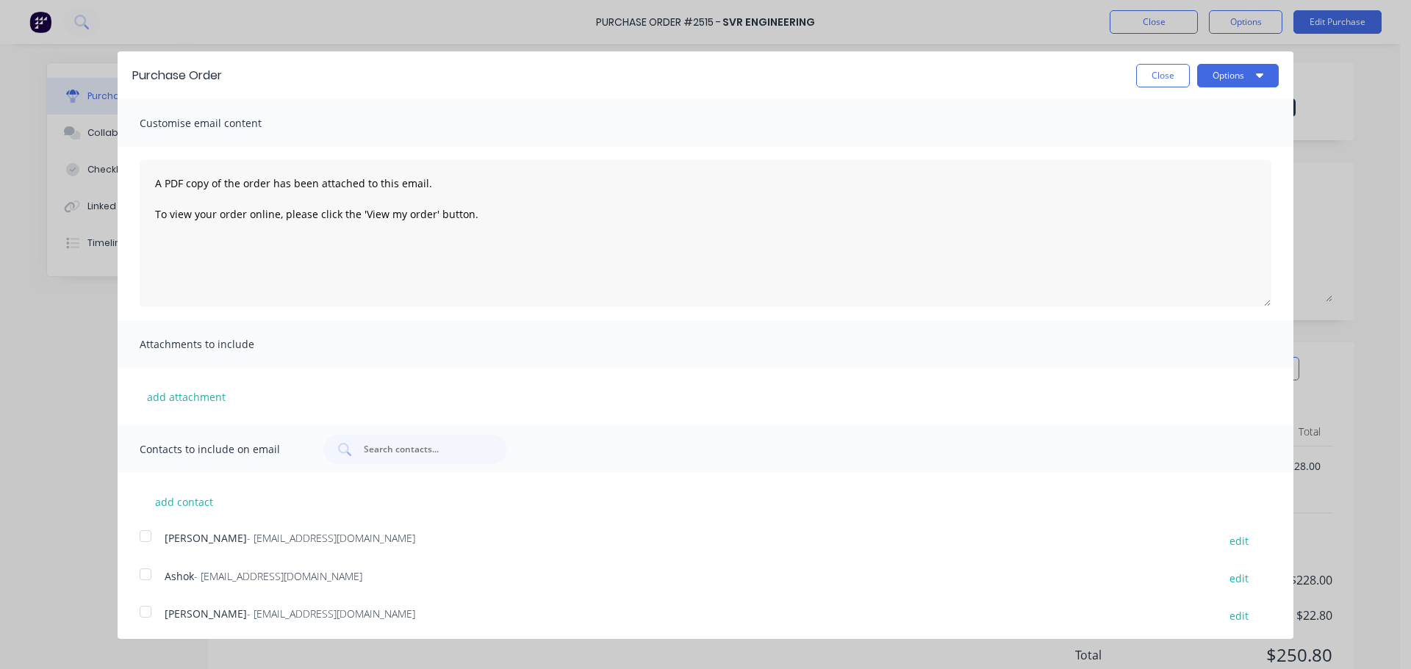
click at [140, 570] on div at bounding box center [145, 574] width 29 height 29
click at [1202, 73] on button "Options" at bounding box center [1238, 76] width 82 height 24
click at [1185, 114] on div "Print" at bounding box center [1208, 112] width 113 height 21
click at [1154, 140] on div "Email" at bounding box center [1208, 142] width 113 height 21
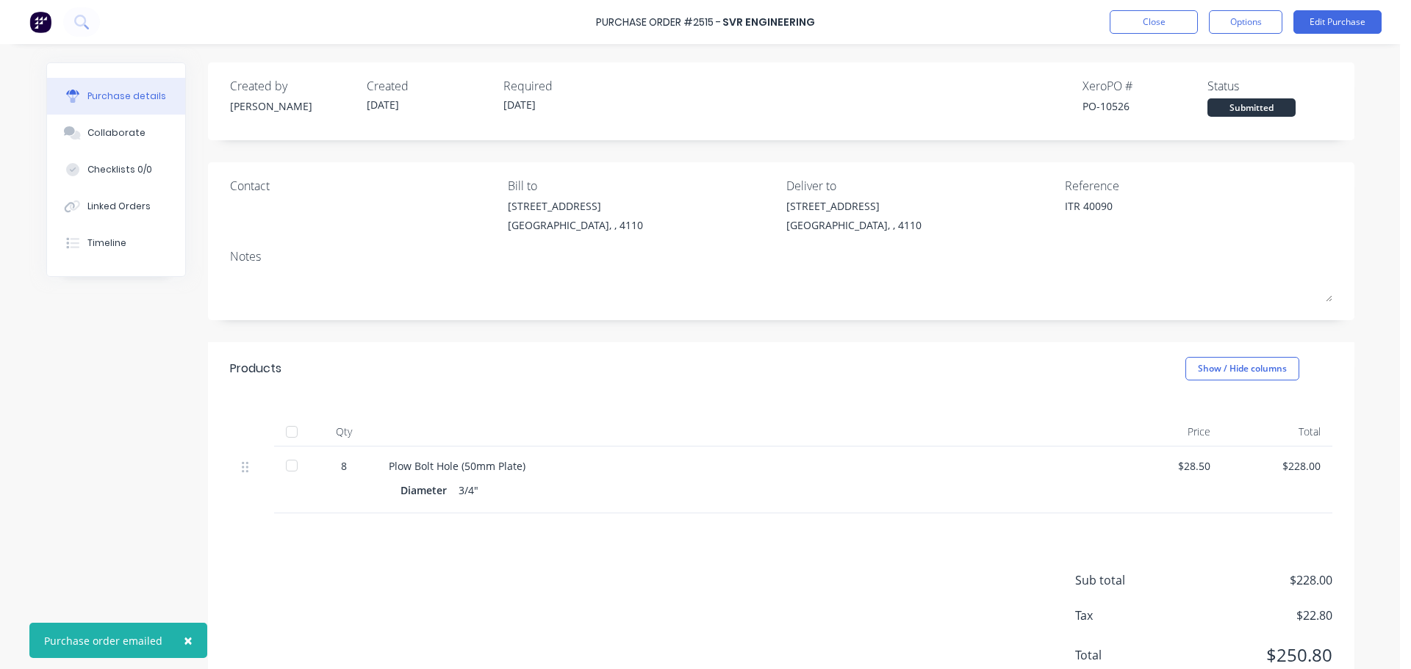
type textarea "x"
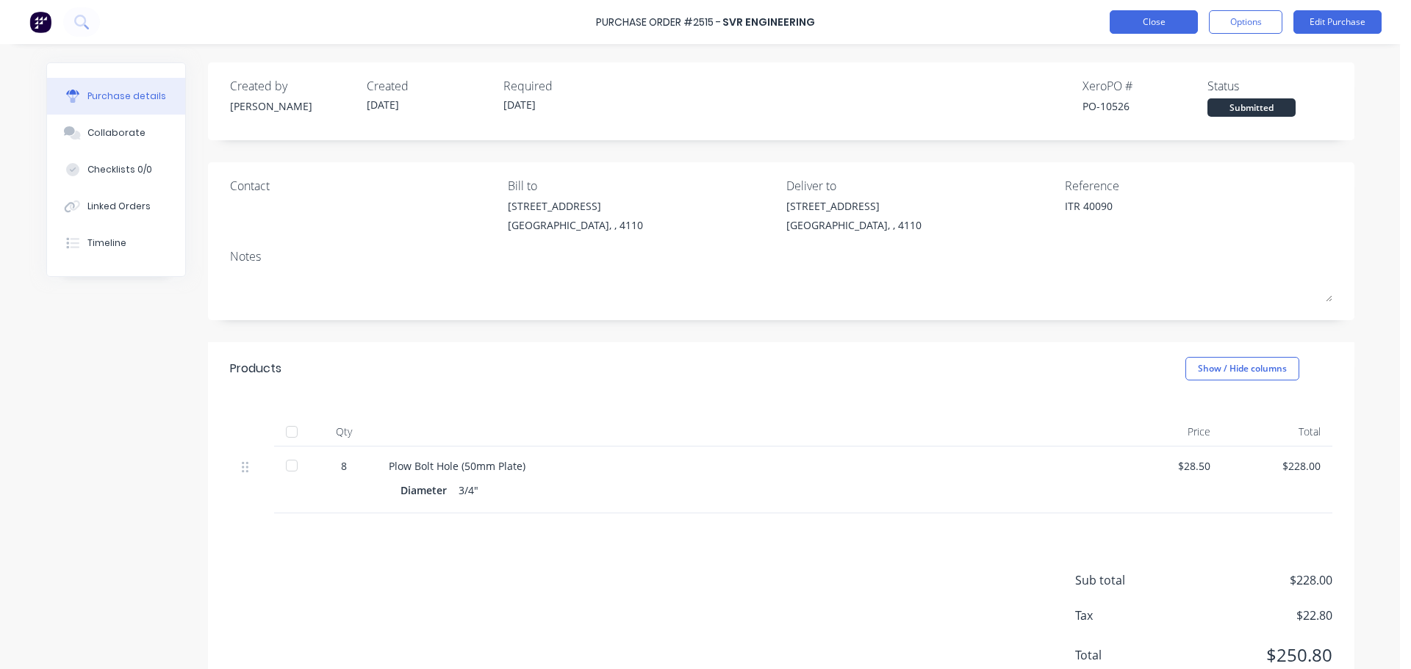
click at [1159, 31] on button "Close" at bounding box center [1154, 22] width 88 height 24
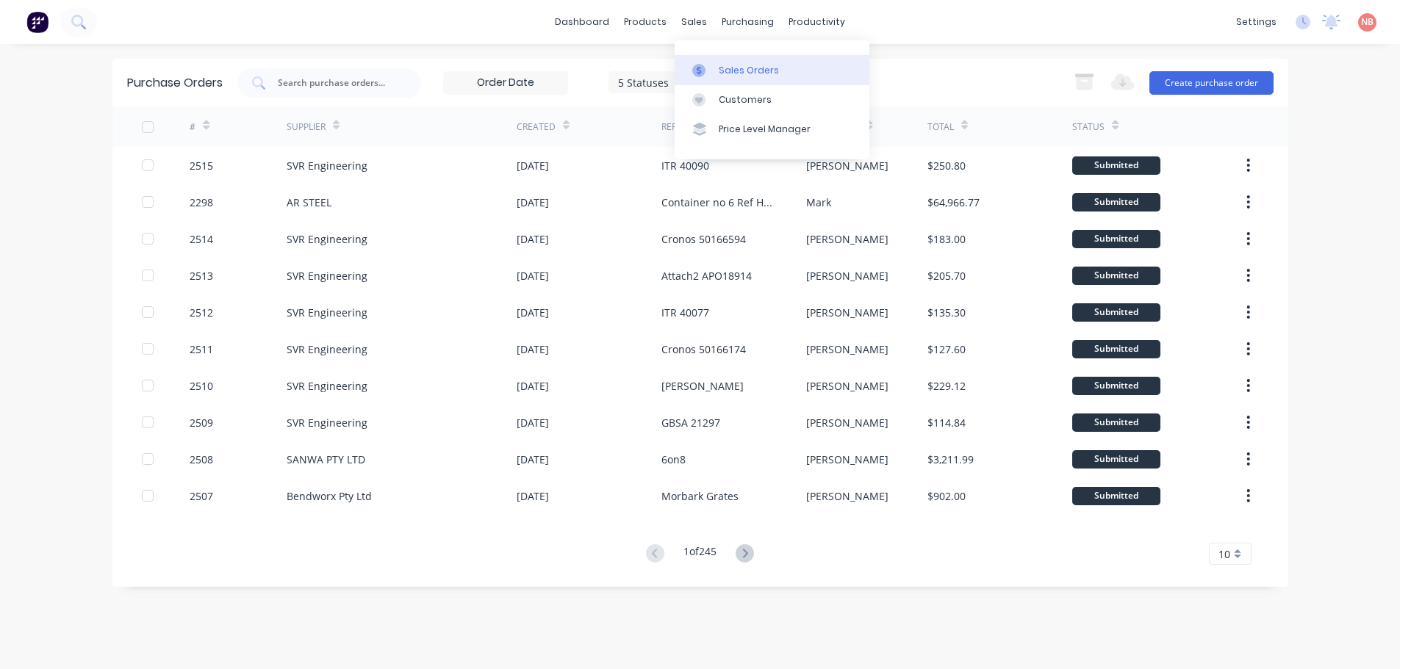
click at [713, 68] on div at bounding box center [703, 70] width 22 height 13
